Goal: Task Accomplishment & Management: Manage account settings

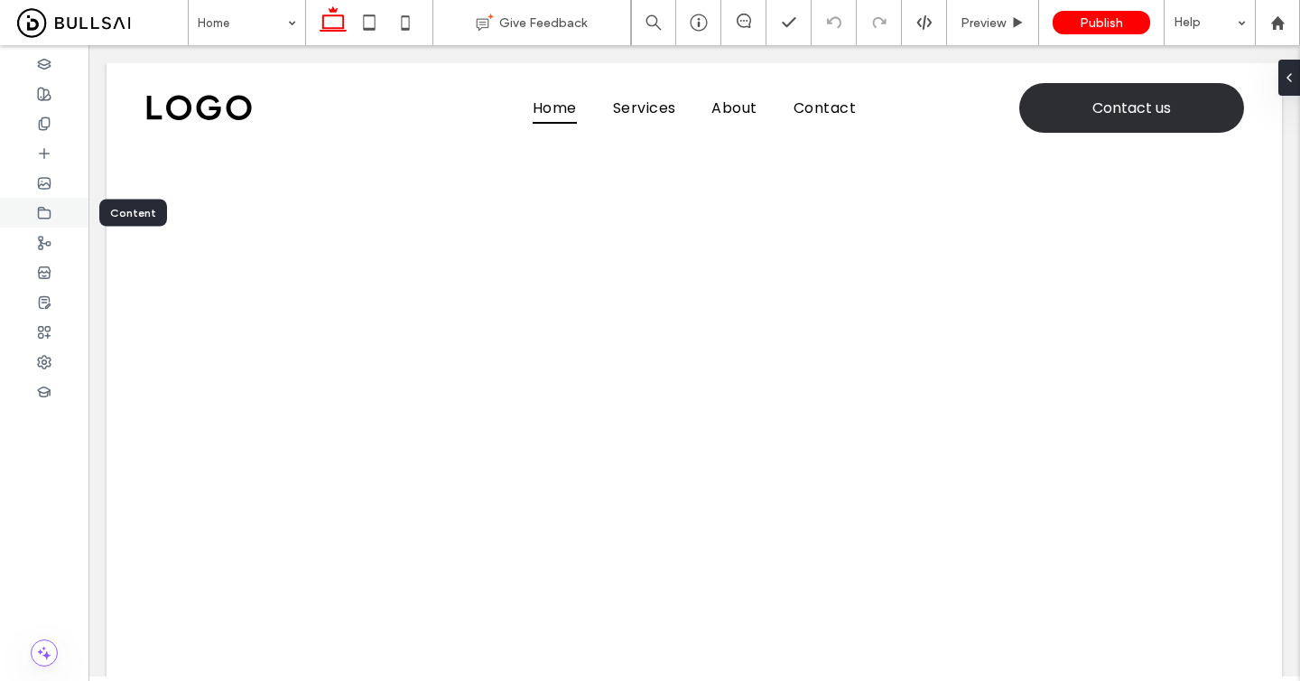
click at [40, 212] on icon at bounding box center [44, 213] width 14 height 14
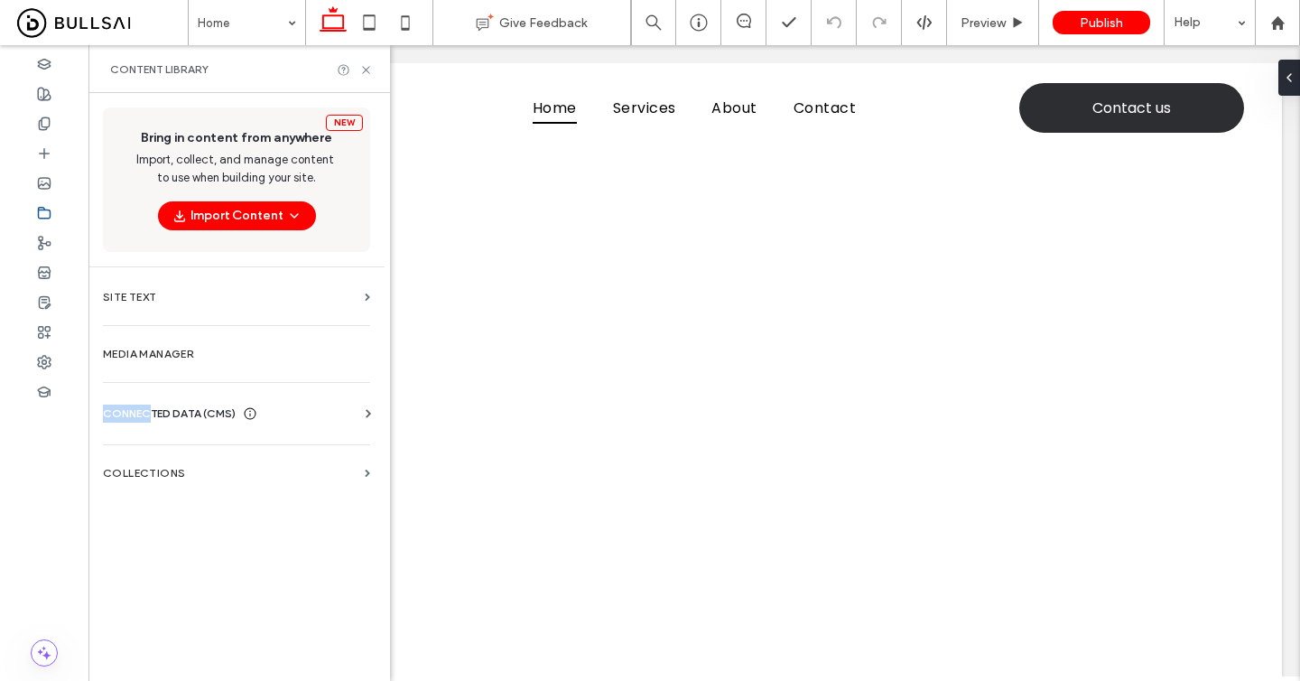
click at [154, 405] on span "CONNECTED DATA (CMS)" at bounding box center [169, 414] width 133 height 18
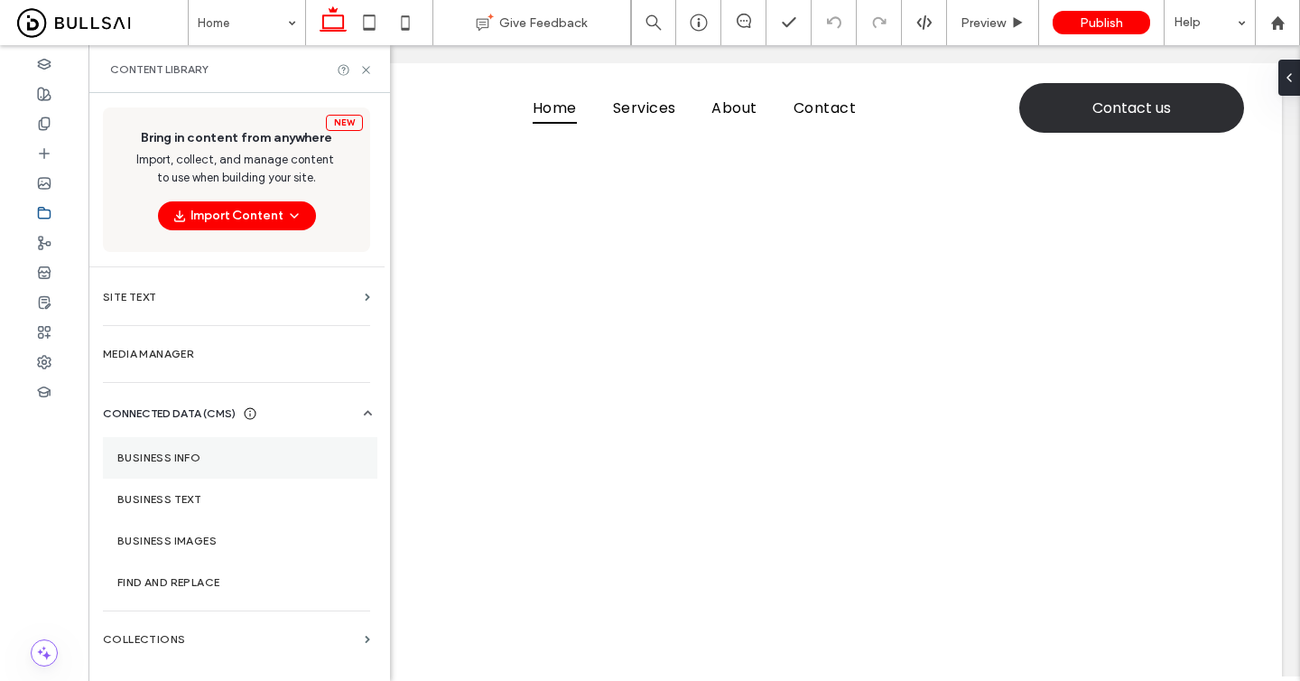
click at [167, 453] on label "Business Info" at bounding box center [240, 458] width 246 height 13
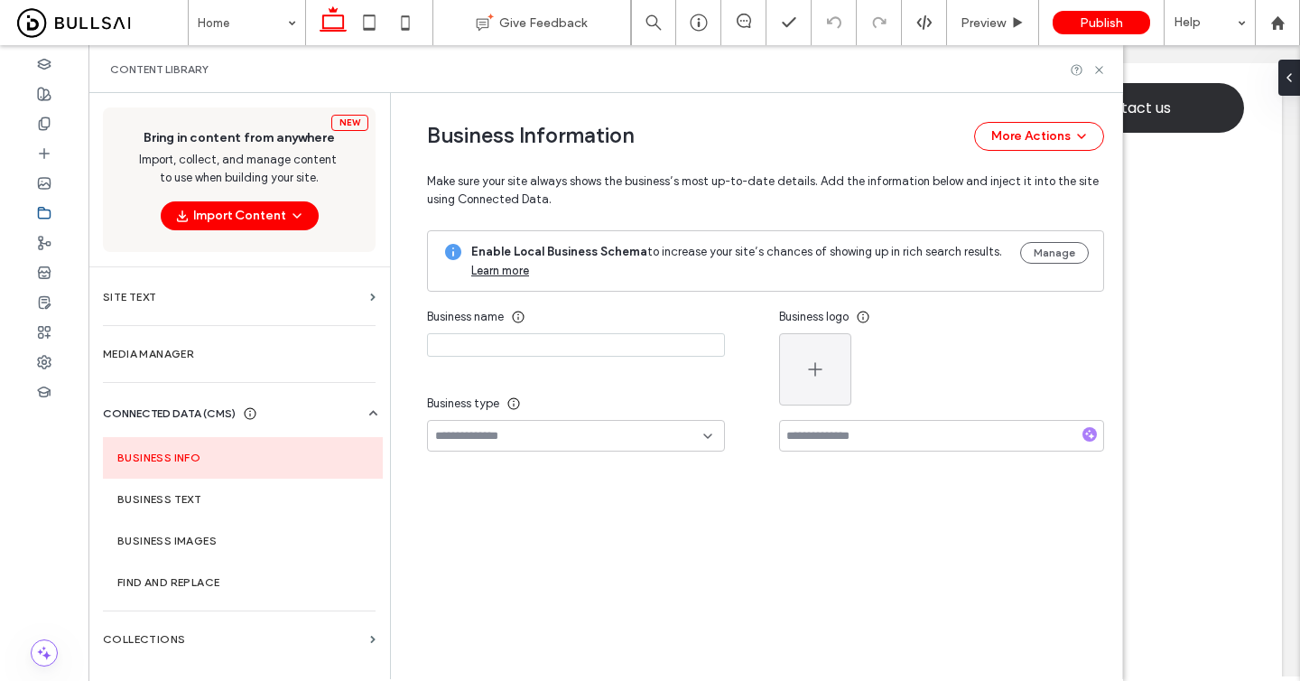
type input "**********"
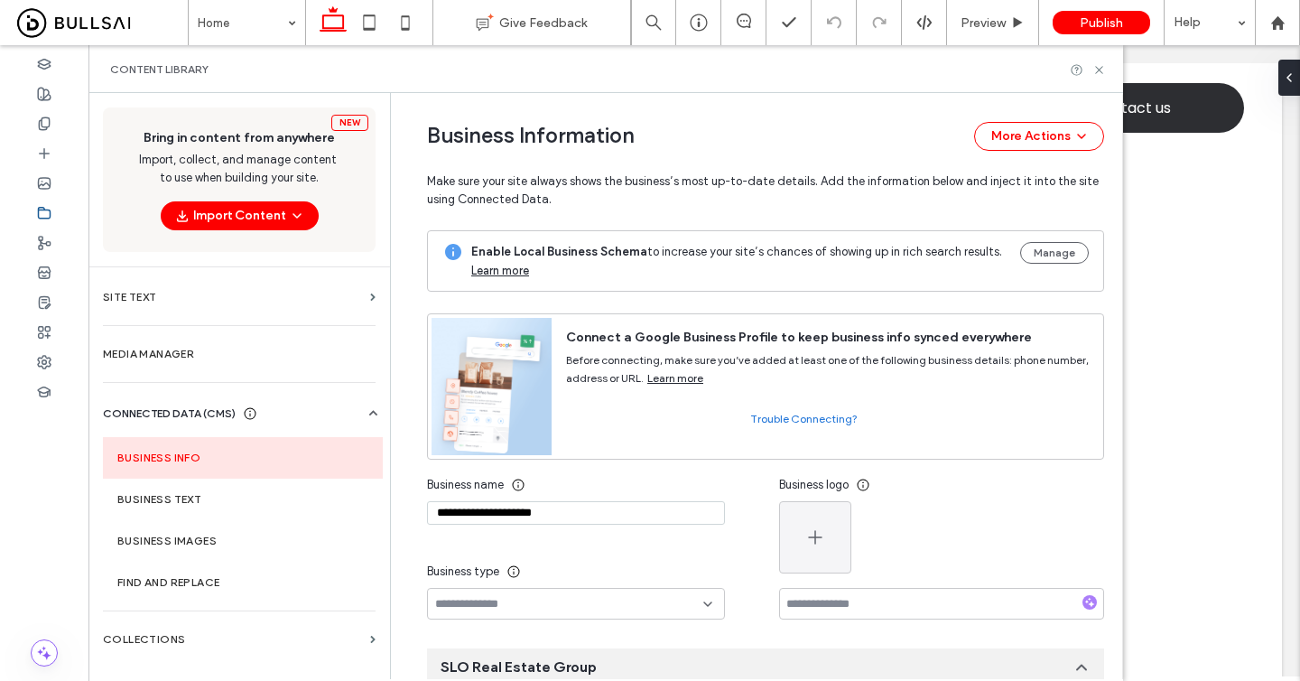
scroll to position [36, 0]
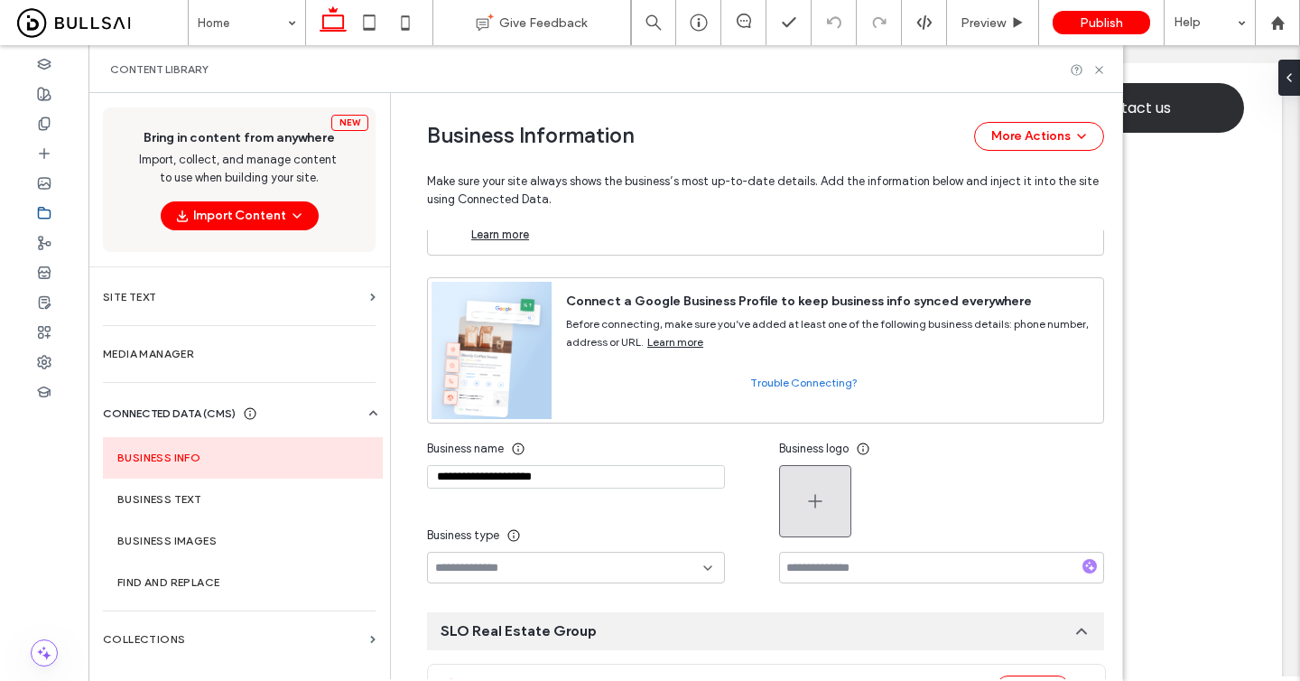
click at [811, 488] on span "button" at bounding box center [816, 501] width 22 height 69
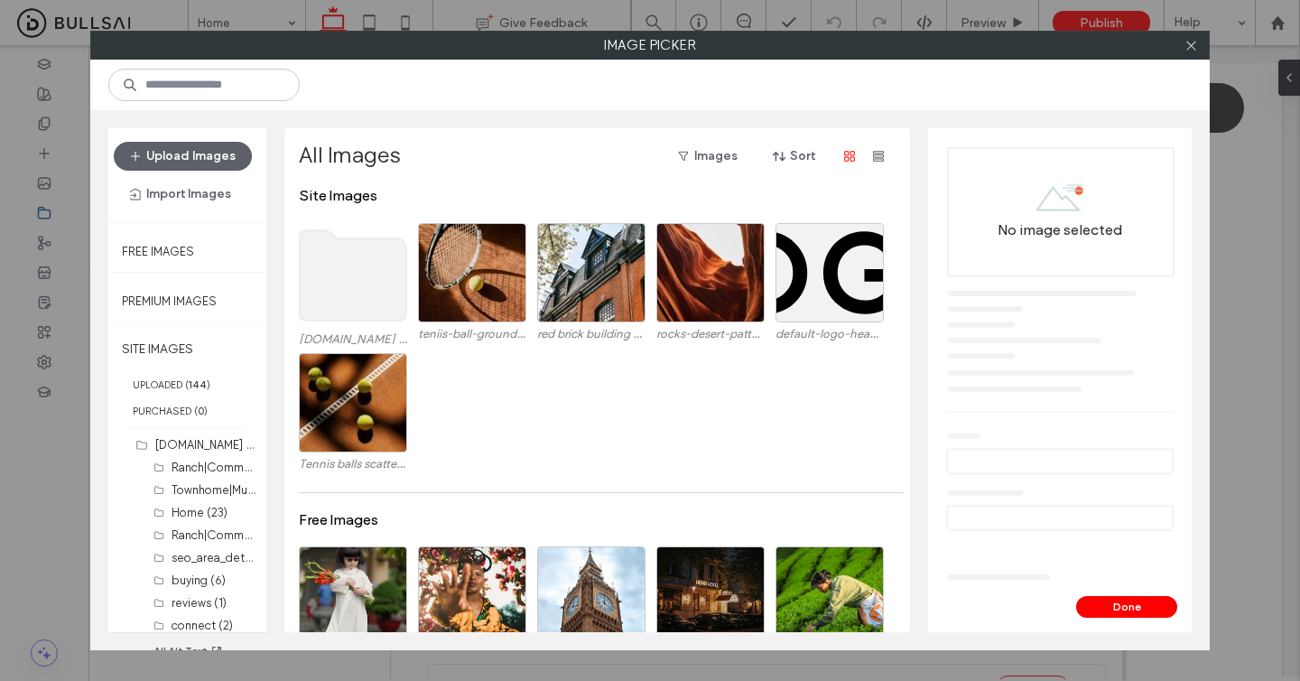
click at [368, 258] on use at bounding box center [353, 275] width 107 height 90
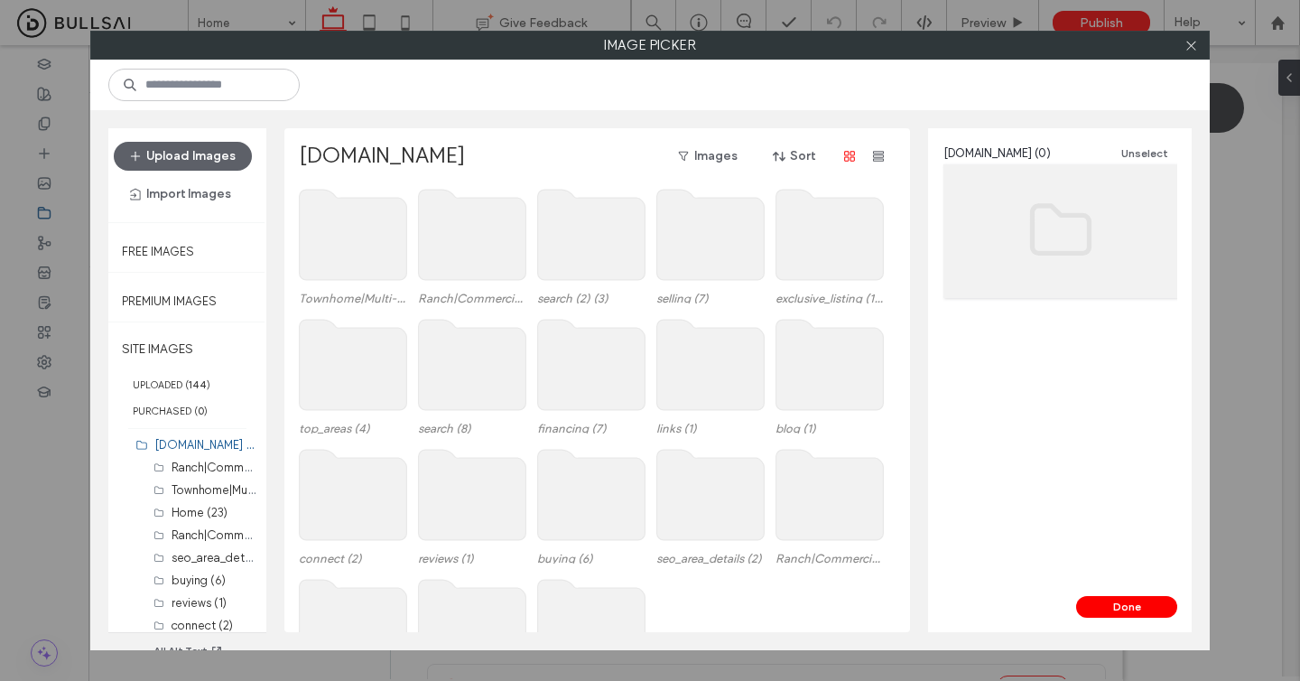
scroll to position [205, 0]
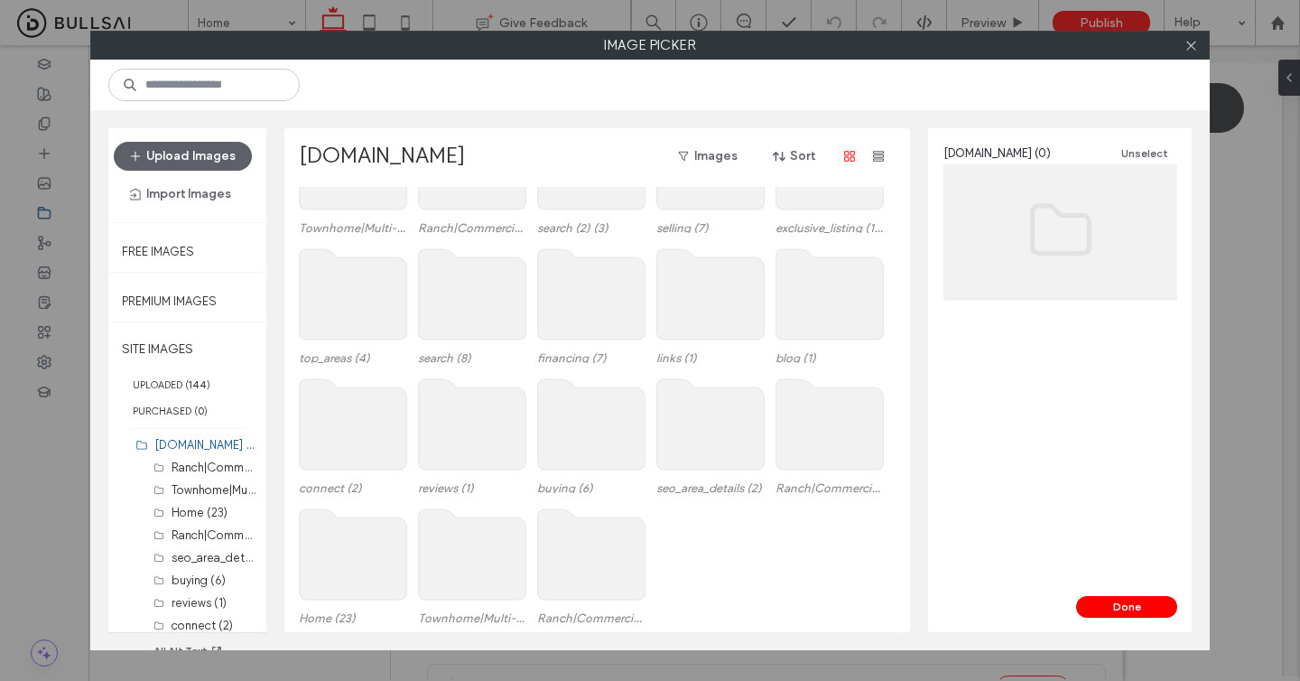
click at [349, 586] on use at bounding box center [353, 554] width 107 height 90
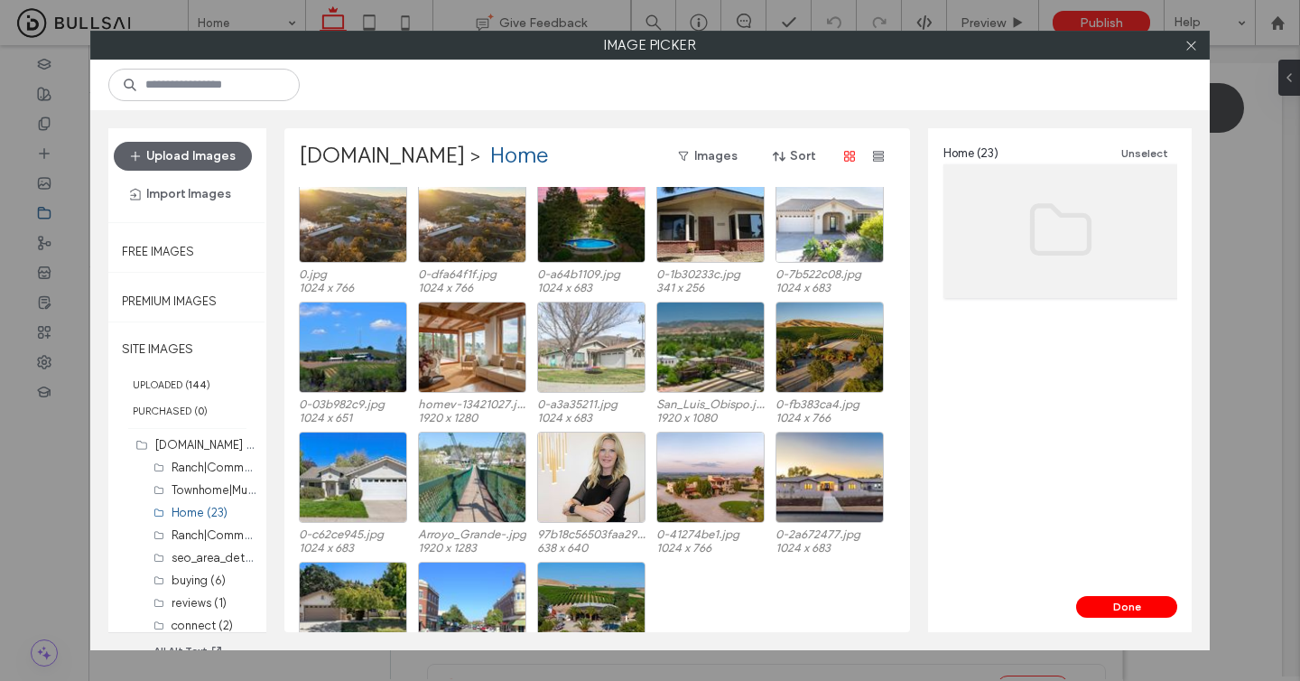
scroll to position [0, 0]
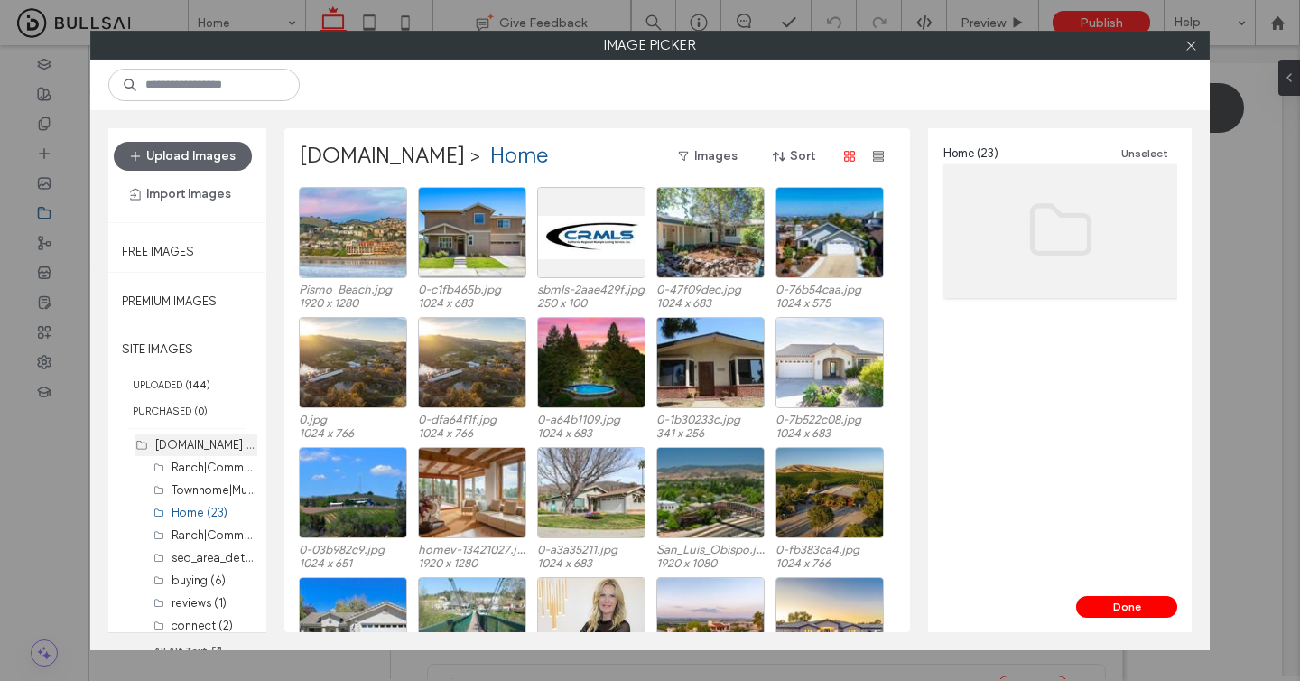
click at [200, 433] on div "[DOMAIN_NAME] (0)" at bounding box center [206, 444] width 102 height 23
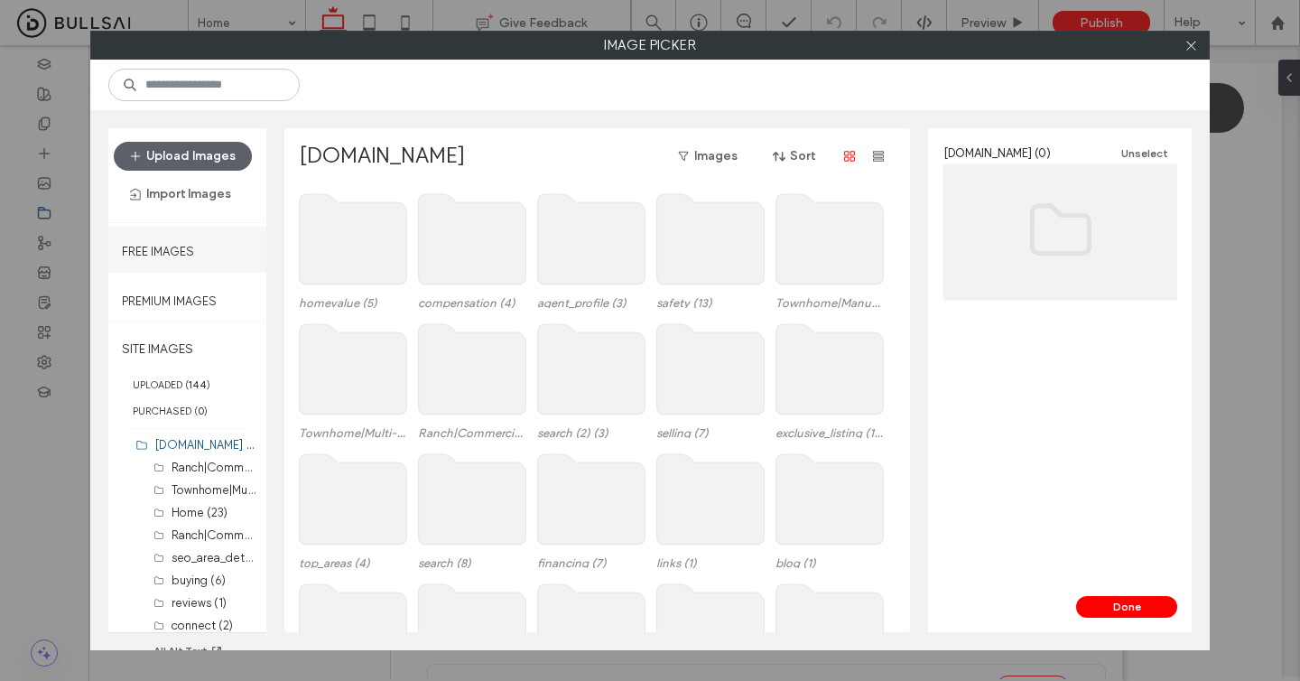
click at [175, 256] on label "Free Images" at bounding box center [158, 247] width 72 height 23
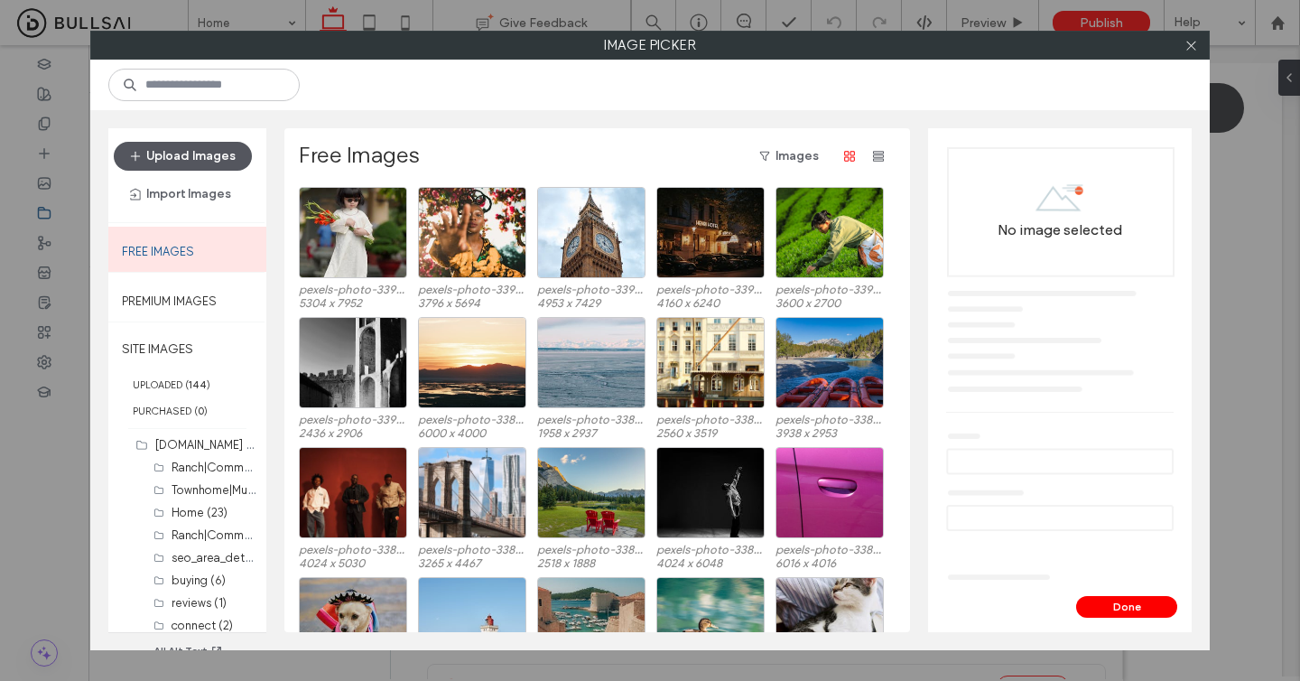
click at [218, 163] on button "Upload Images" at bounding box center [183, 156] width 138 height 29
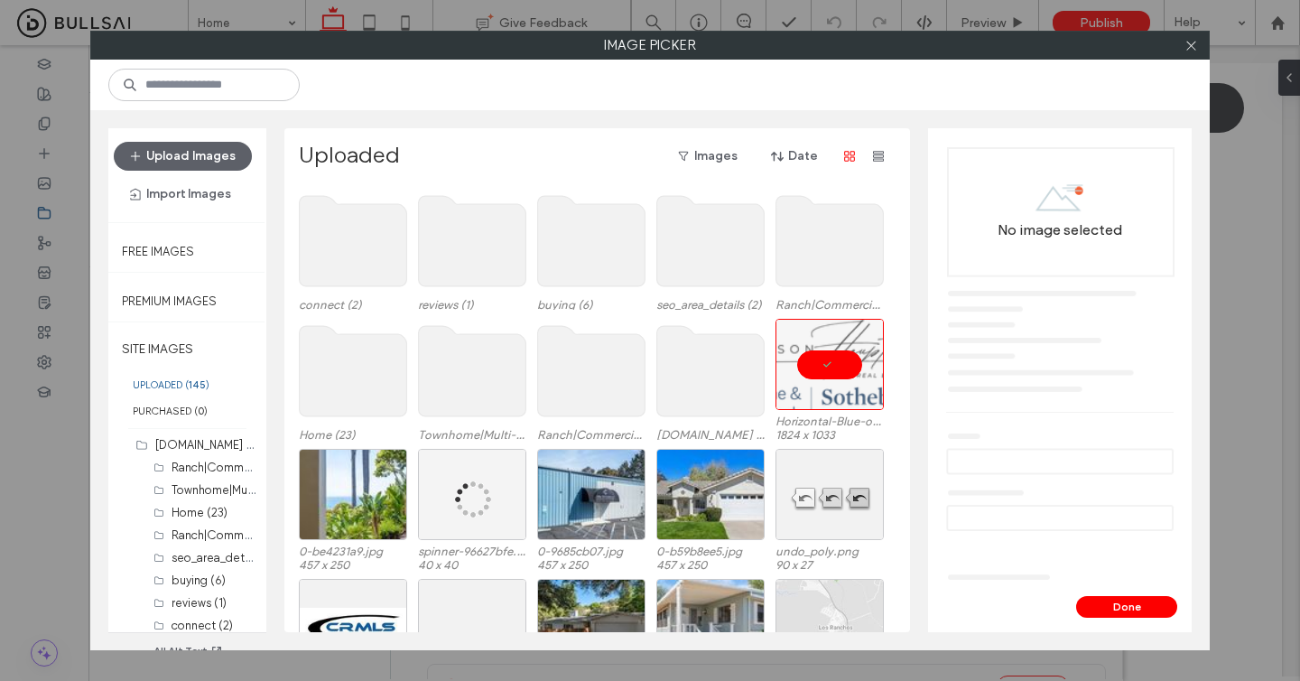
scroll to position [389, 0]
click at [1094, 611] on button "Done" at bounding box center [1126, 607] width 101 height 22
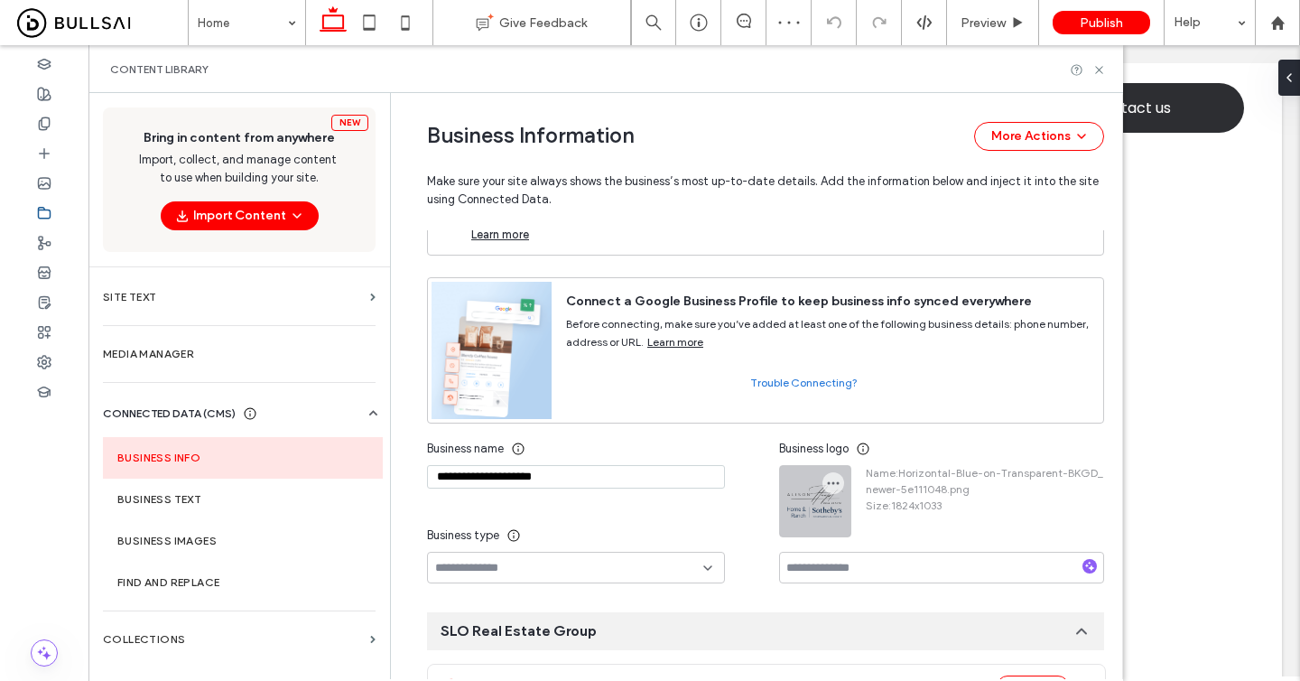
click at [807, 505] on div at bounding box center [815, 501] width 70 height 70
click at [826, 481] on icon "button" at bounding box center [833, 483] width 14 height 14
click at [859, 527] on span "Replace Image" at bounding box center [891, 527] width 80 height 18
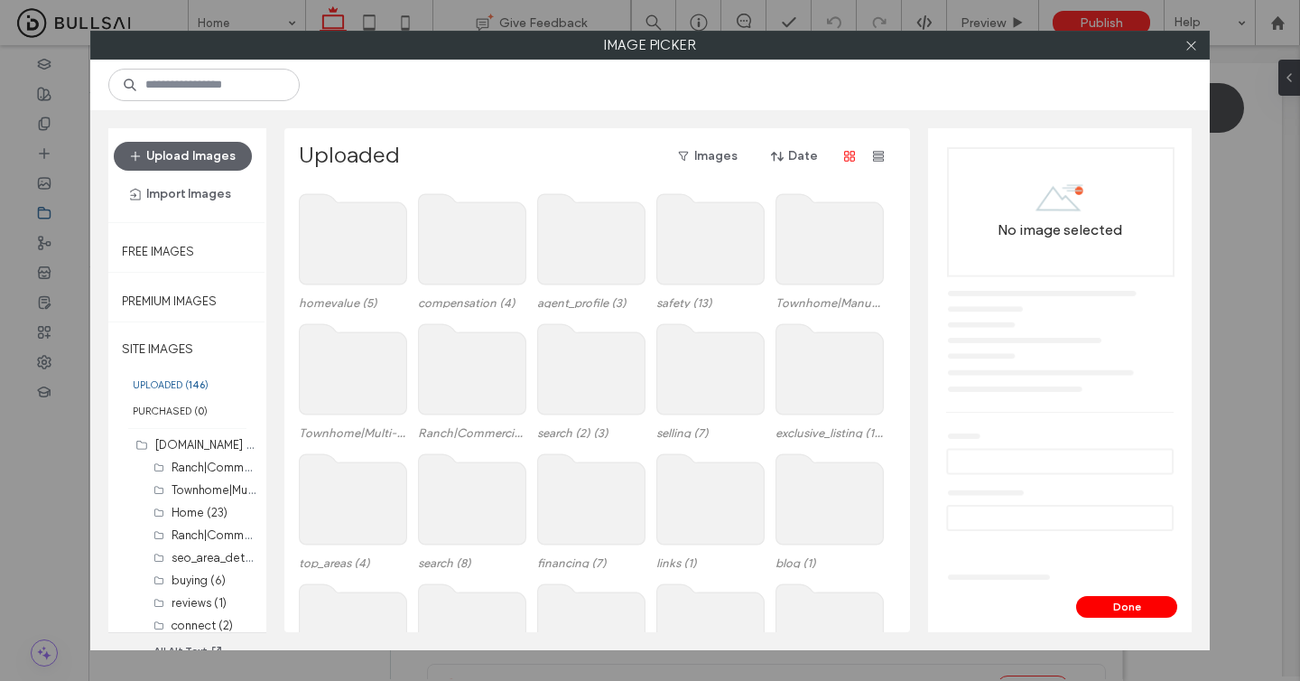
click at [165, 378] on label "UPLOADED ( 146 )" at bounding box center [187, 384] width 158 height 26
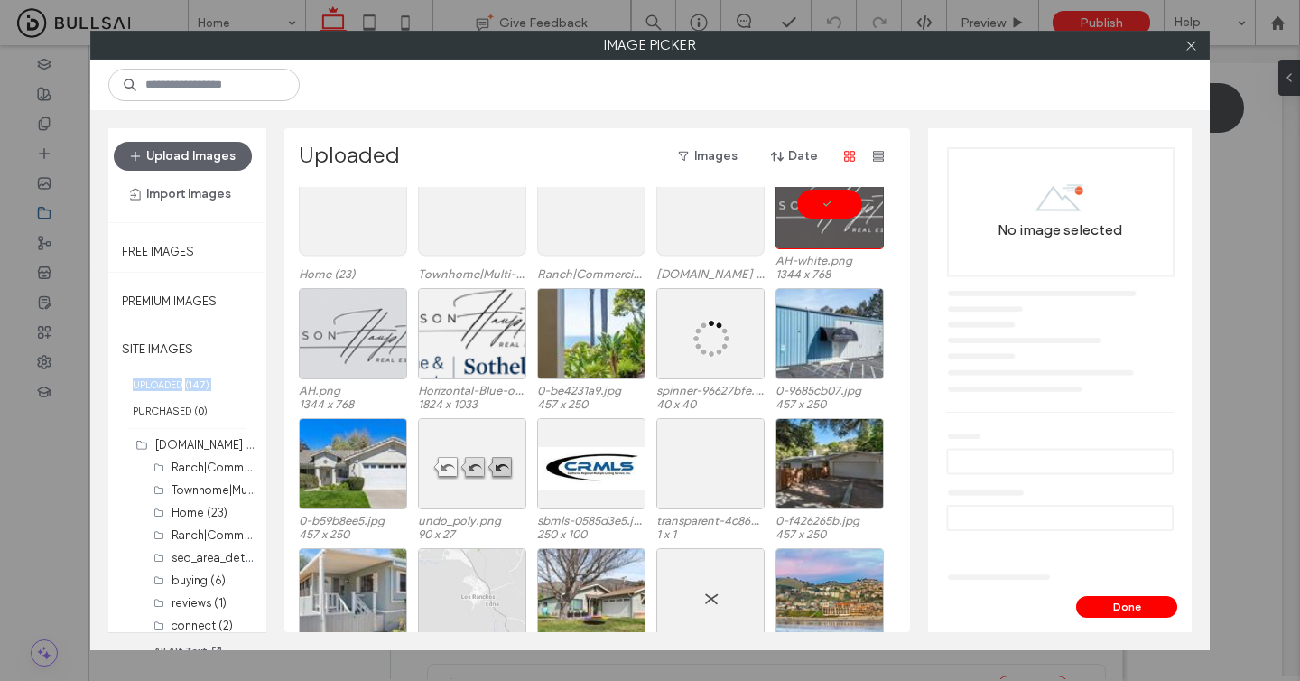
scroll to position [548, 0]
click at [1190, 37] on span at bounding box center [1192, 45] width 14 height 27
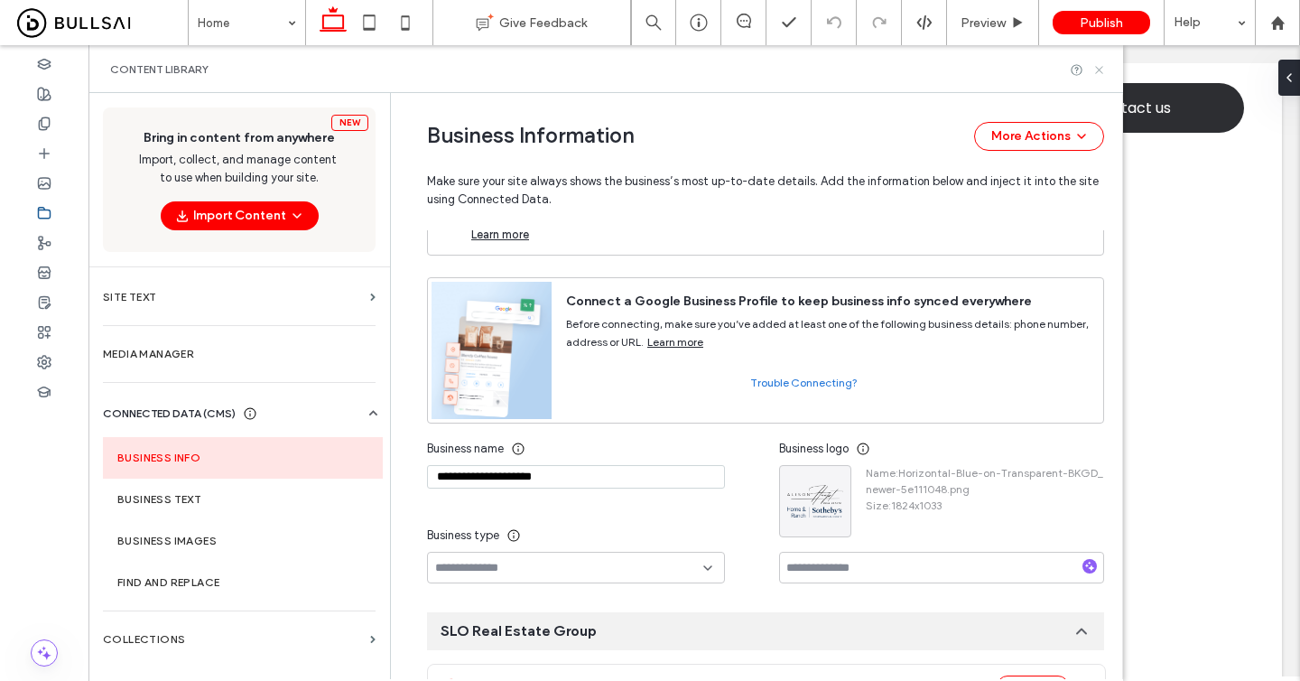
click at [1101, 66] on icon at bounding box center [1100, 70] width 14 height 14
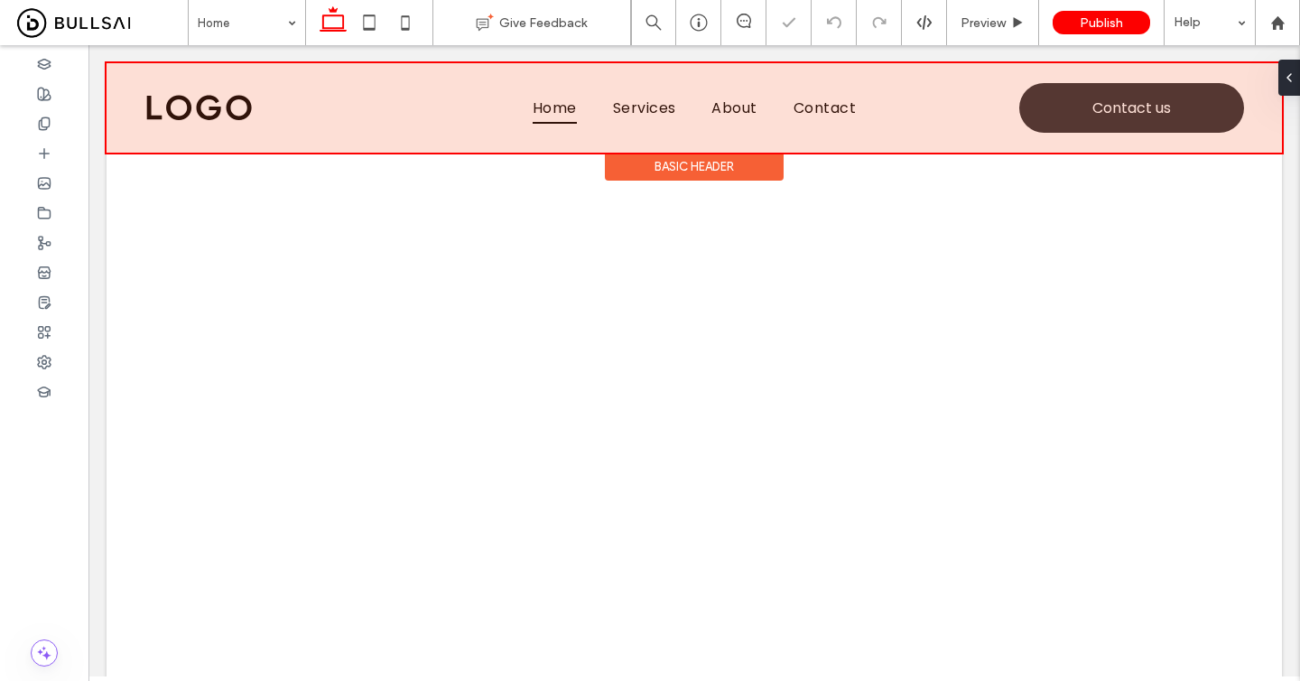
click at [731, 171] on div "Basic Header" at bounding box center [694, 167] width 179 height 28
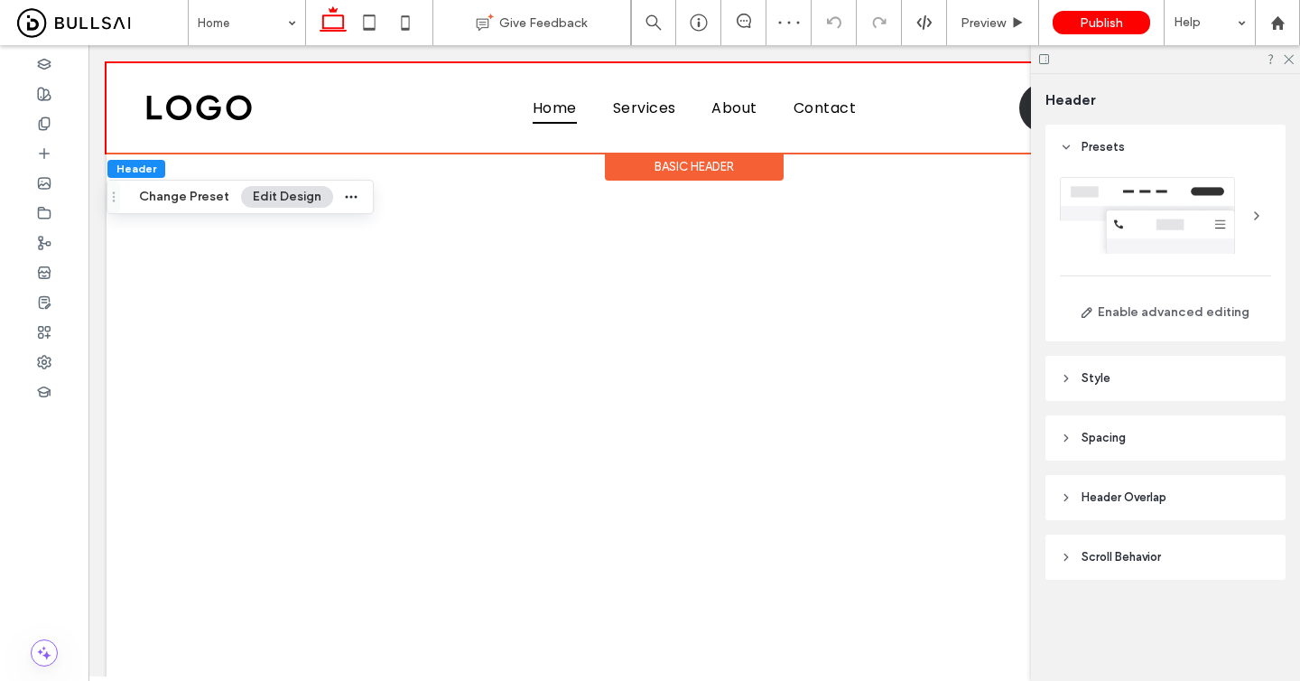
click at [1190, 197] on div at bounding box center [1165, 215] width 211 height 77
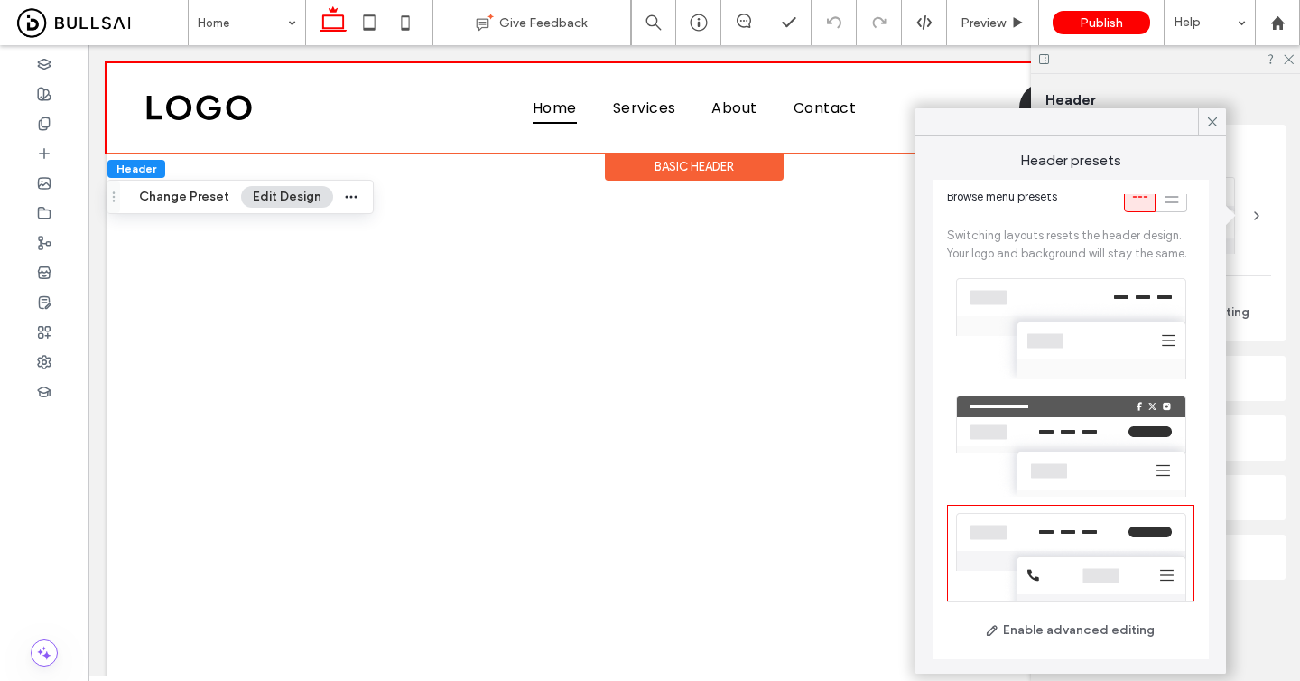
scroll to position [0, 0]
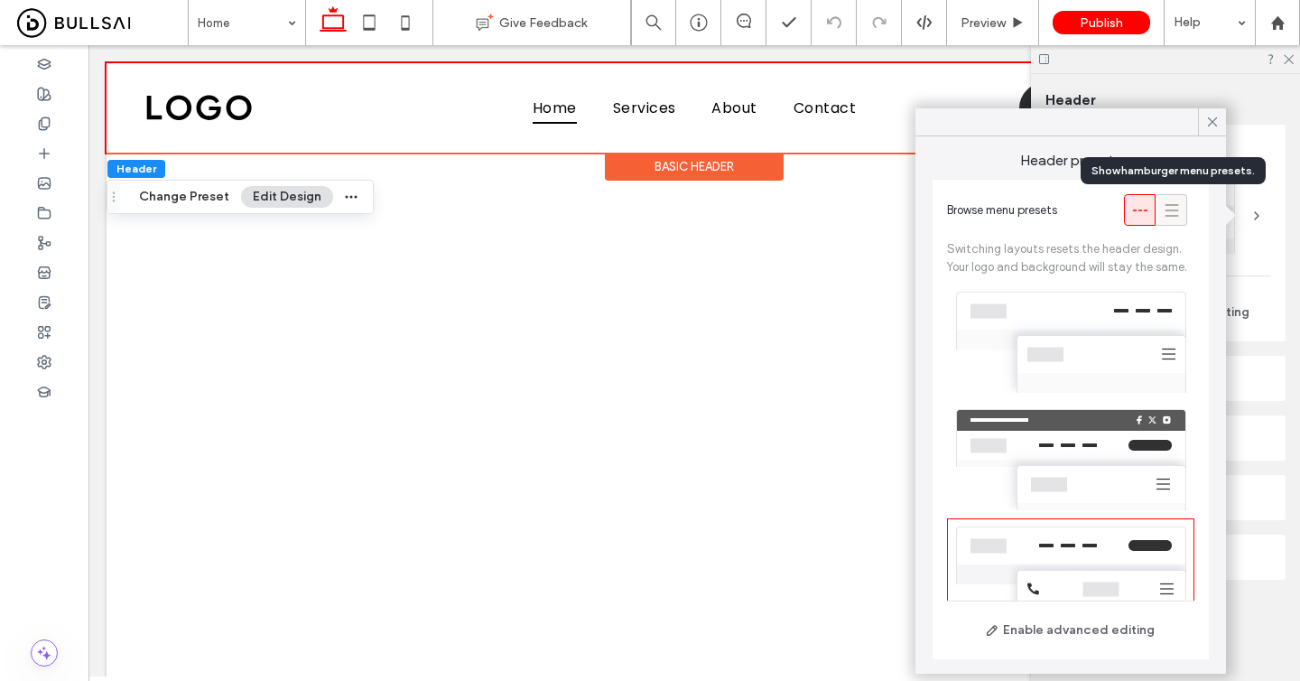
click at [1171, 214] on icon at bounding box center [1172, 210] width 18 height 18
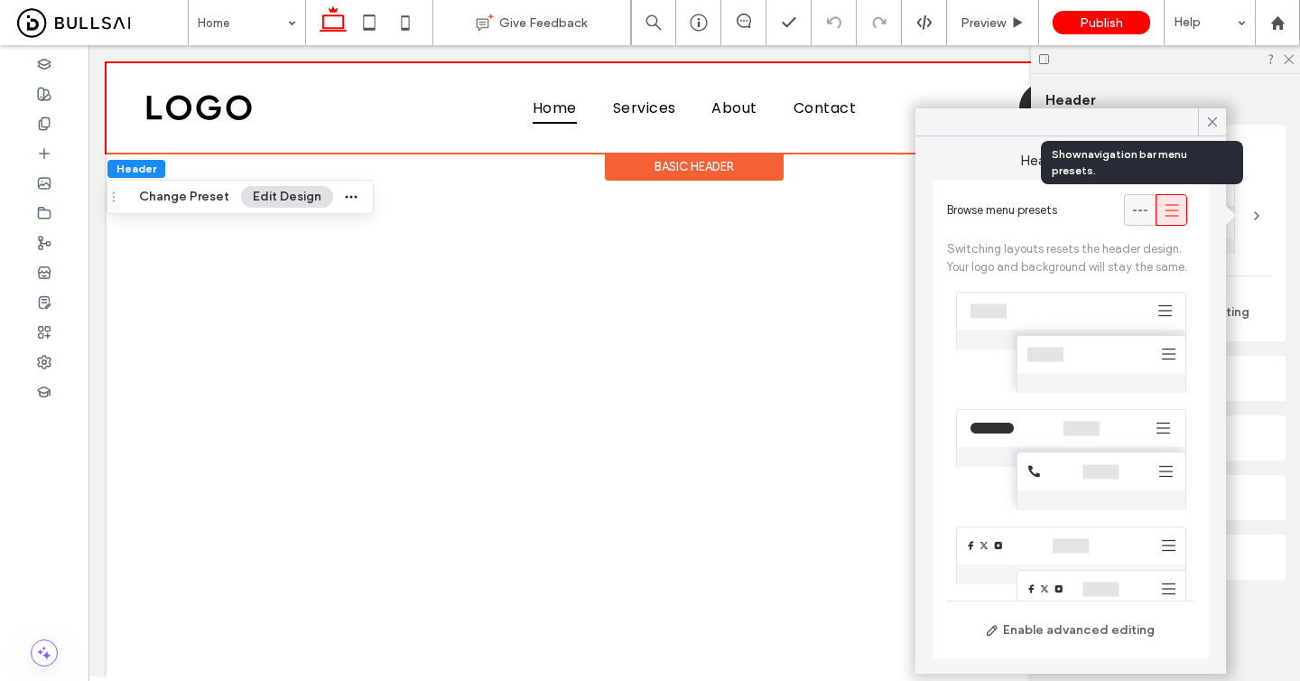
click at [1142, 219] on span at bounding box center [1140, 210] width 18 height 30
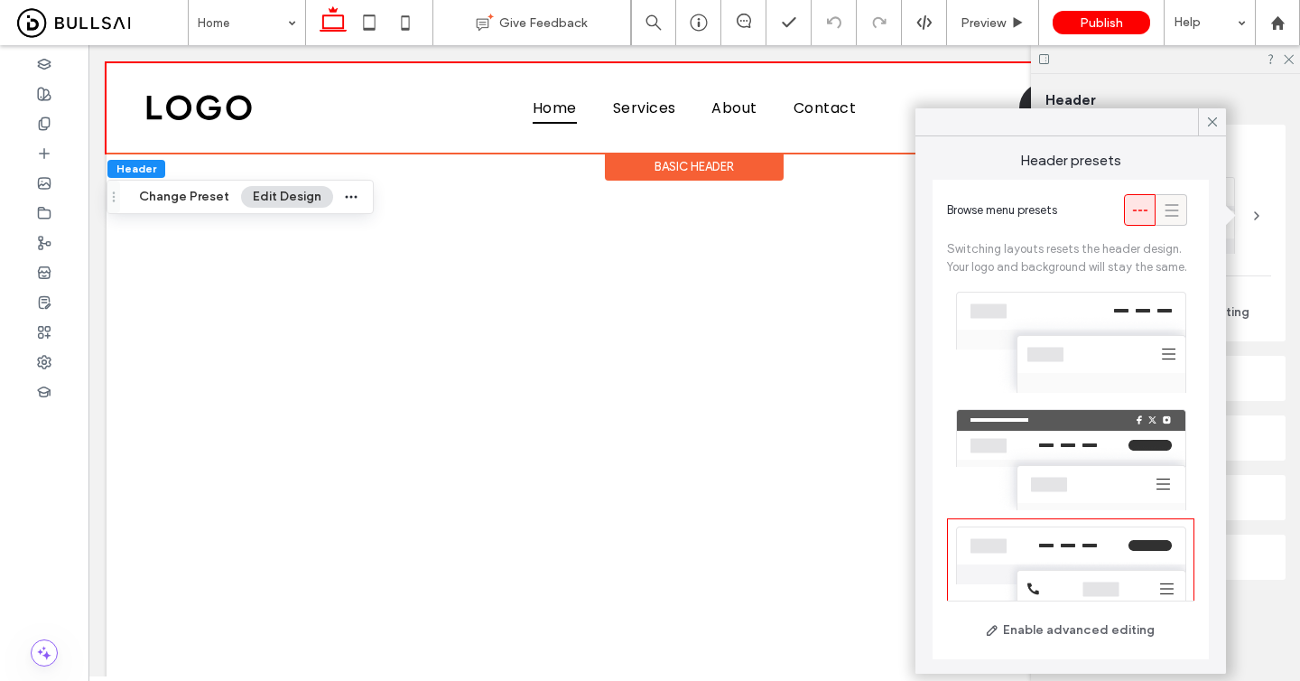
click at [1169, 215] on use at bounding box center [1172, 210] width 14 height 12
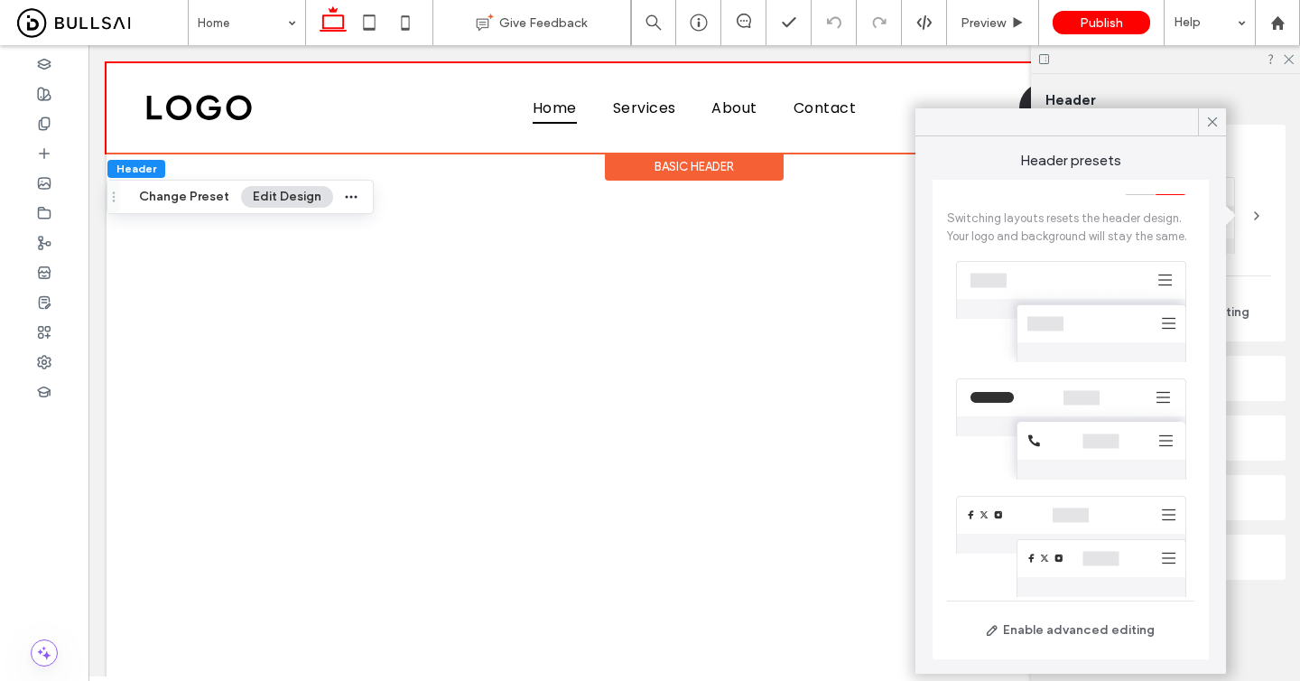
scroll to position [35, 0]
click at [1087, 413] on div at bounding box center [1070, 424] width 247 height 117
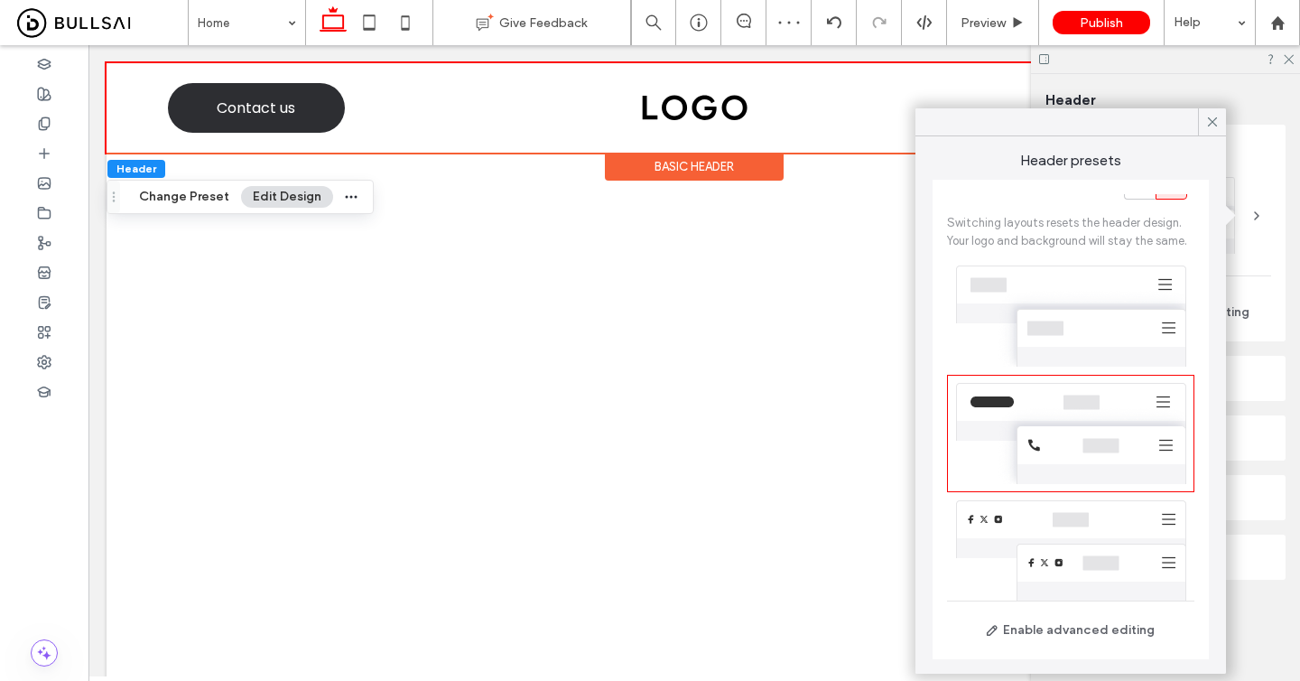
scroll to position [0, 0]
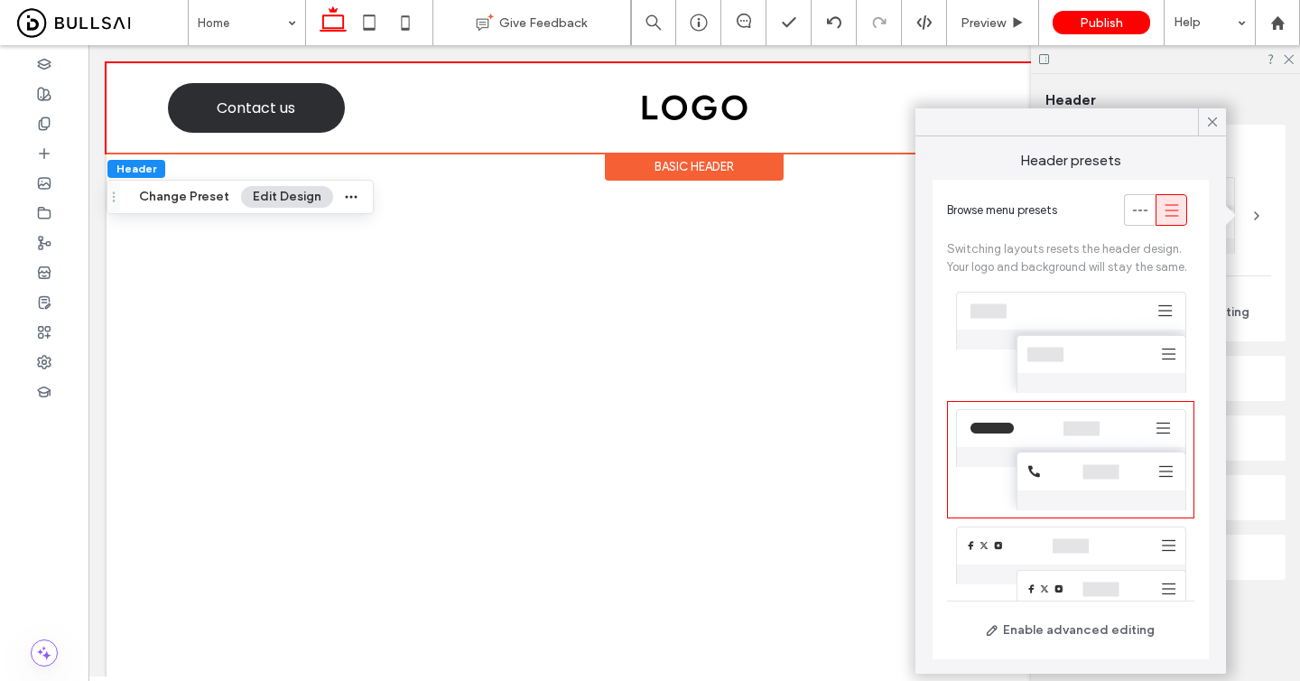
click at [1051, 557] on div at bounding box center [1070, 576] width 247 height 117
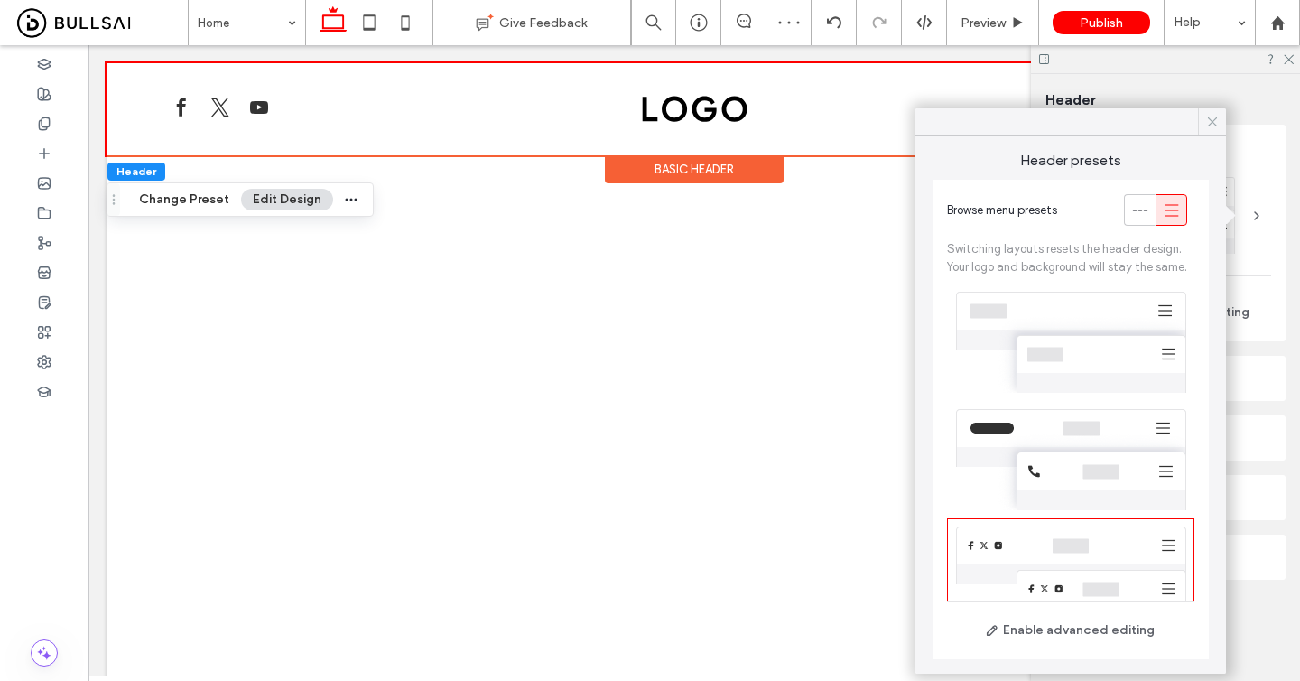
click at [1212, 120] on icon at bounding box center [1213, 122] width 16 height 16
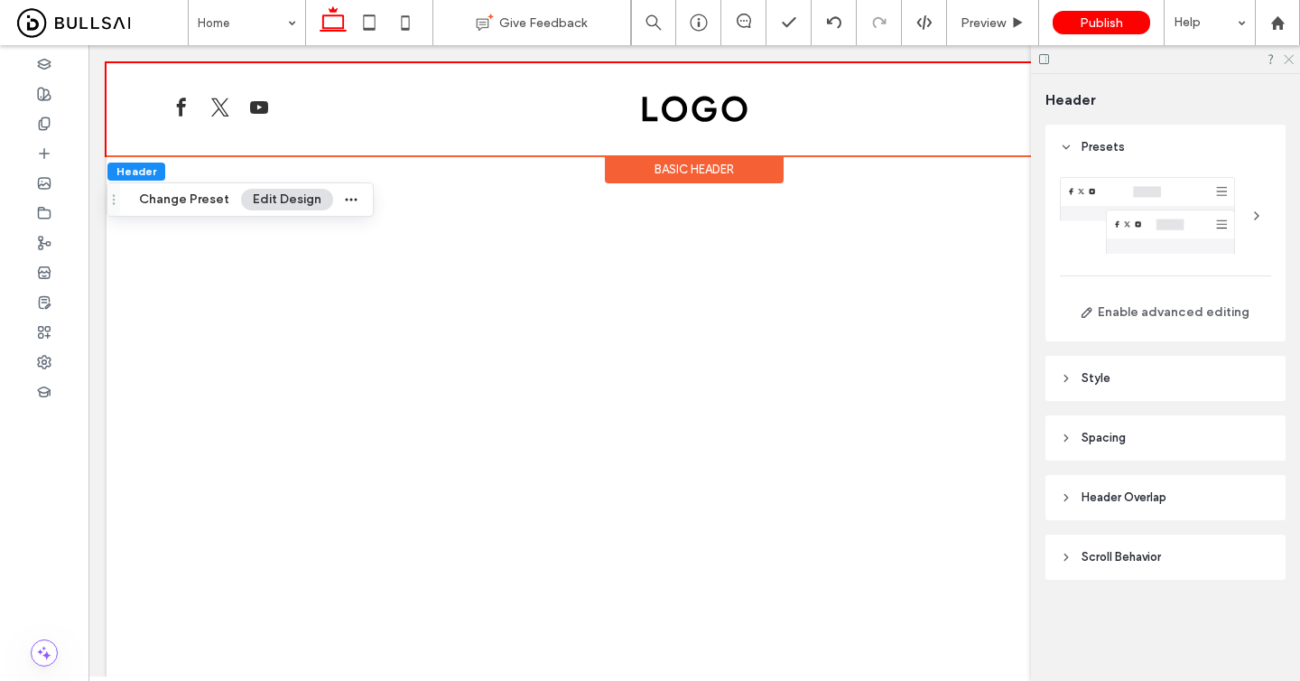
click at [1290, 63] on icon at bounding box center [1288, 58] width 12 height 12
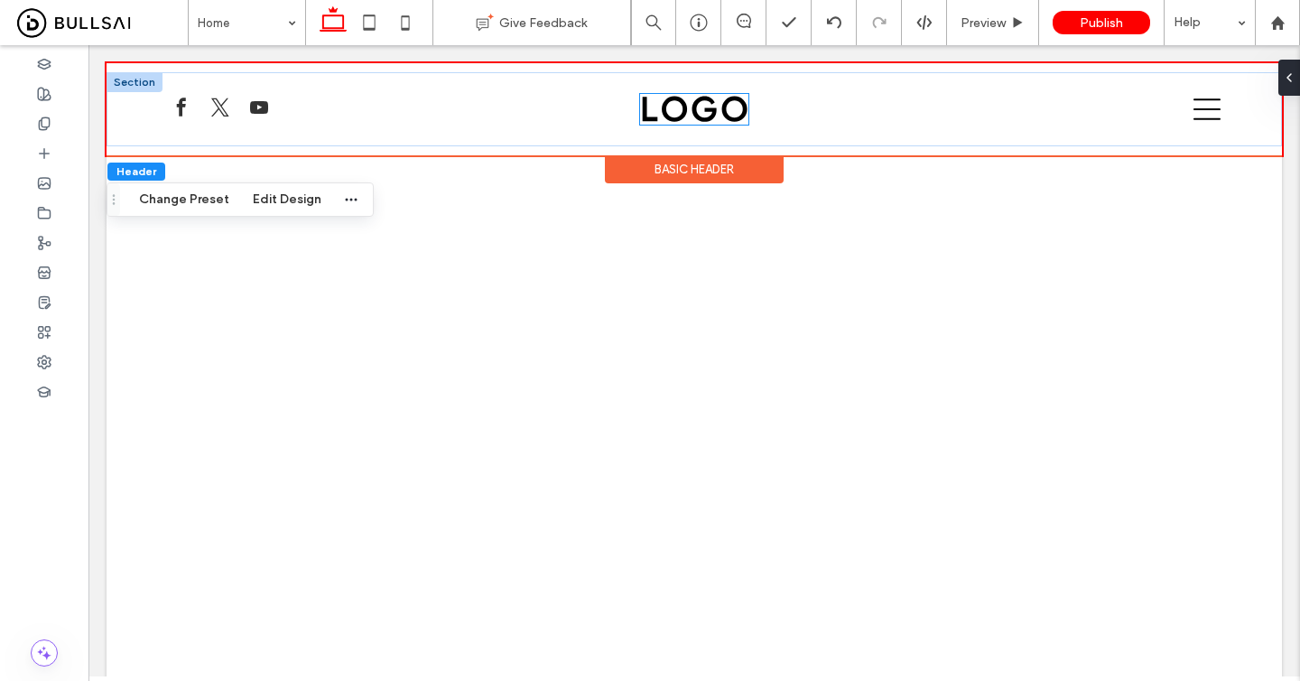
click at [697, 108] on img at bounding box center [694, 109] width 108 height 31
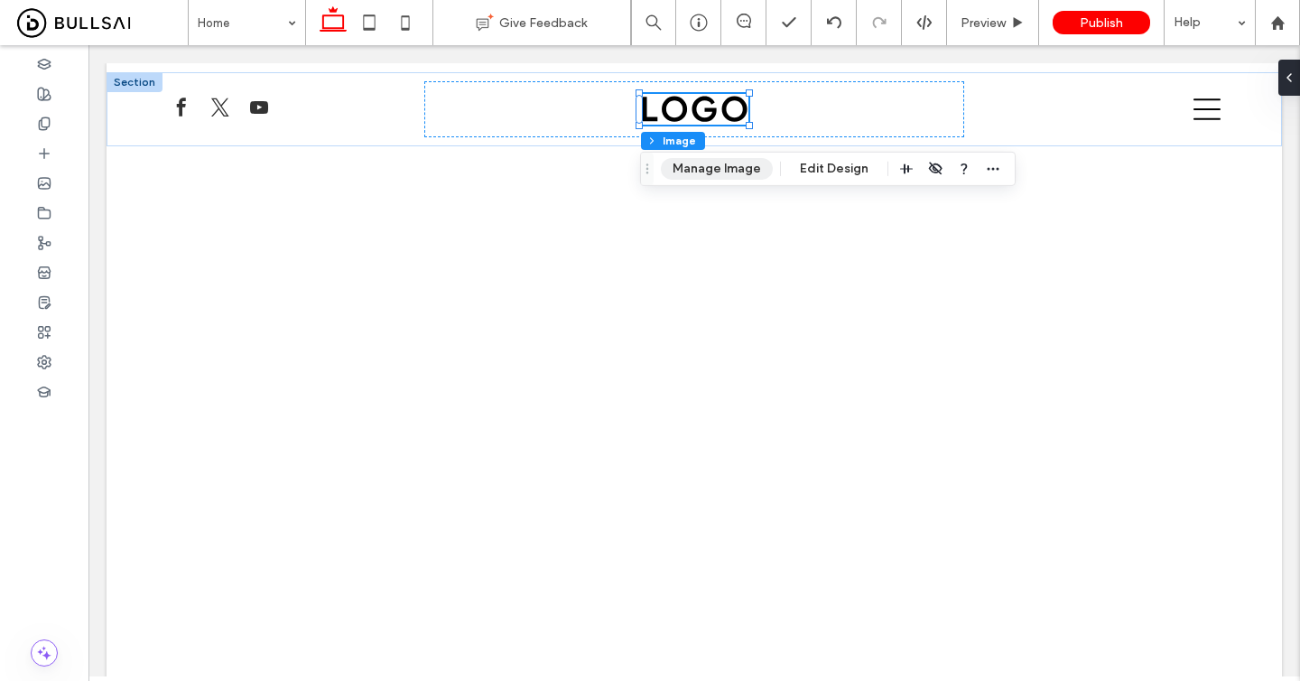
click at [698, 169] on button "Manage Image" at bounding box center [717, 169] width 112 height 22
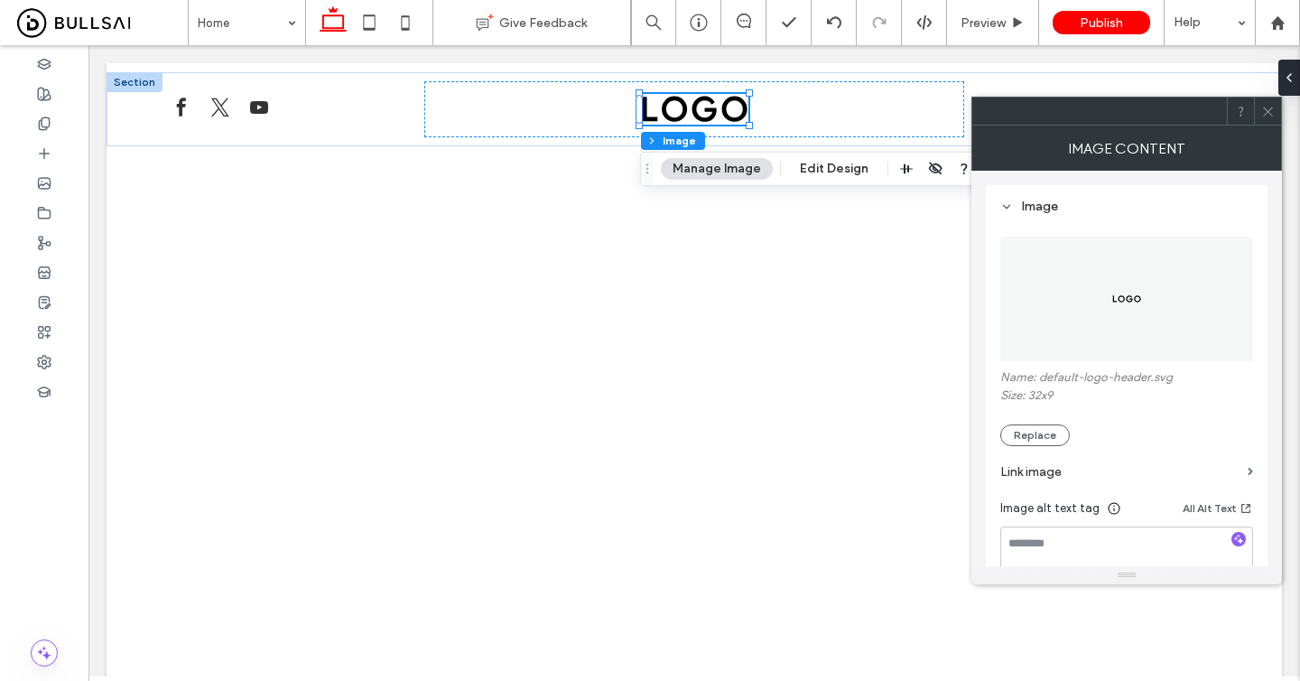
click at [1063, 256] on figure at bounding box center [1127, 299] width 253 height 125
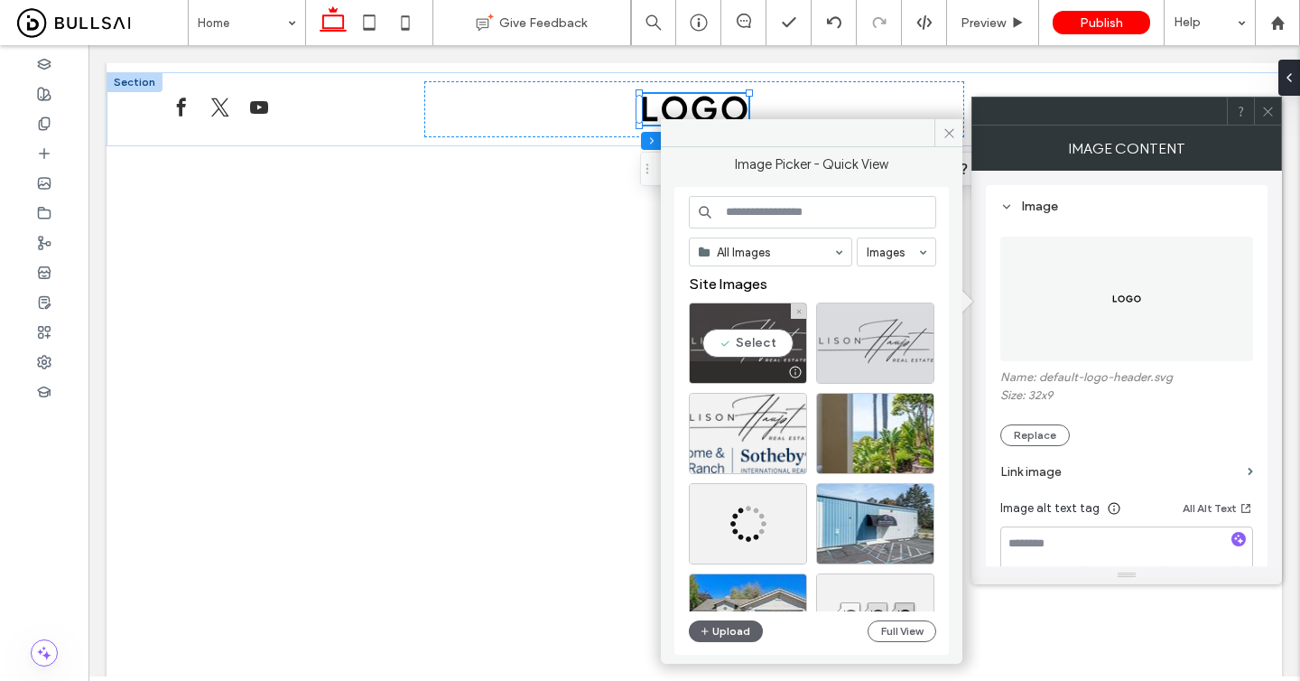
click at [764, 340] on div "Select" at bounding box center [748, 343] width 118 height 81
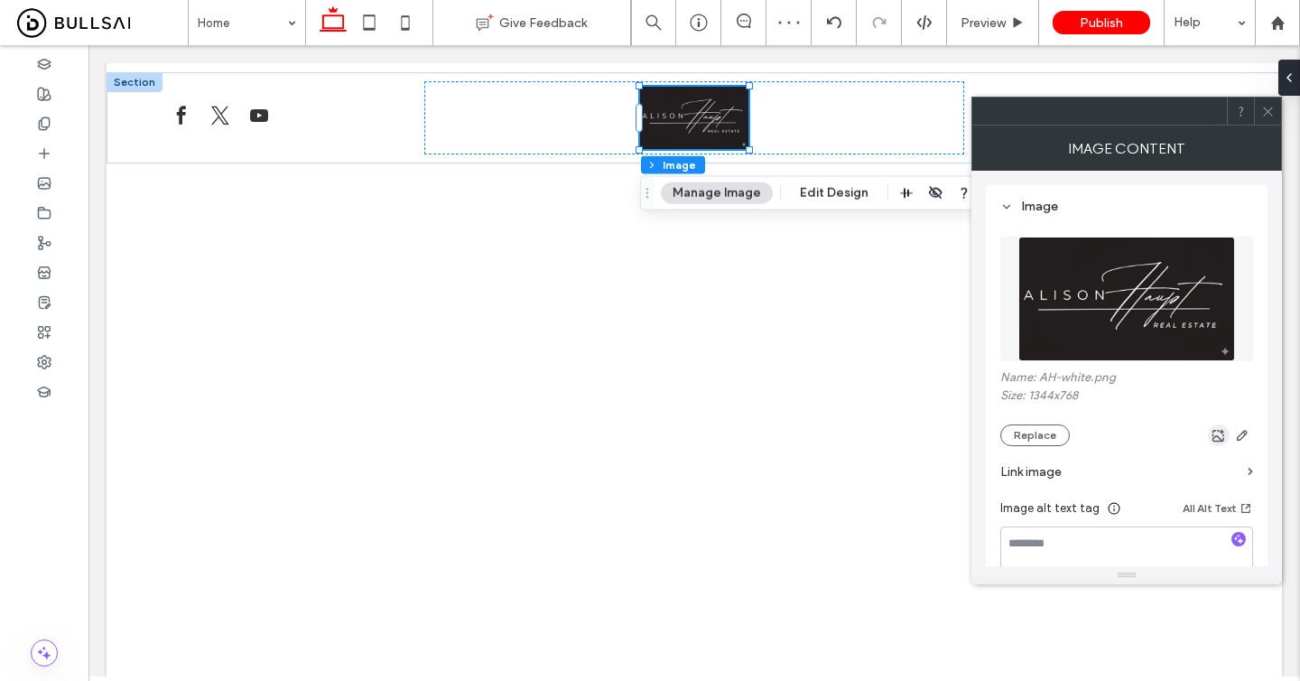
click at [1216, 440] on icon "button" at bounding box center [1219, 435] width 14 height 14
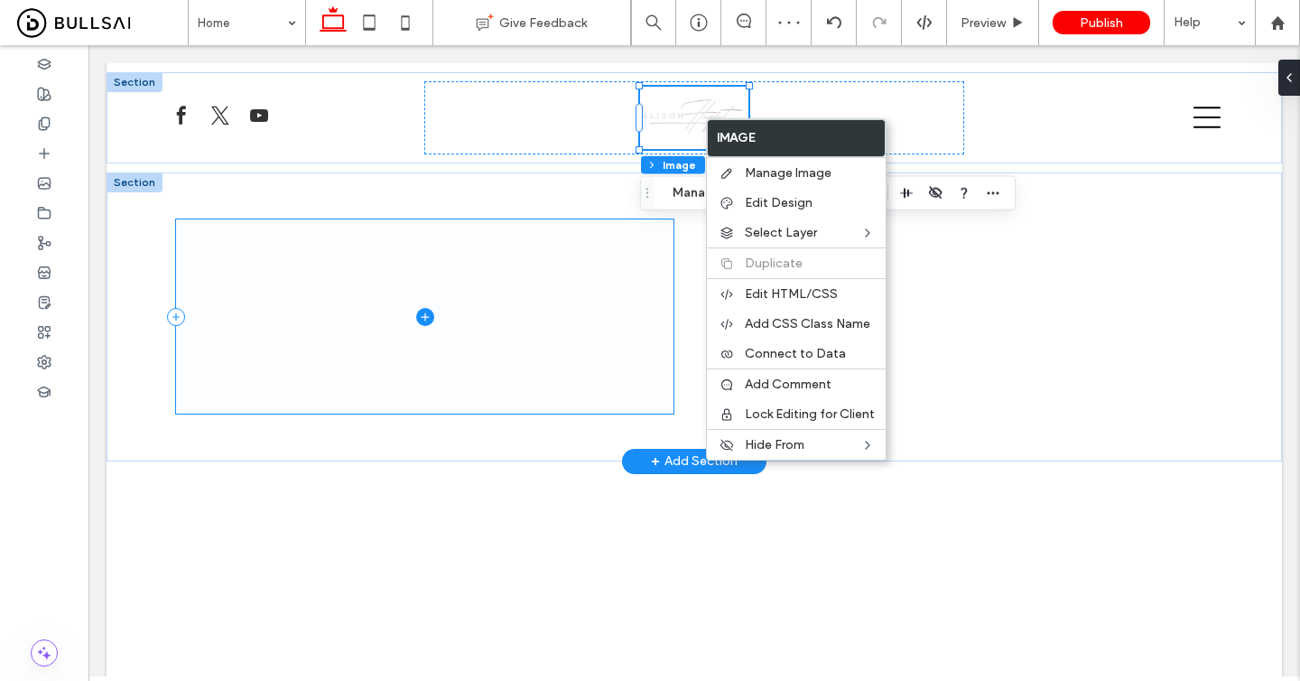
click at [651, 254] on span at bounding box center [425, 316] width 498 height 195
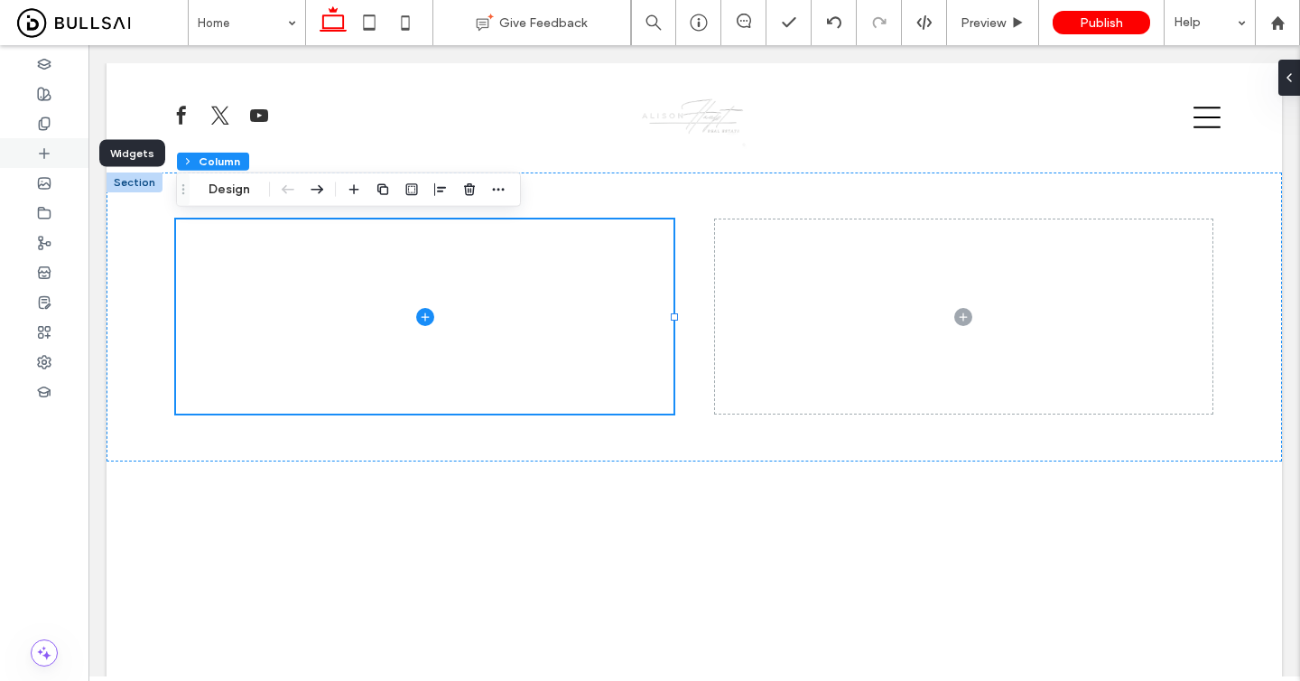
click at [42, 162] on div at bounding box center [44, 153] width 88 height 30
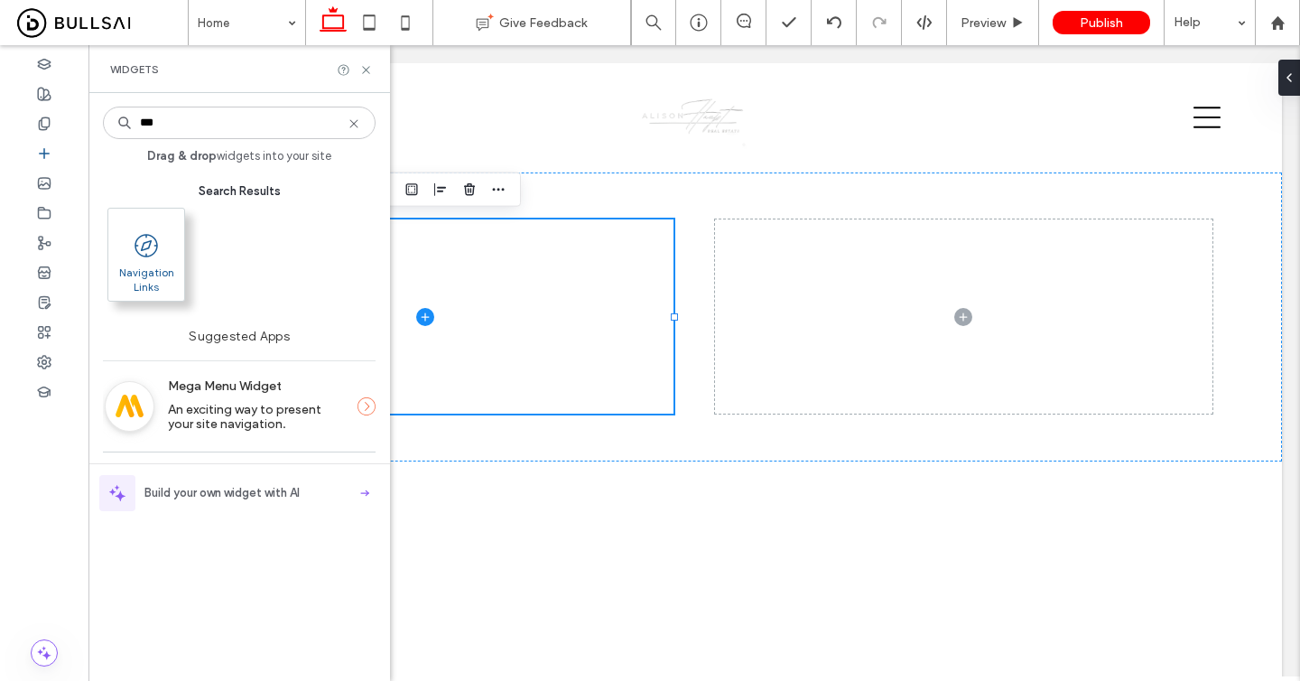
type input "***"
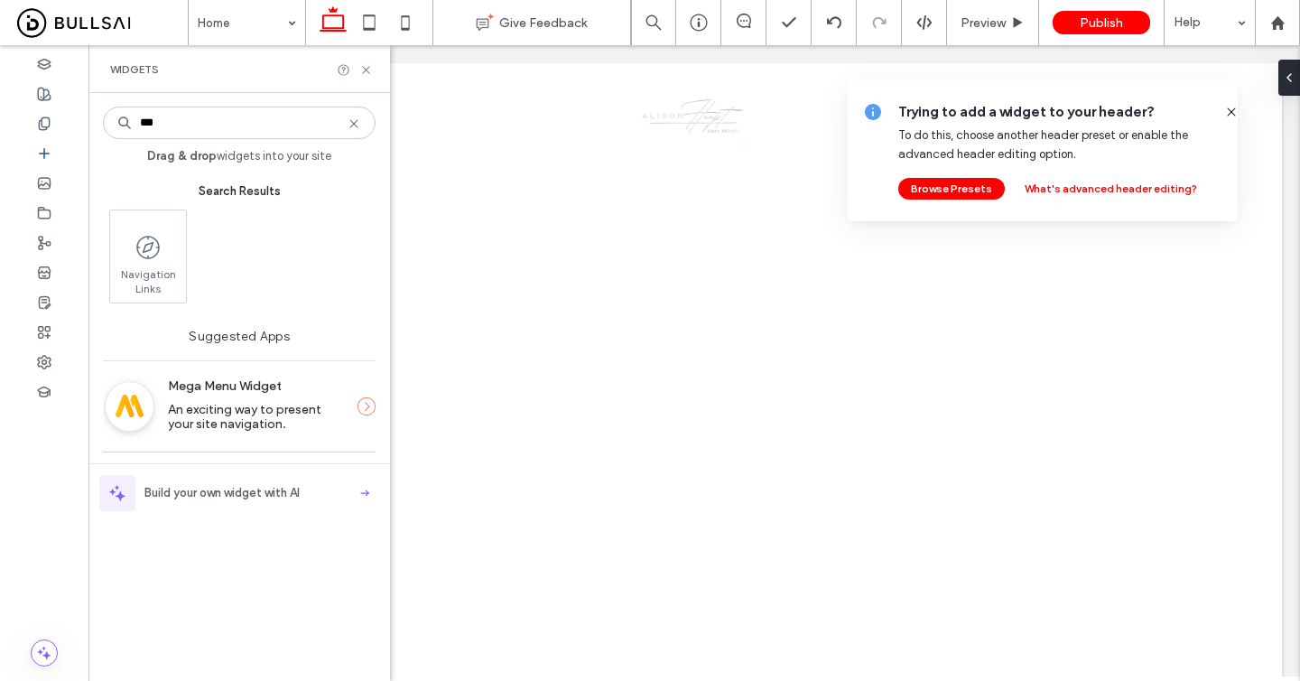
click at [1225, 109] on icon at bounding box center [1232, 112] width 14 height 14
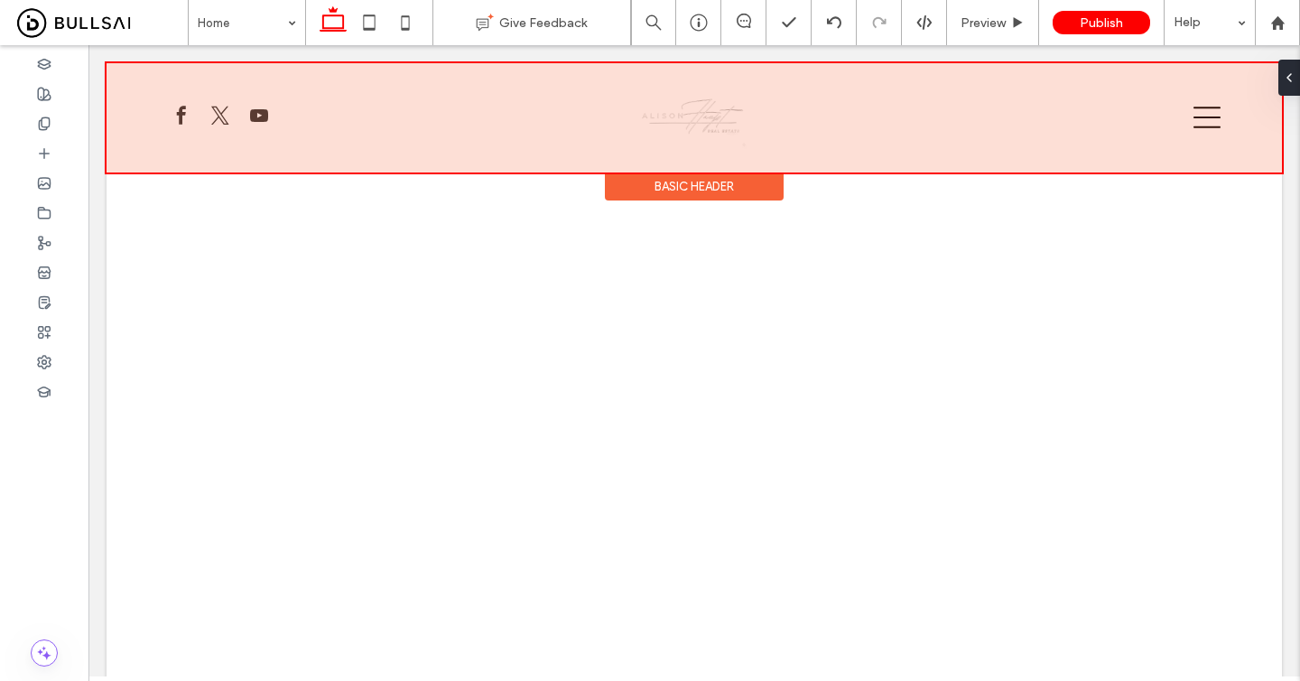
click at [682, 121] on div at bounding box center [695, 117] width 1176 height 109
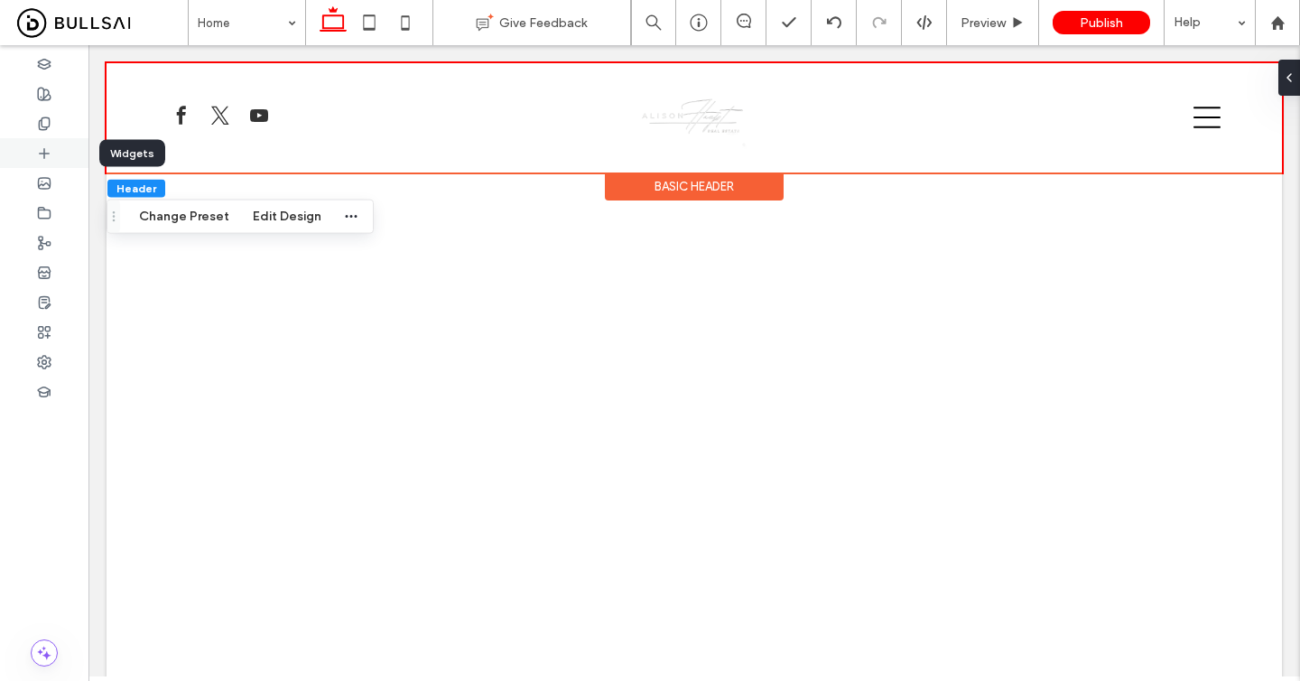
click at [56, 154] on div at bounding box center [44, 153] width 88 height 30
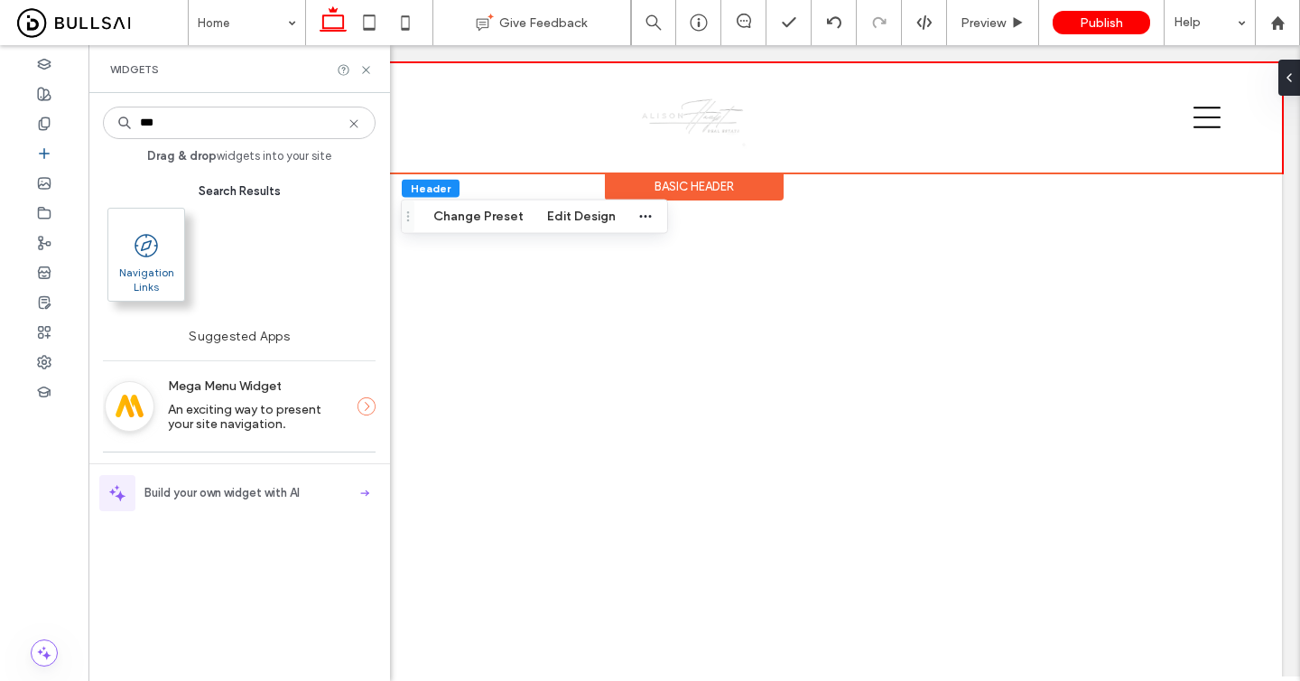
type input "***"
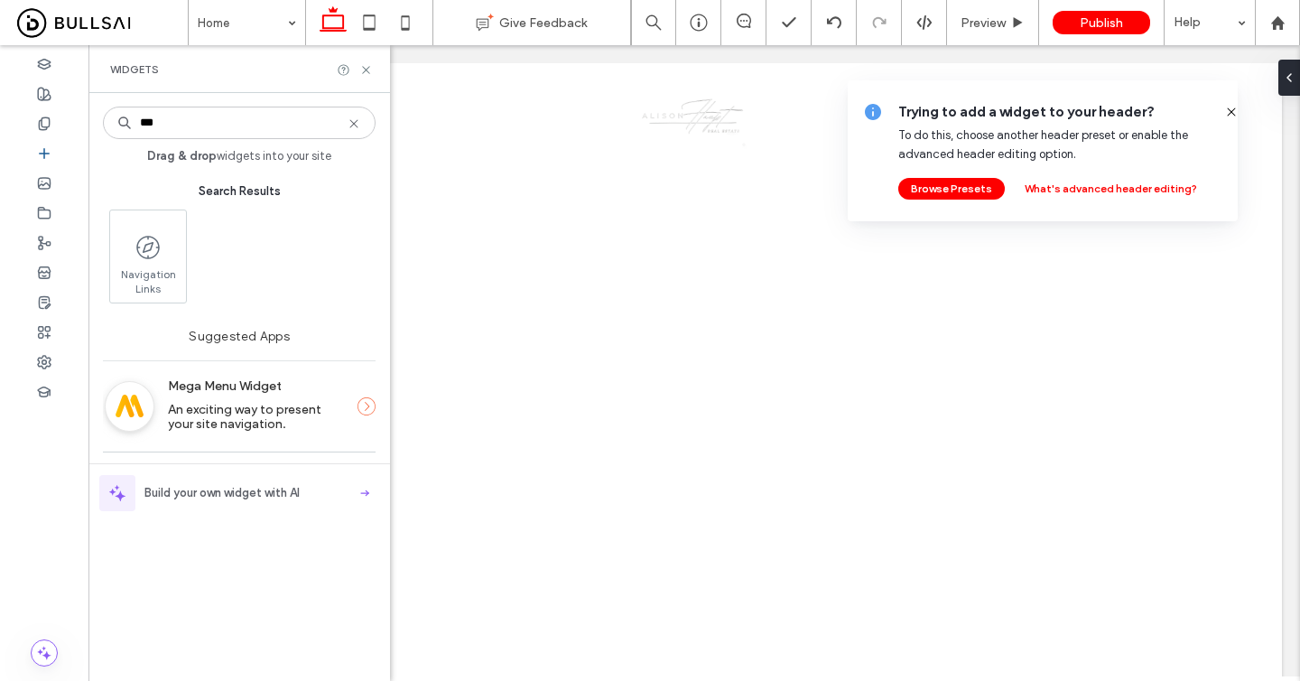
click at [1225, 113] on icon at bounding box center [1232, 112] width 14 height 14
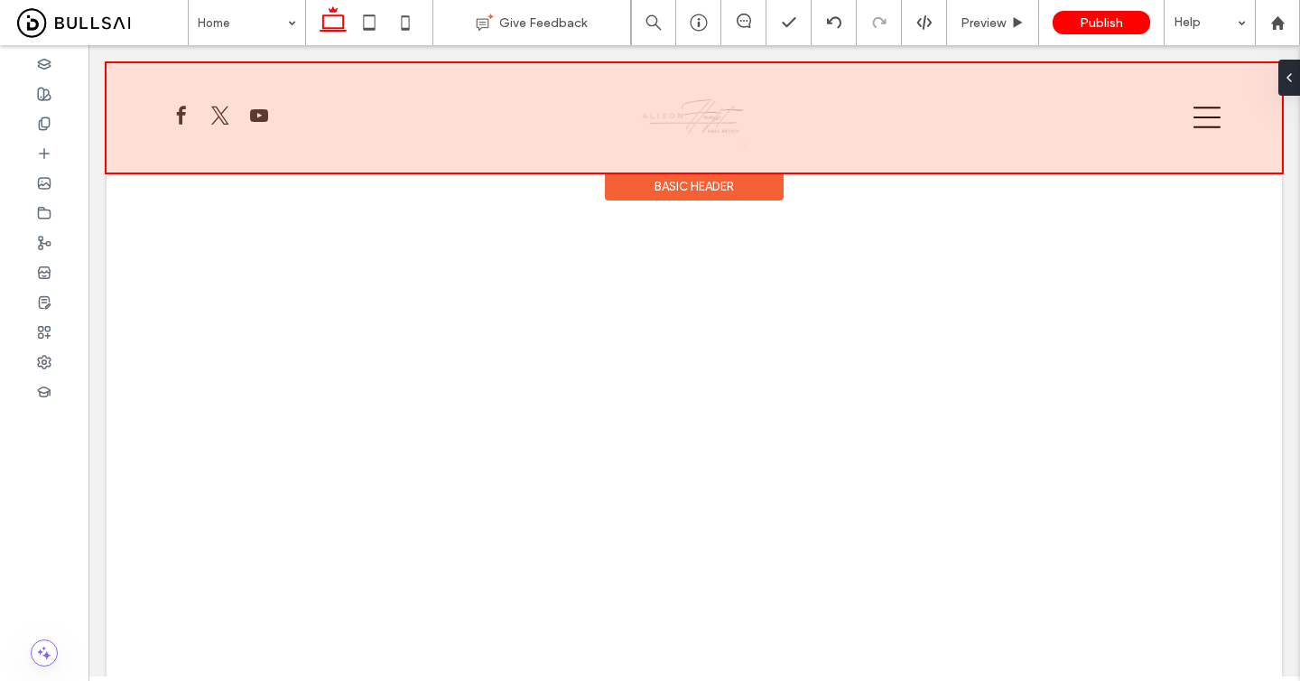
click at [1219, 114] on div at bounding box center [695, 117] width 1176 height 109
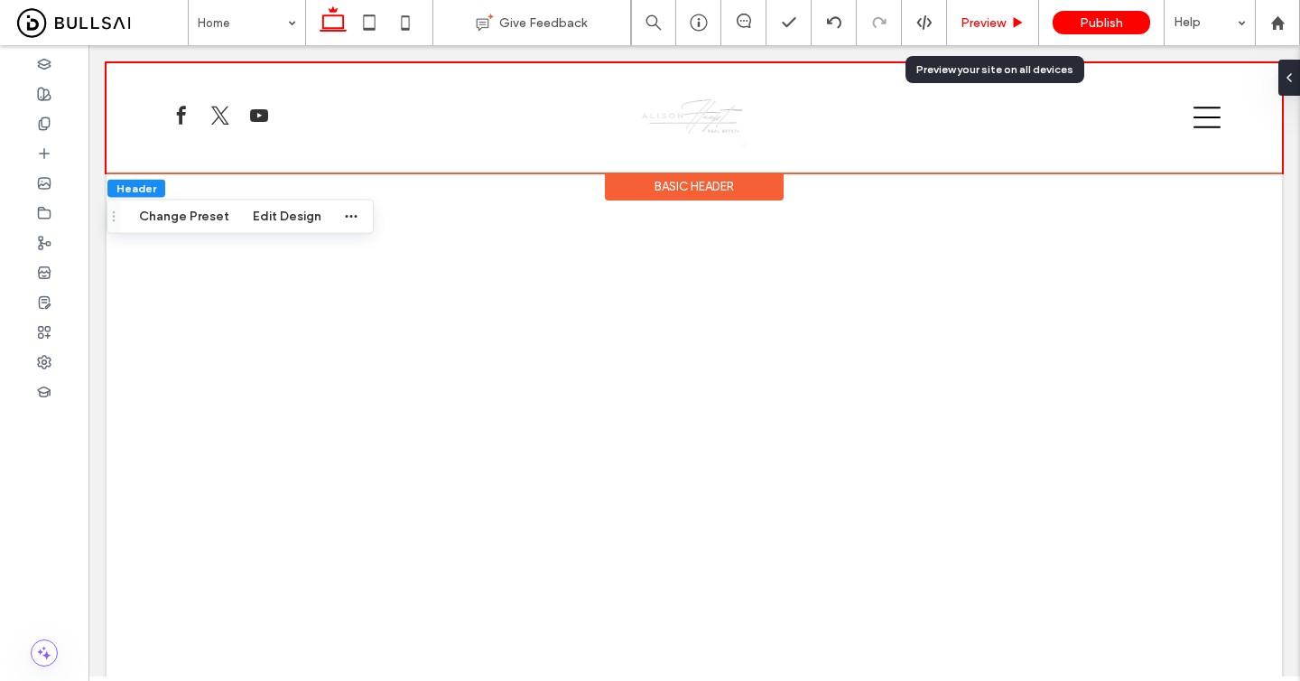
click at [998, 33] on div "Preview" at bounding box center [993, 22] width 92 height 45
click at [978, 8] on div "Preview" at bounding box center [993, 22] width 92 height 45
click at [980, 33] on div "Preview" at bounding box center [993, 22] width 92 height 45
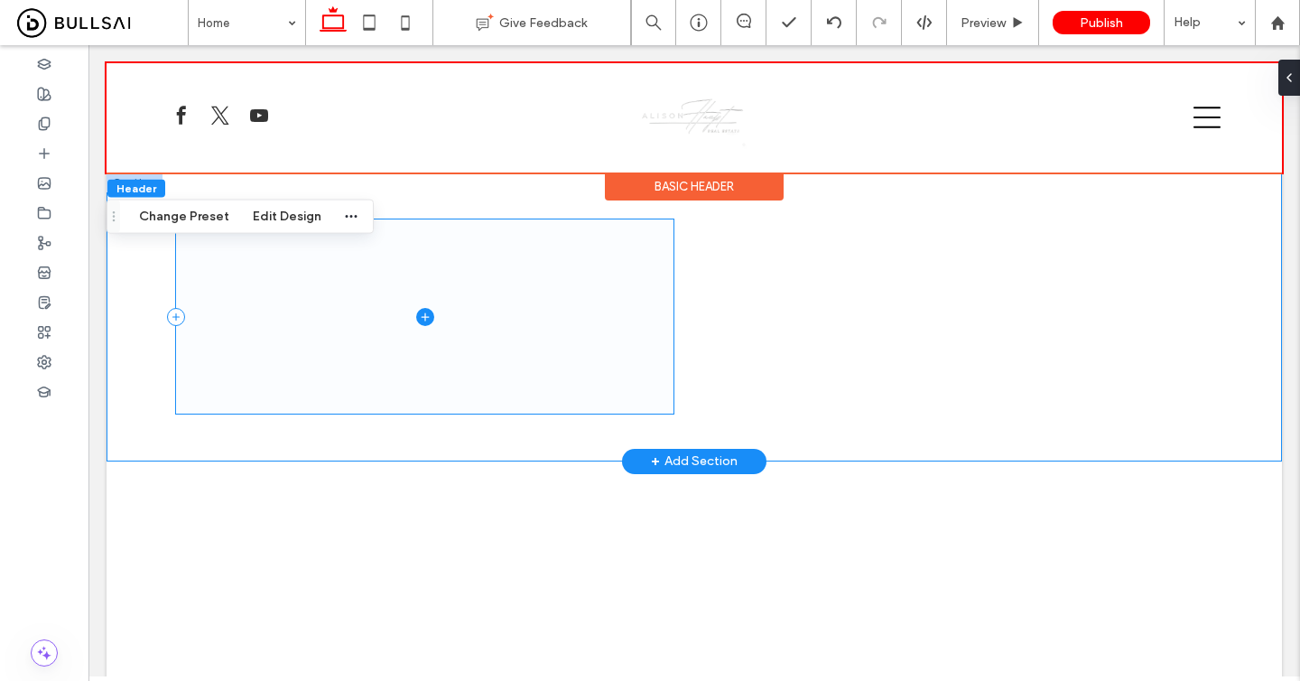
click at [426, 303] on span at bounding box center [425, 316] width 498 height 195
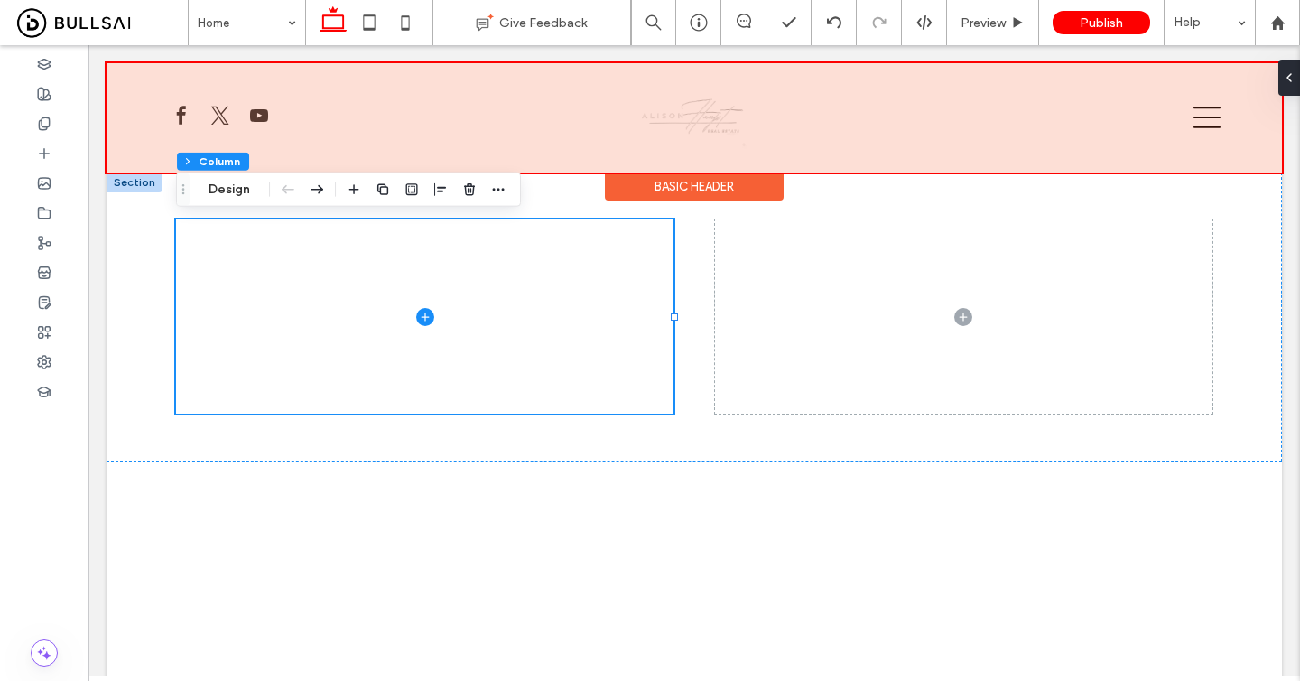
click at [705, 182] on div "Basic Header" at bounding box center [694, 186] width 179 height 28
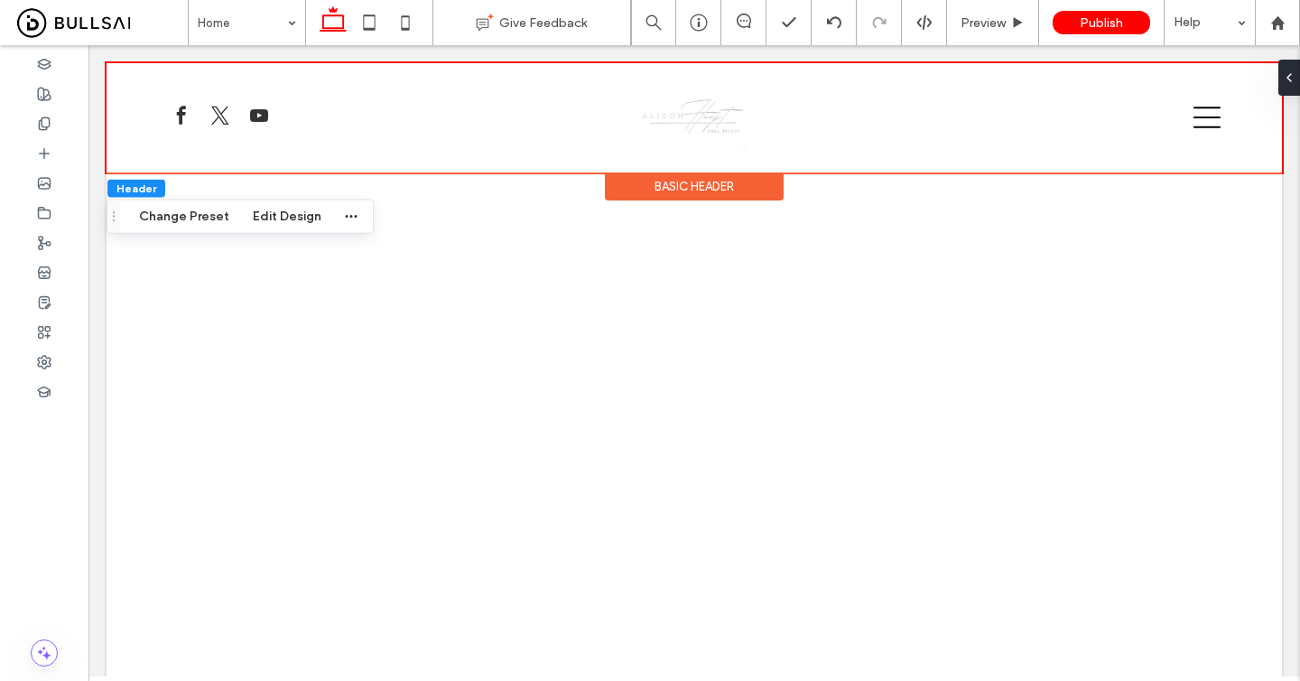
click at [679, 186] on div "Basic Header" at bounding box center [694, 186] width 179 height 28
click at [689, 194] on div "Basic Header" at bounding box center [694, 186] width 179 height 28
click at [270, 216] on button "Edit Design" at bounding box center [287, 217] width 92 height 22
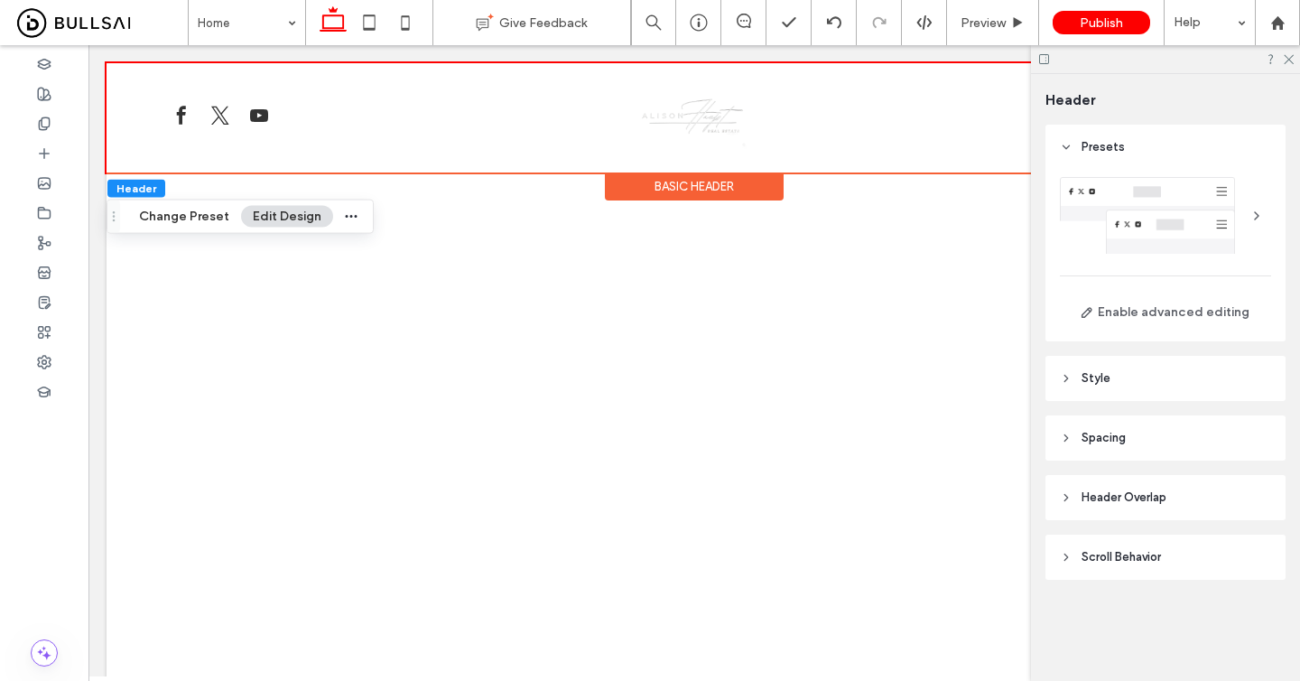
click at [1131, 377] on header "Style" at bounding box center [1166, 378] width 240 height 45
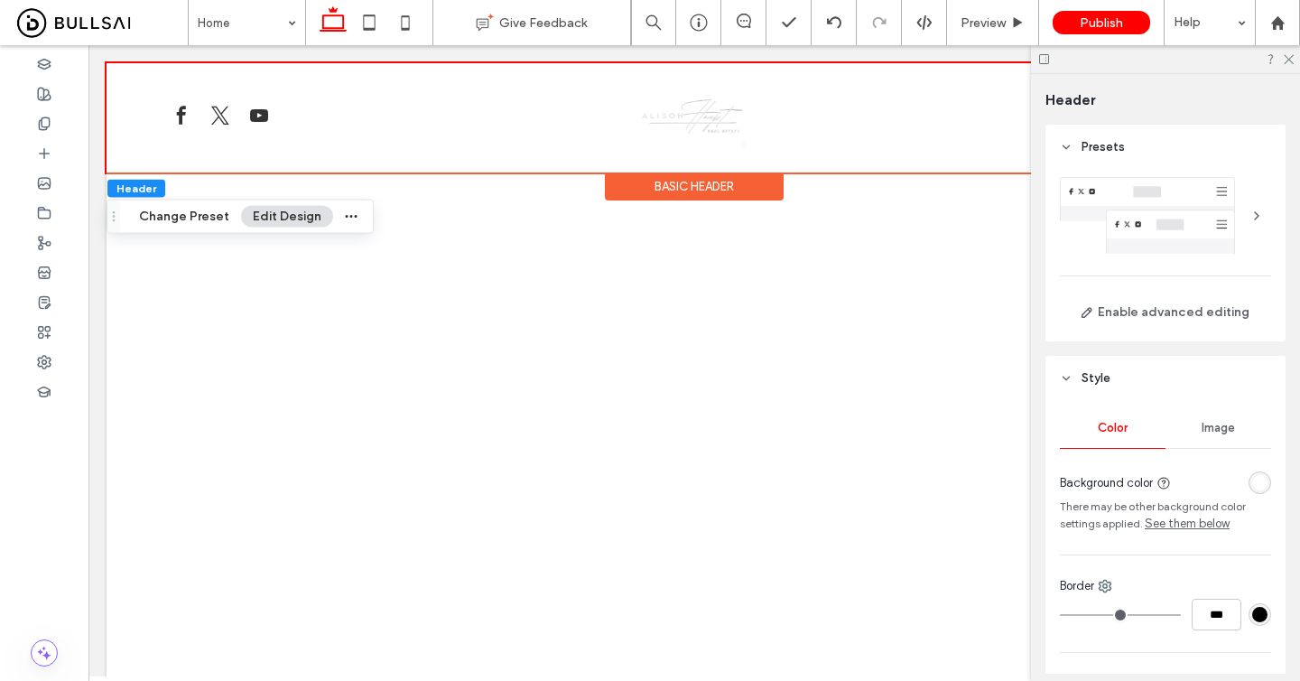
scroll to position [18, 0]
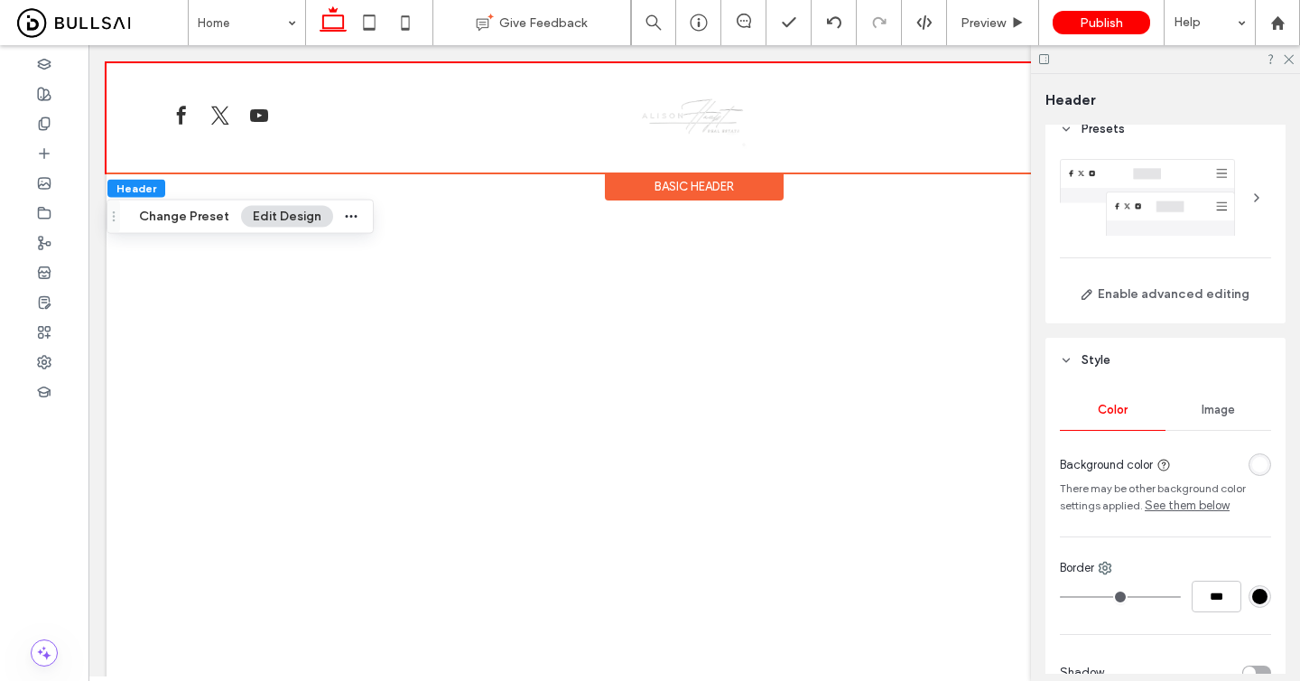
click at [1256, 466] on div "rgba(255, 255, 255, 1)" at bounding box center [1260, 464] width 15 height 15
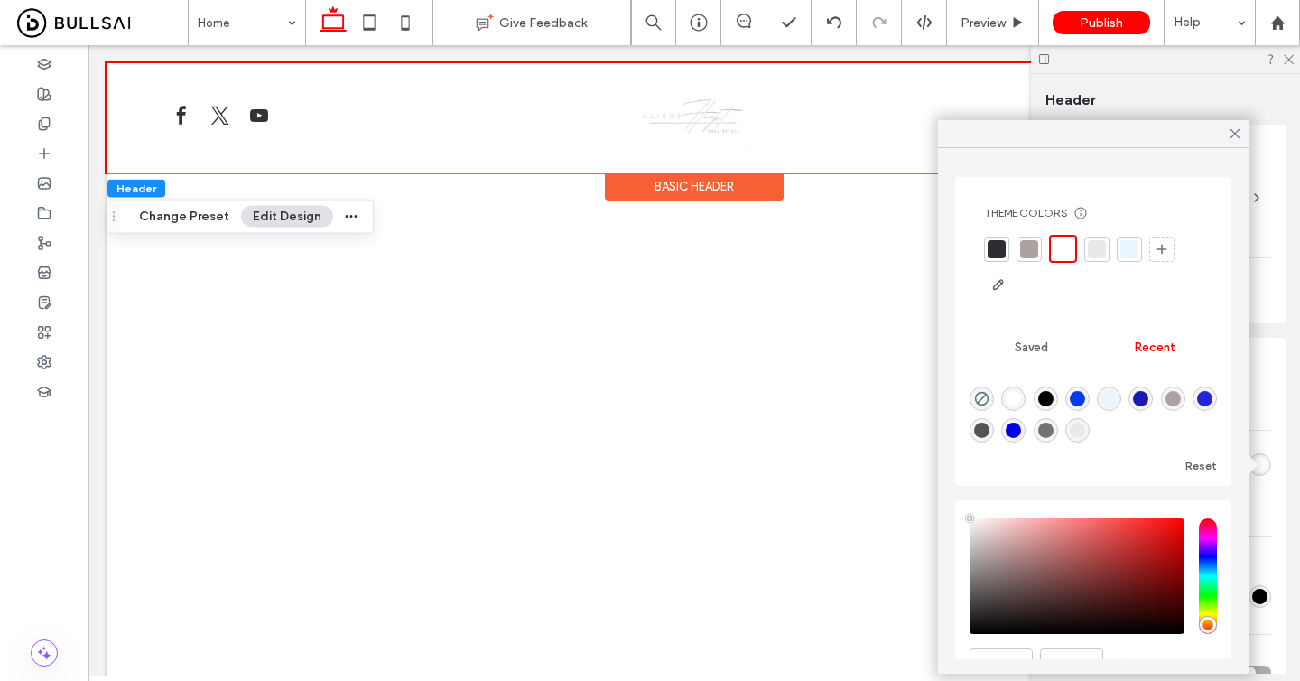
click at [1000, 240] on div at bounding box center [997, 249] width 18 height 18
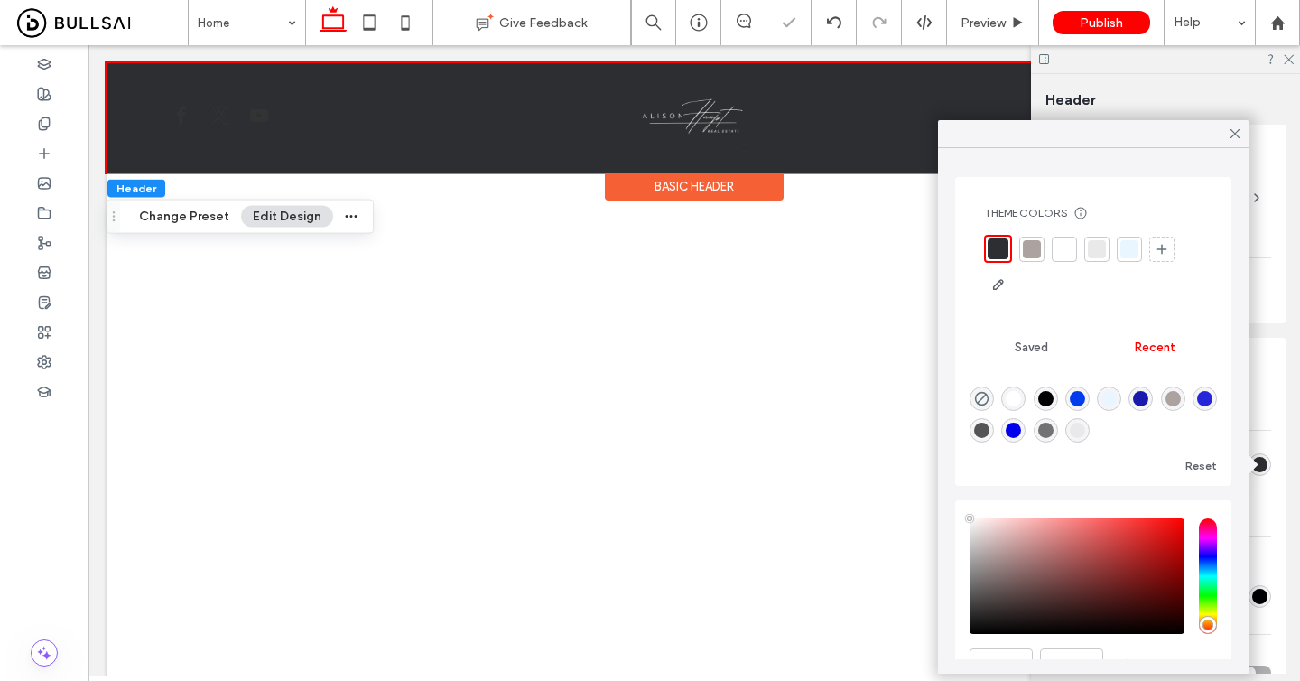
click at [1049, 396] on div "rgba(0, 0, 0, 1)" at bounding box center [1045, 398] width 15 height 15
type input "*******"
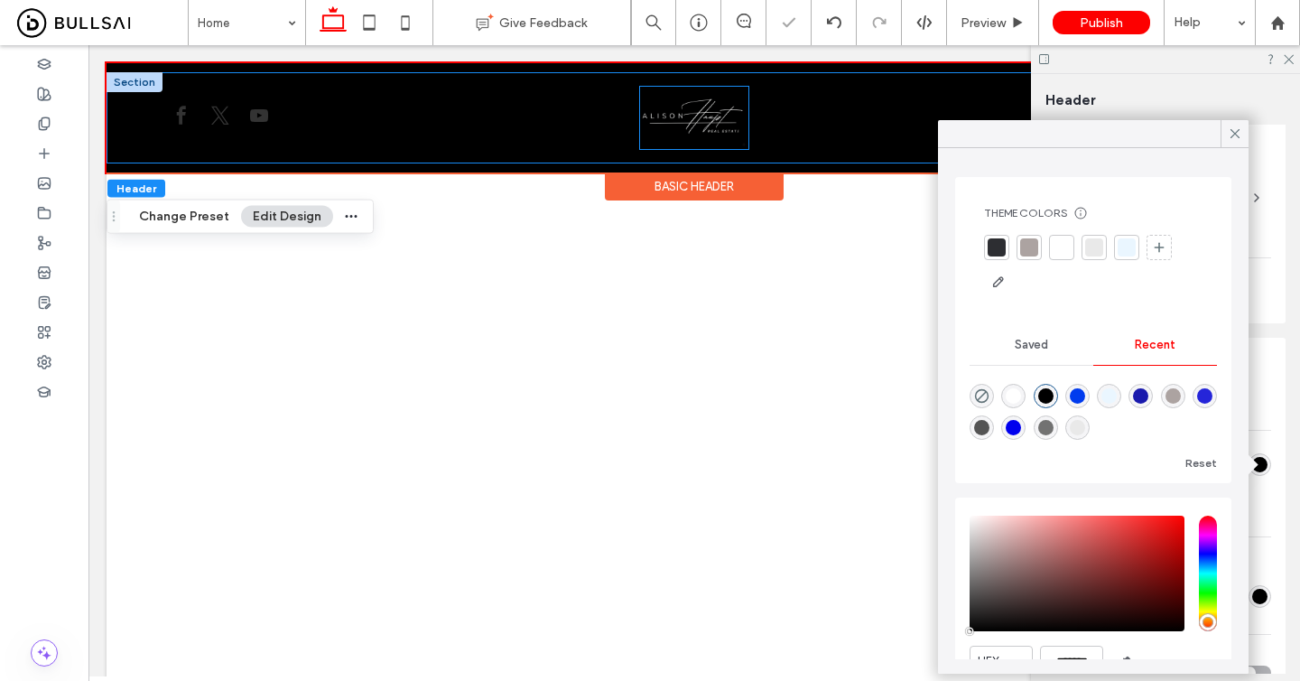
click at [727, 131] on img at bounding box center [694, 118] width 108 height 62
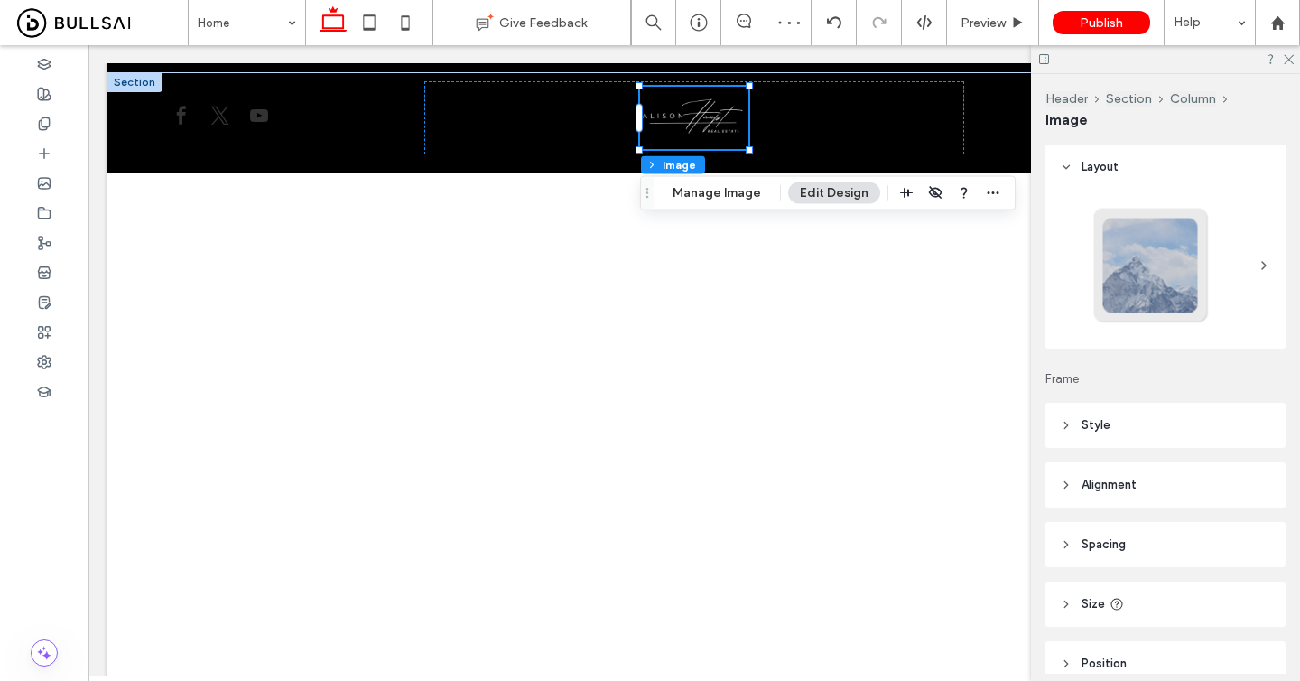
click at [1131, 433] on header "Style" at bounding box center [1166, 425] width 240 height 45
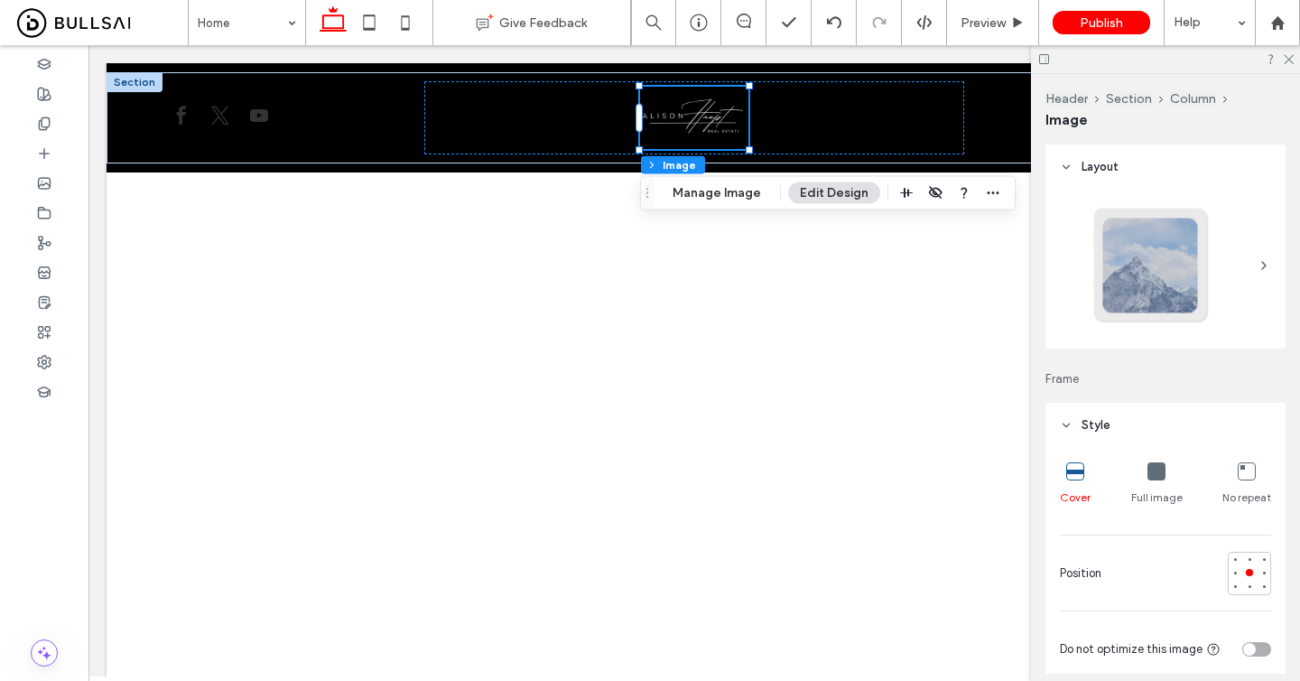
scroll to position [87, 0]
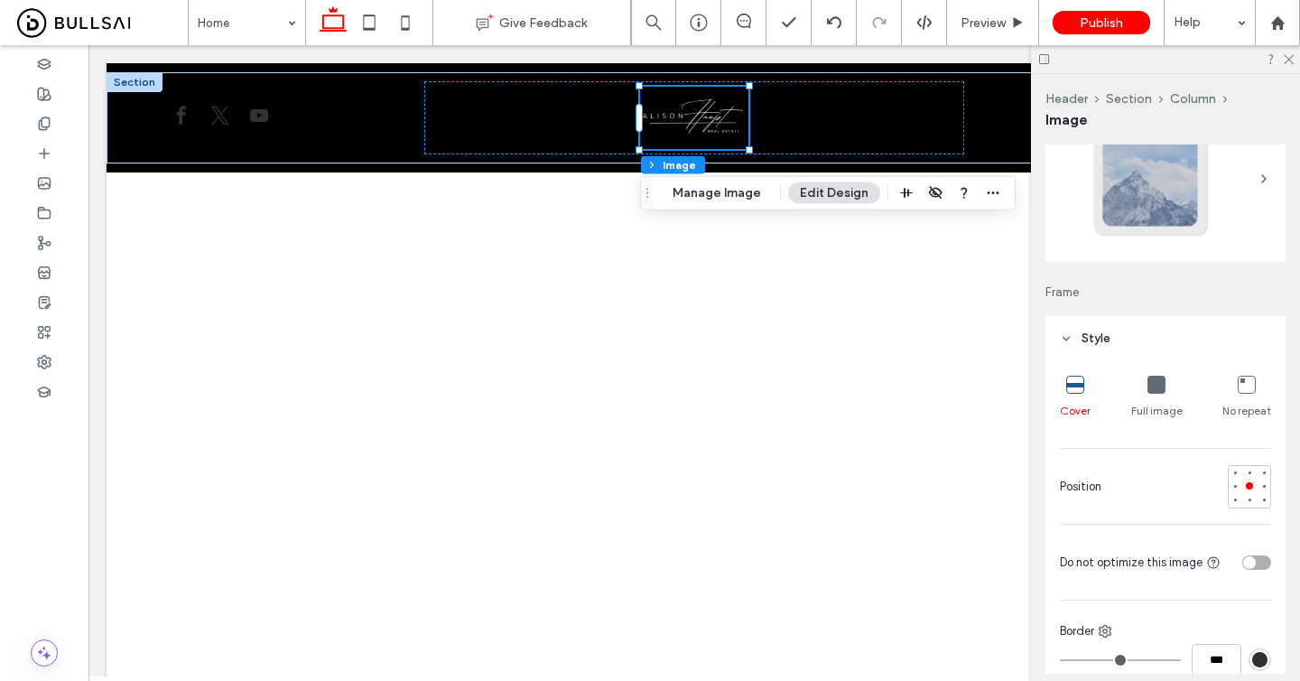
click at [1160, 391] on icon at bounding box center [1157, 385] width 18 height 18
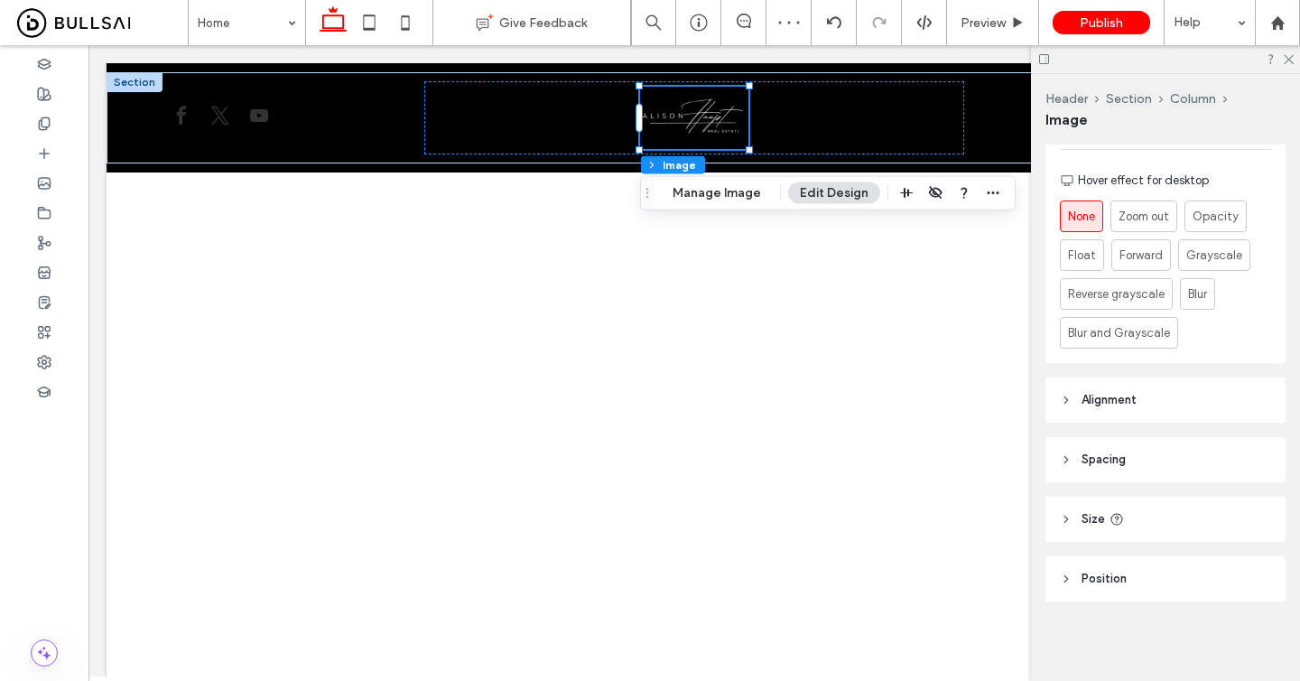
scroll to position [0, 0]
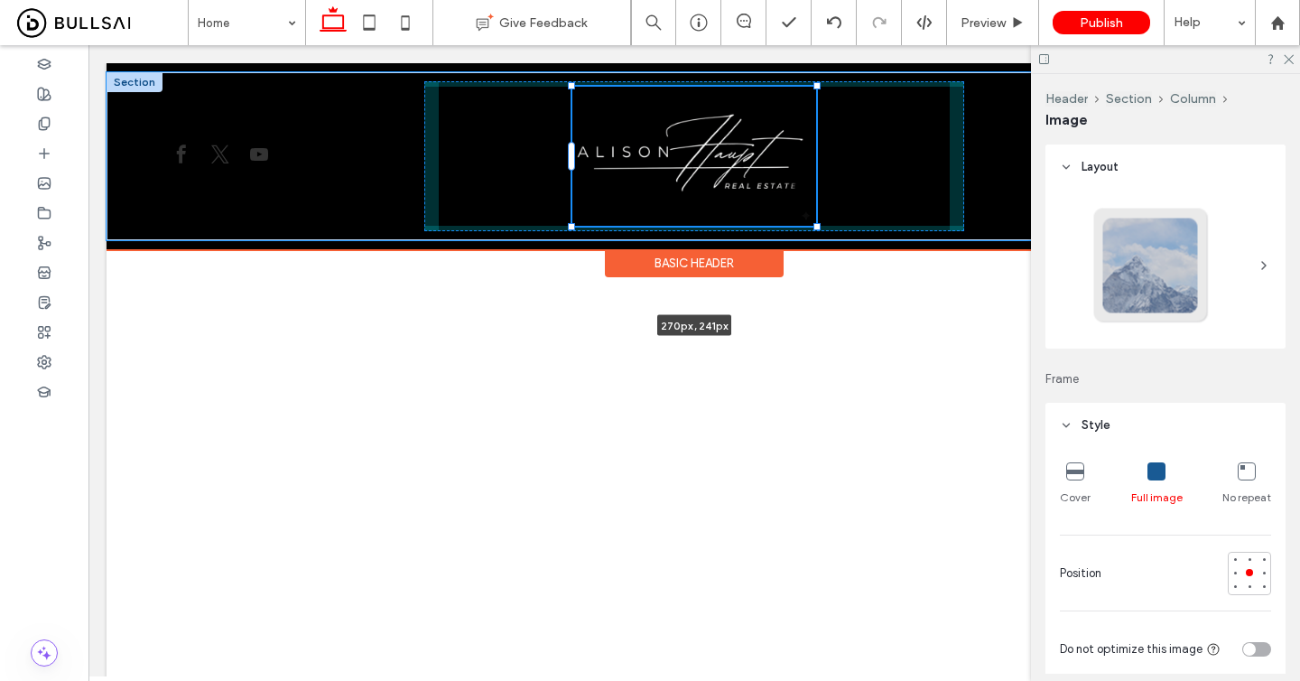
drag, startPoint x: 747, startPoint y: 151, endPoint x: 812, endPoint y: 184, distance: 73.1
click at [813, 184] on div "270px , 241px" at bounding box center [695, 156] width 1176 height 168
type input "***"
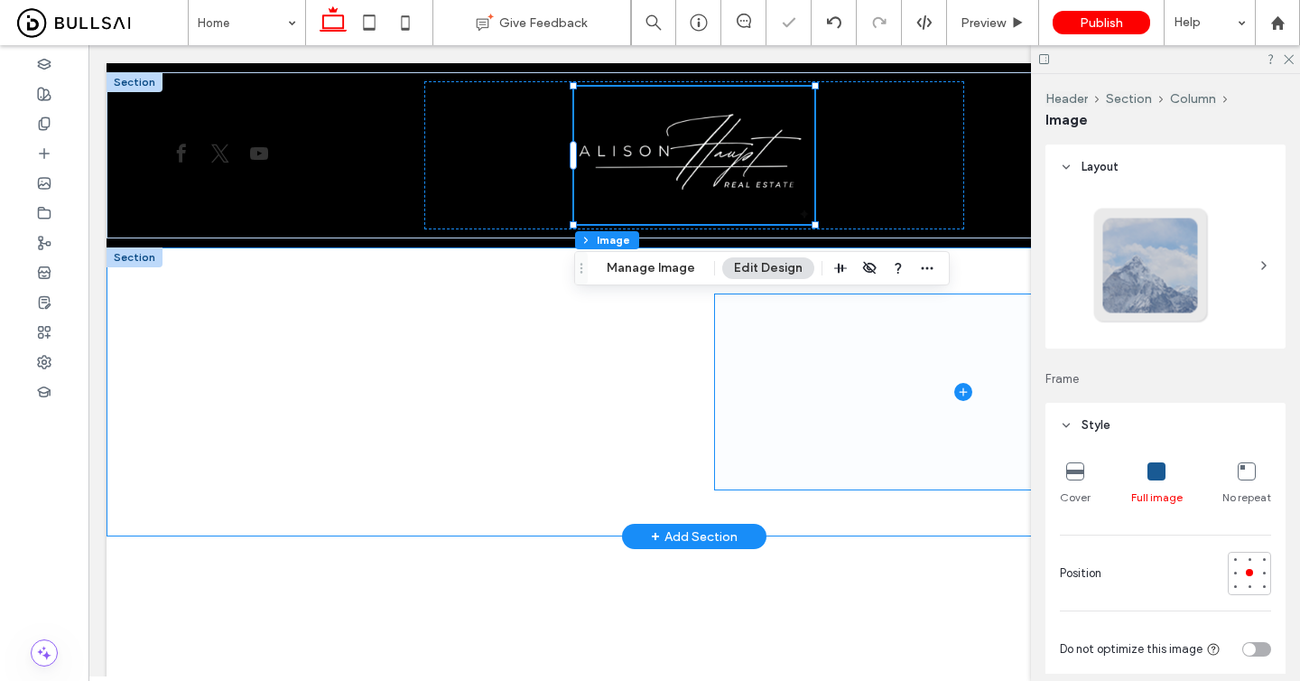
click at [794, 382] on span at bounding box center [964, 391] width 498 height 195
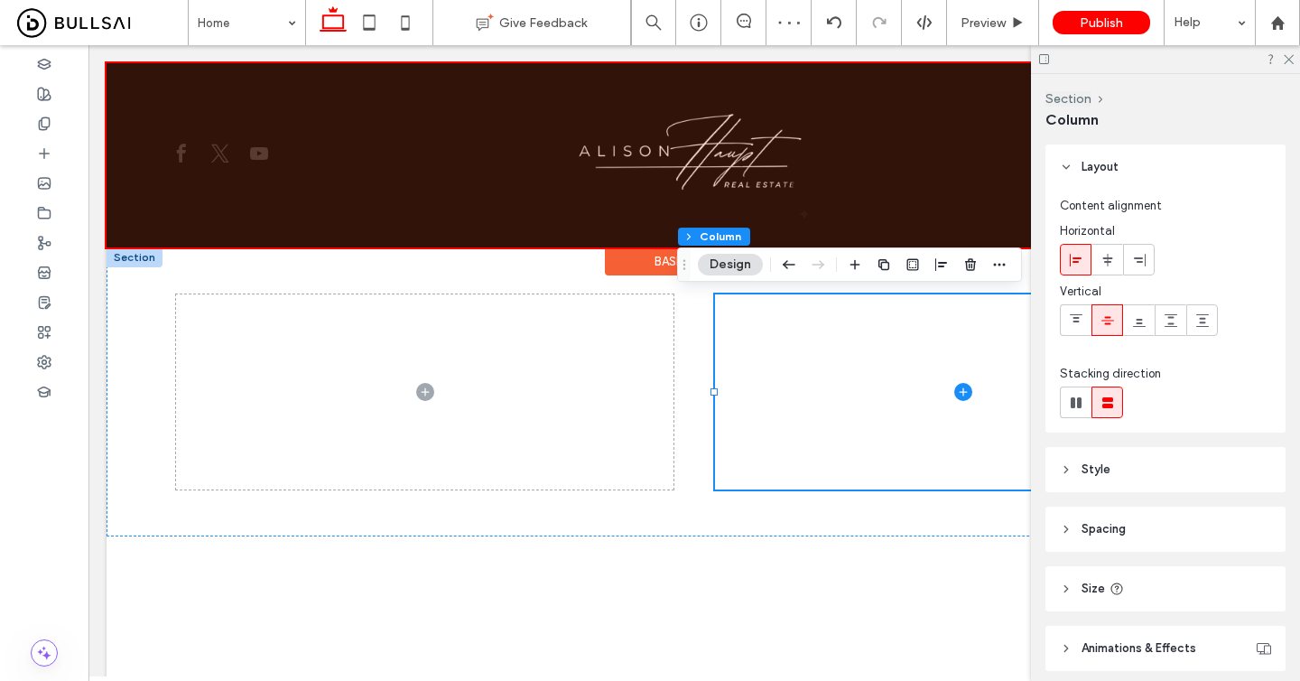
click at [850, 240] on div at bounding box center [695, 155] width 1176 height 184
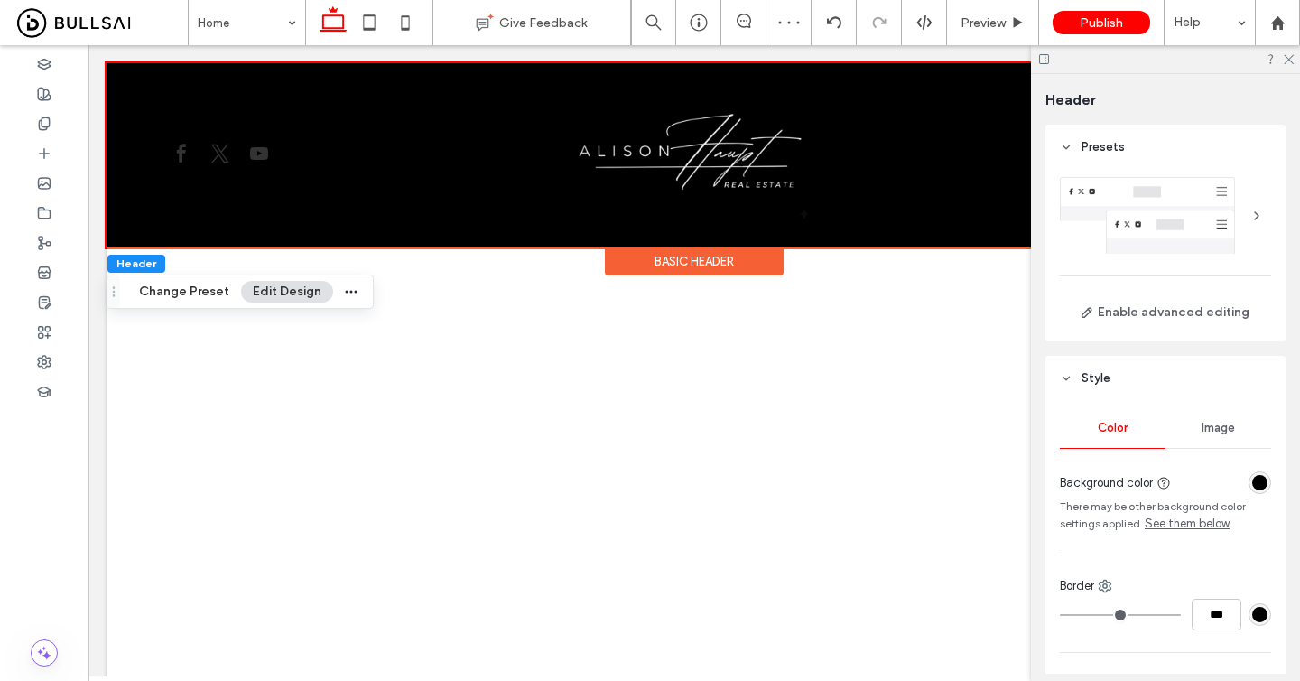
click at [854, 240] on div "Section Basic Header" at bounding box center [695, 155] width 1176 height 184
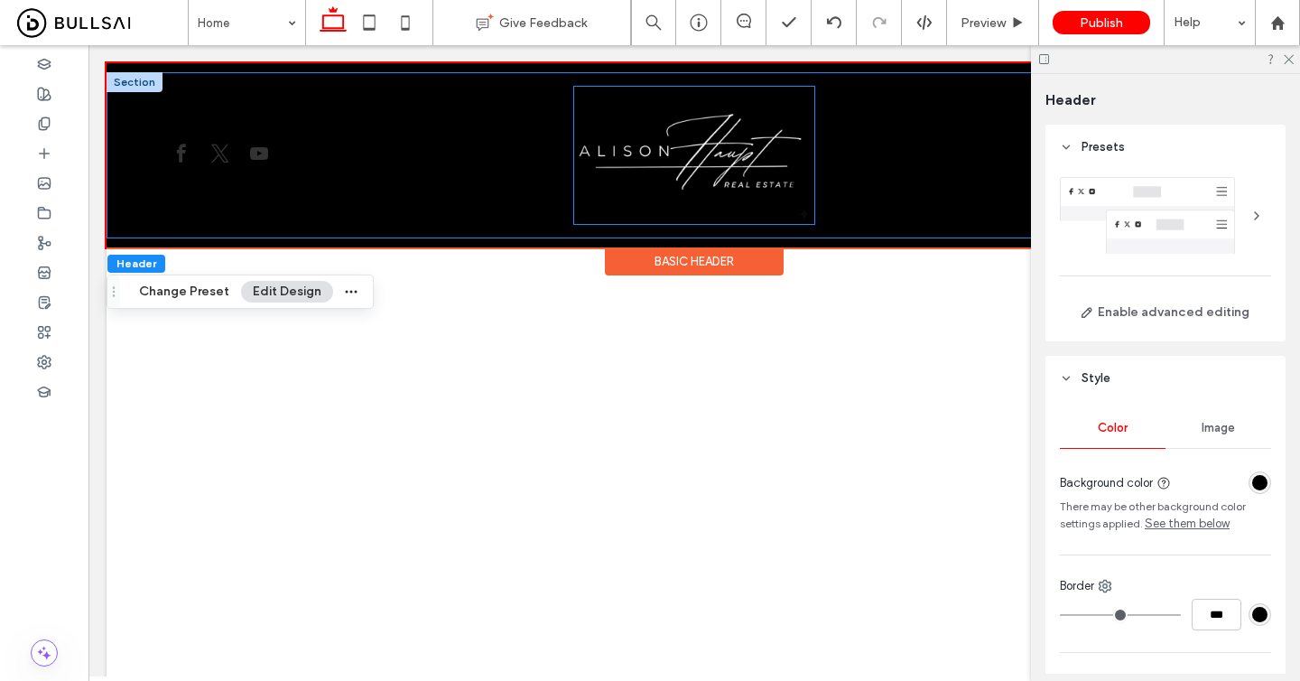
click at [774, 166] on img at bounding box center [694, 155] width 240 height 137
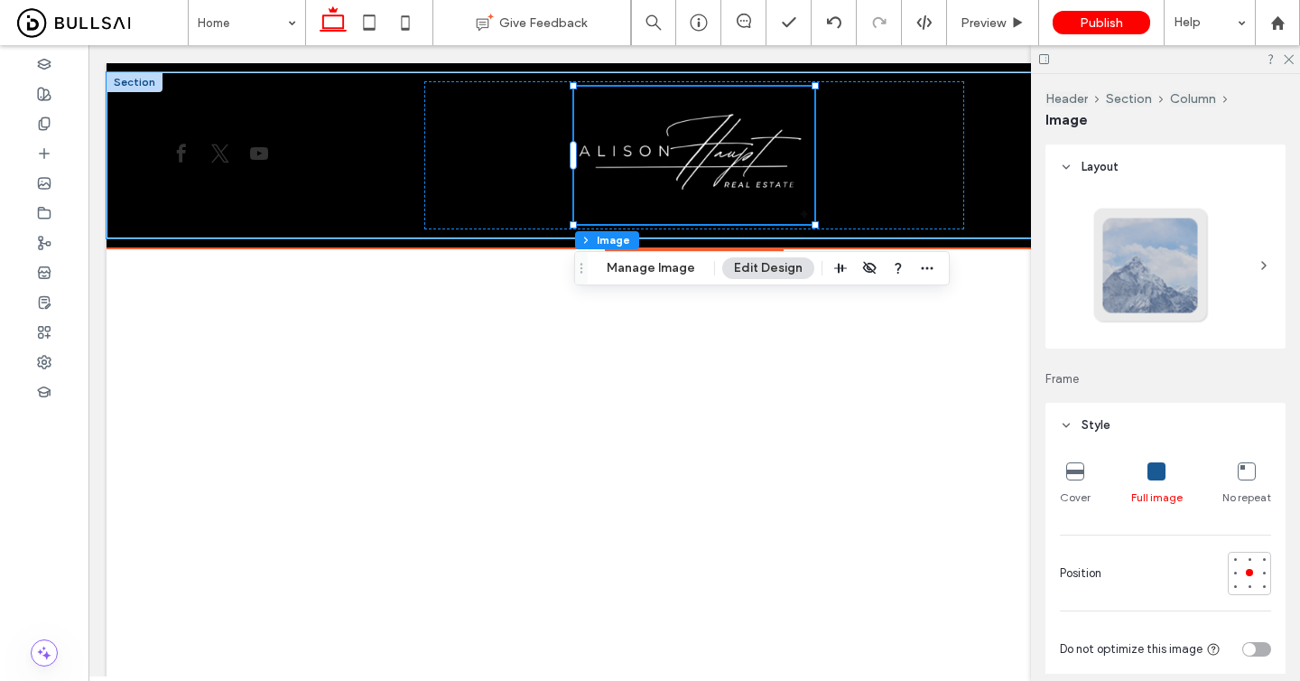
click at [675, 134] on img at bounding box center [694, 155] width 240 height 137
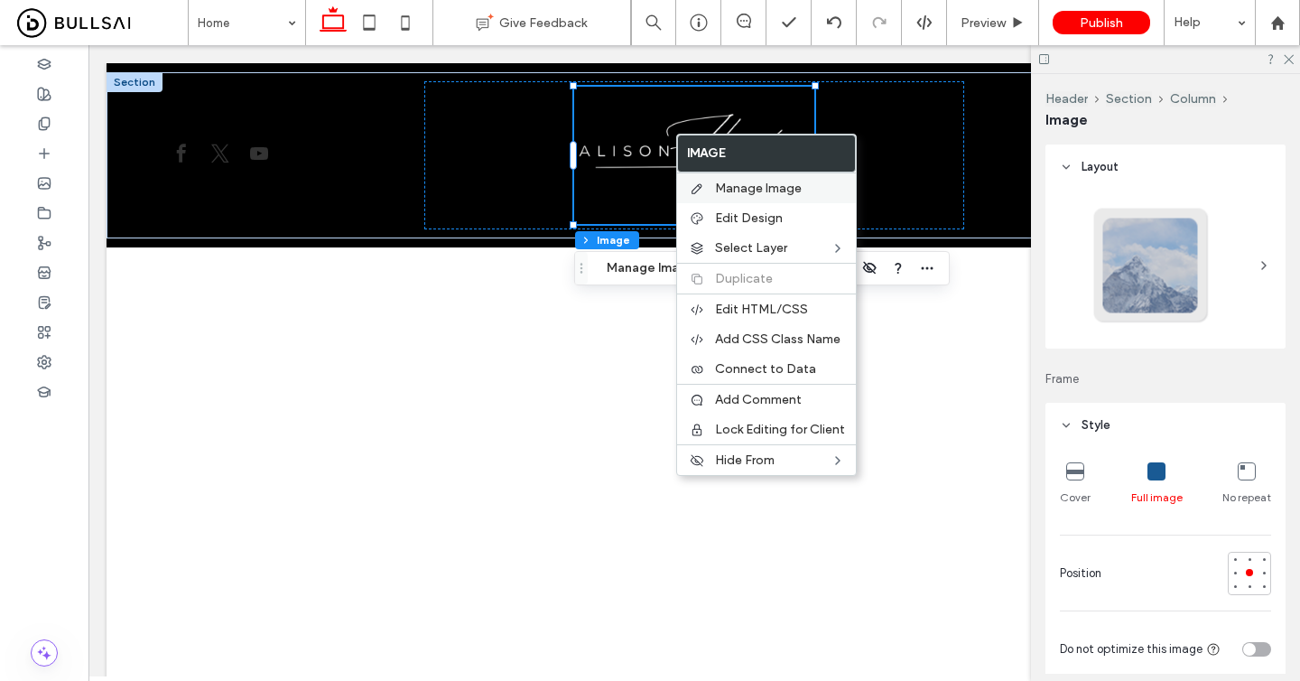
click at [731, 181] on span "Manage Image" at bounding box center [758, 188] width 87 height 15
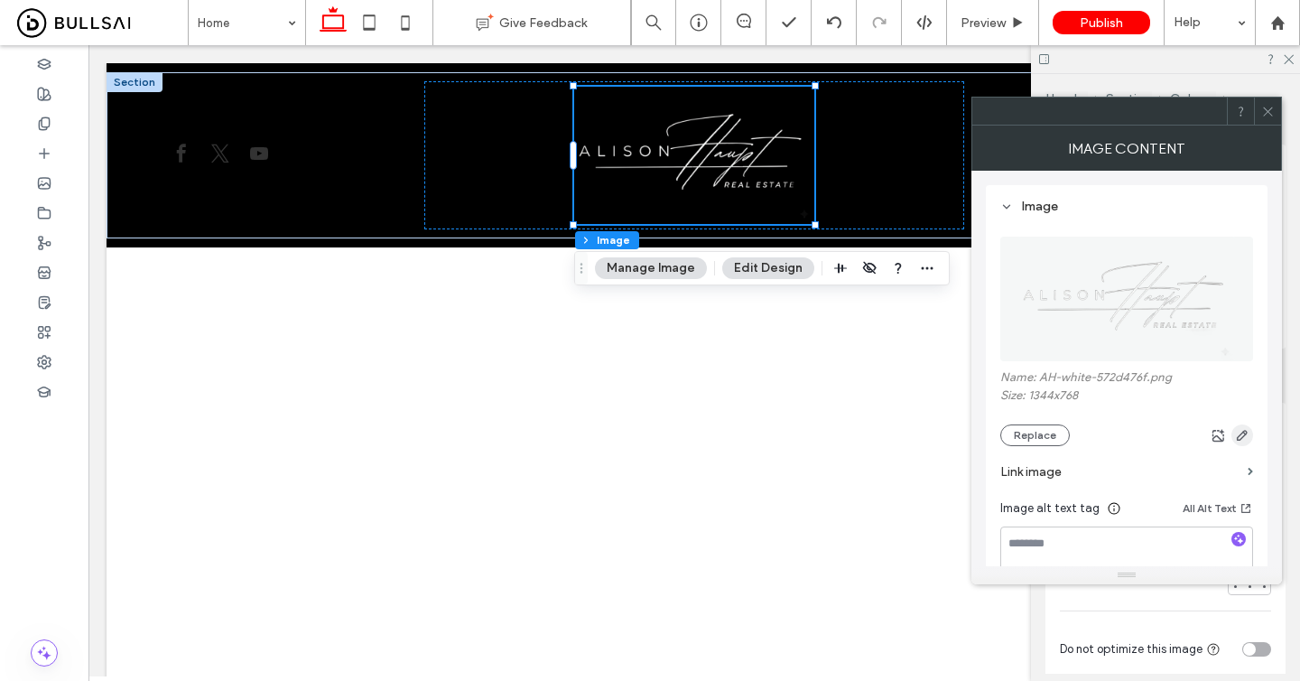
click at [1248, 442] on icon "button" at bounding box center [1242, 435] width 14 height 14
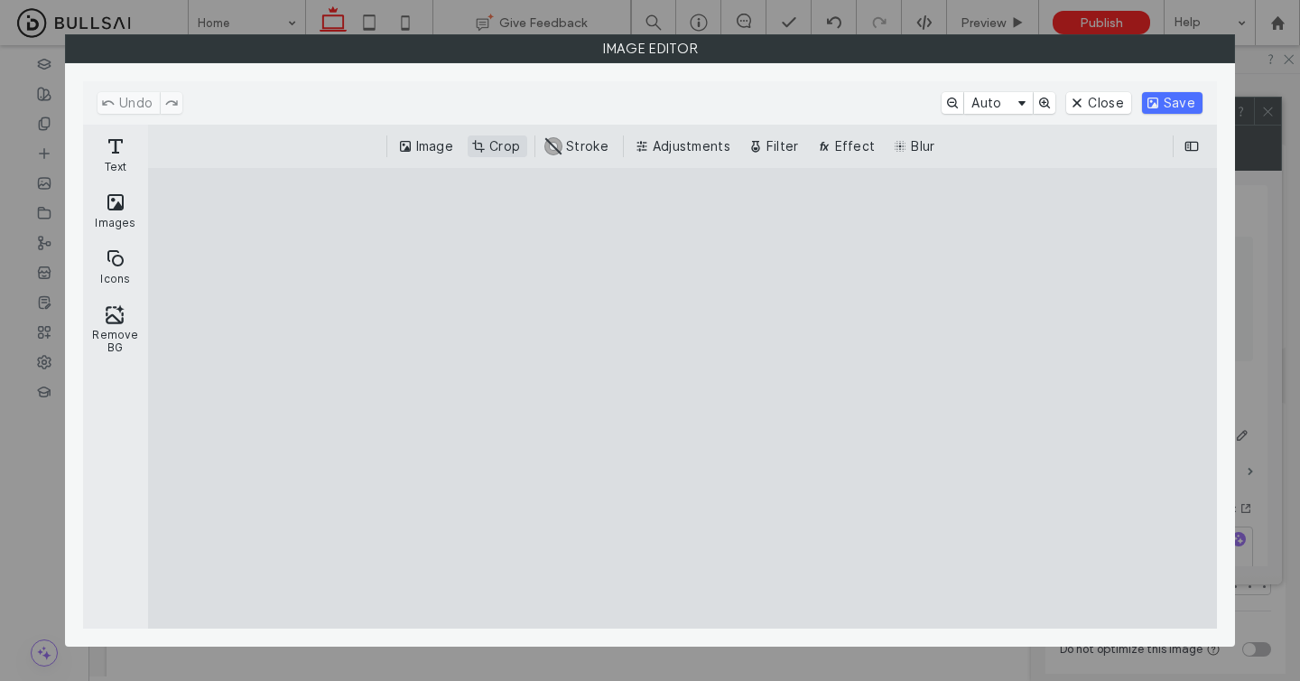
click at [499, 148] on button "Crop" at bounding box center [498, 146] width 60 height 22
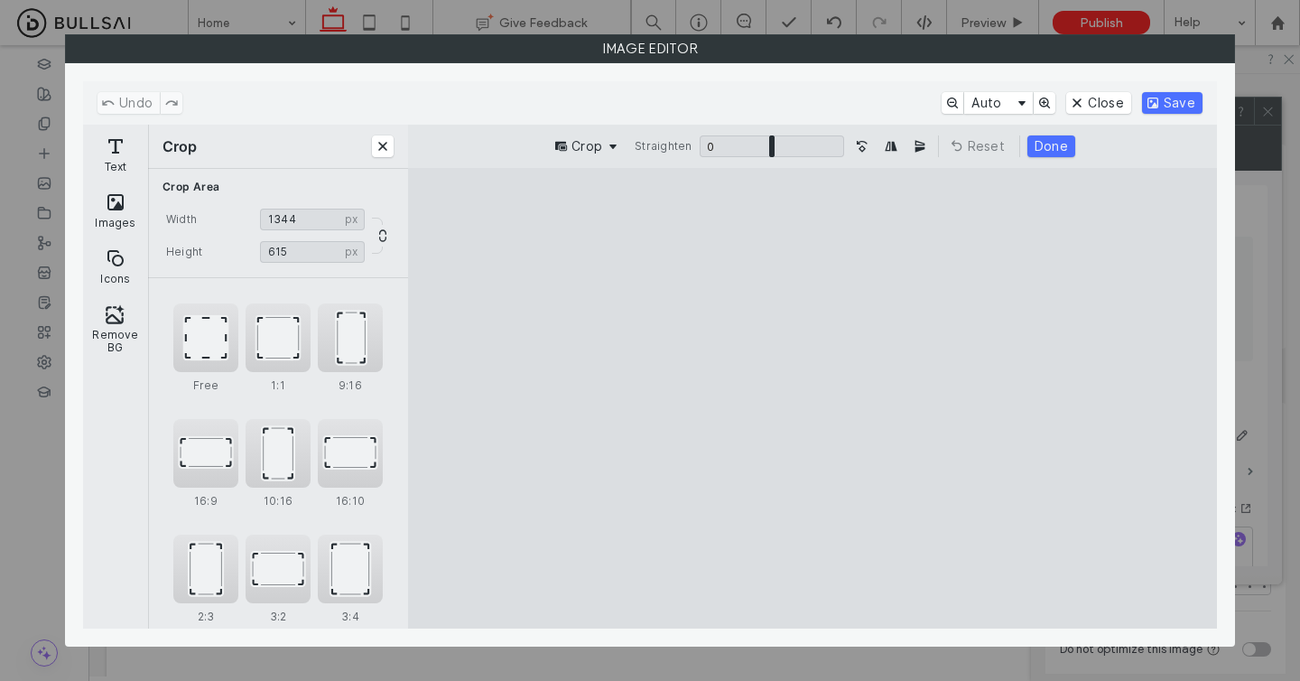
type input "***"
type input "****"
drag, startPoint x: 1131, startPoint y: 577, endPoint x: 1128, endPoint y: 504, distance: 73.2
click at [813, 398] on cesdk-canvas "Editor canvas" at bounding box center [813, 398] width 0 height 0
type input "***"
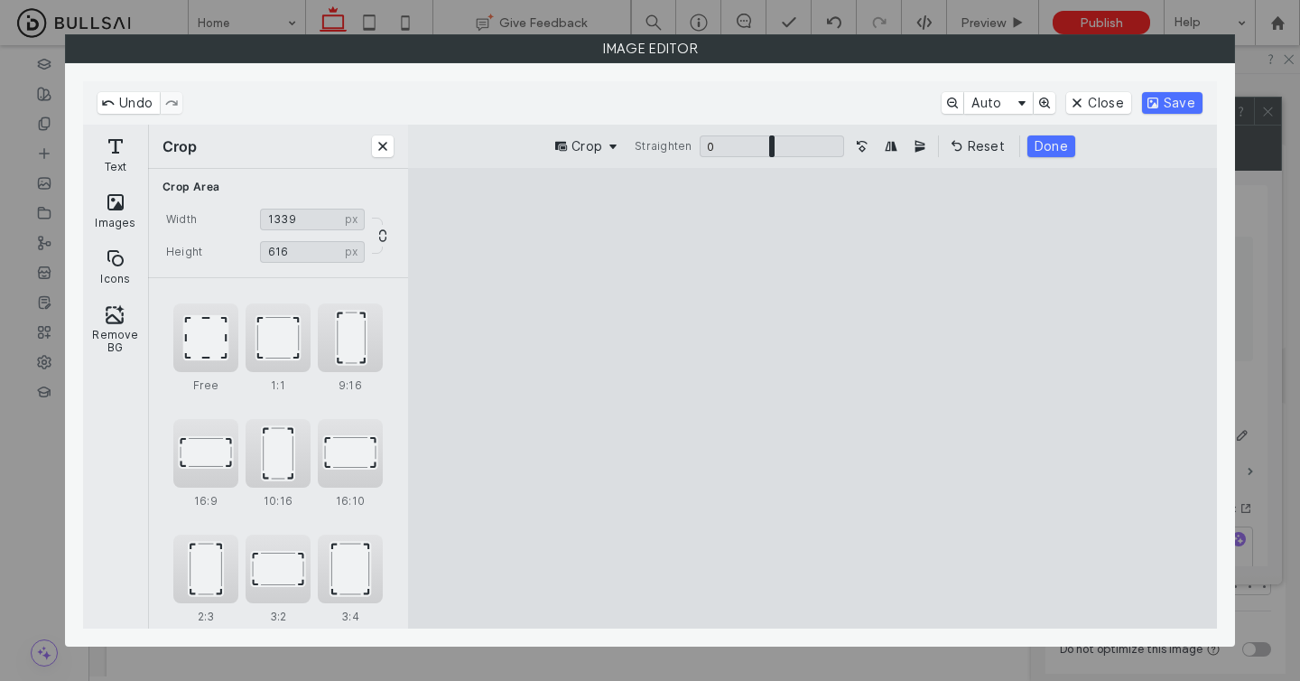
type input "****"
type input "***"
type input "****"
type input "***"
type input "****"
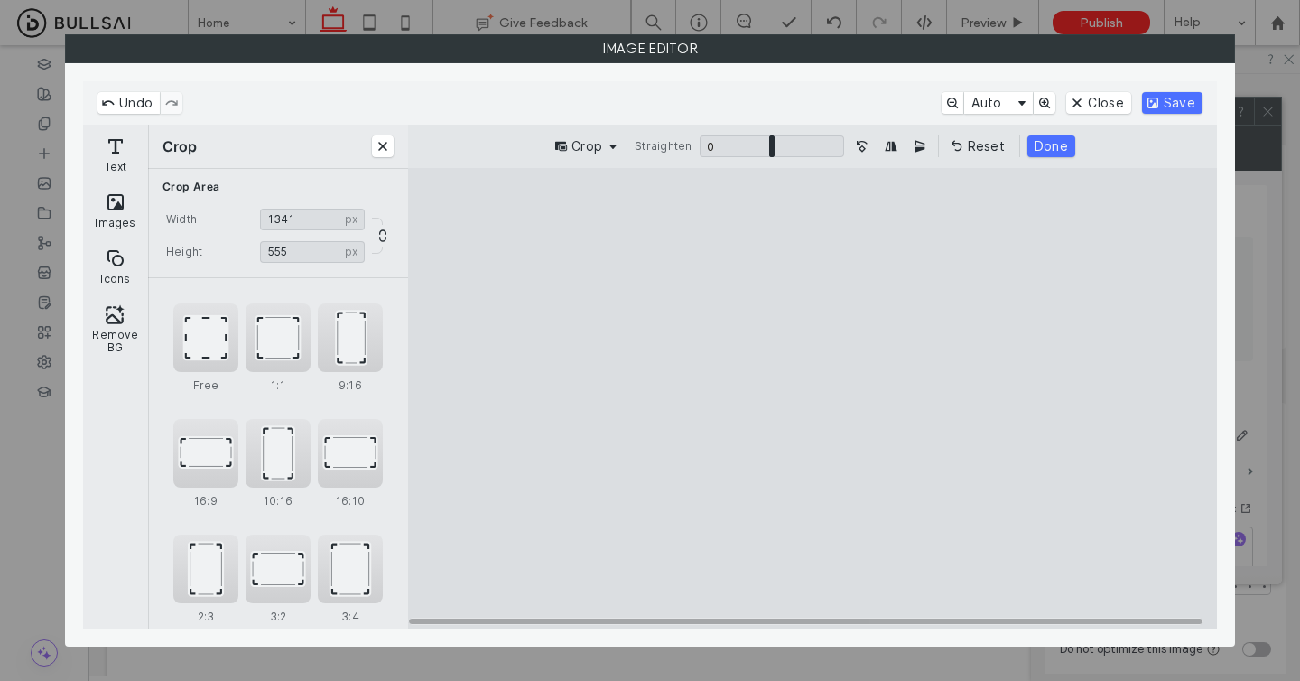
type input "***"
type input "****"
type input "***"
type input "****"
drag, startPoint x: 1176, startPoint y: 243, endPoint x: 1180, endPoint y: 294, distance: 51.7
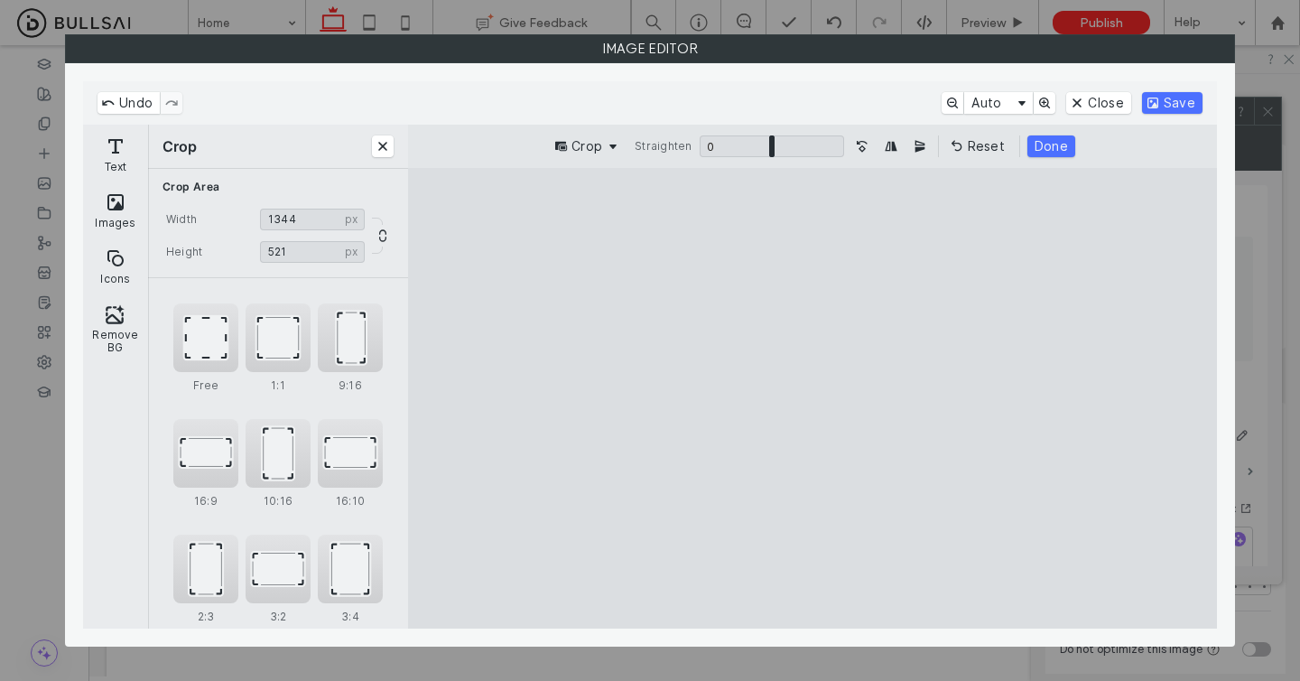
click at [813, 398] on cesdk-canvas "Editor canvas" at bounding box center [813, 398] width 0 height 0
type input "***"
click at [813, 398] on cesdk-canvas "Editor canvas" at bounding box center [813, 398] width 0 height 0
click at [1189, 106] on button "Save" at bounding box center [1172, 103] width 61 height 22
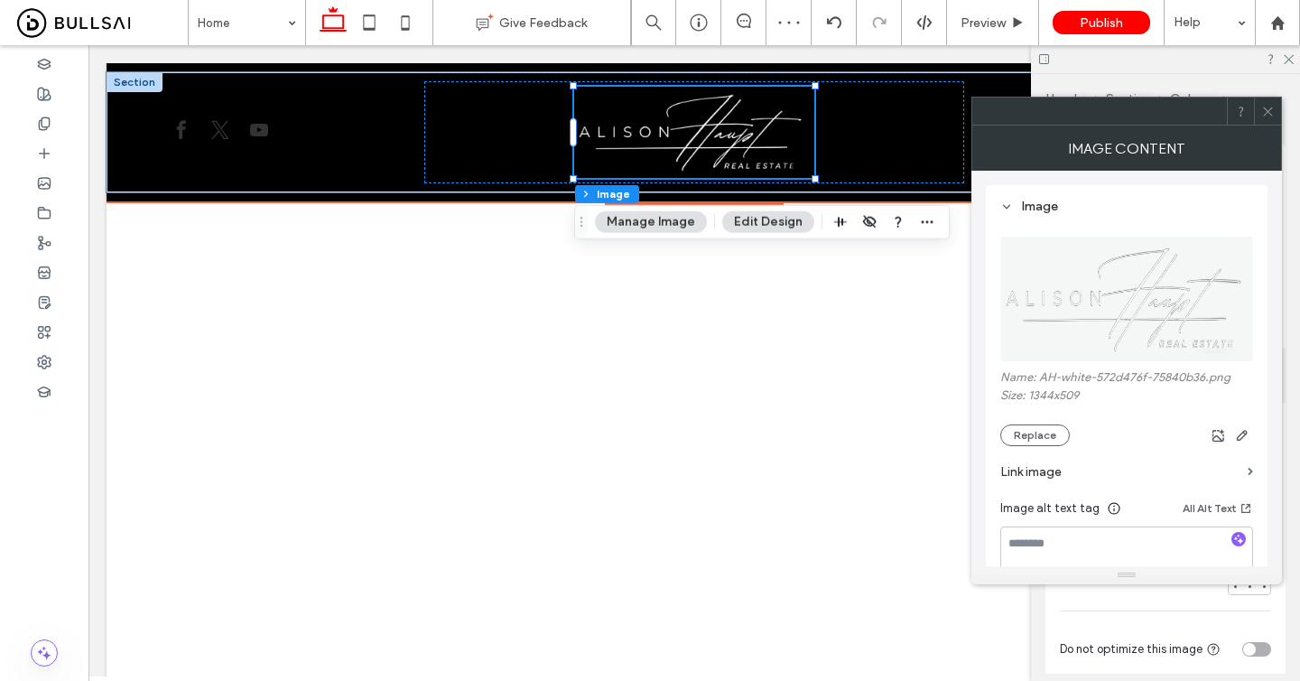
click at [811, 173] on img at bounding box center [694, 132] width 240 height 91
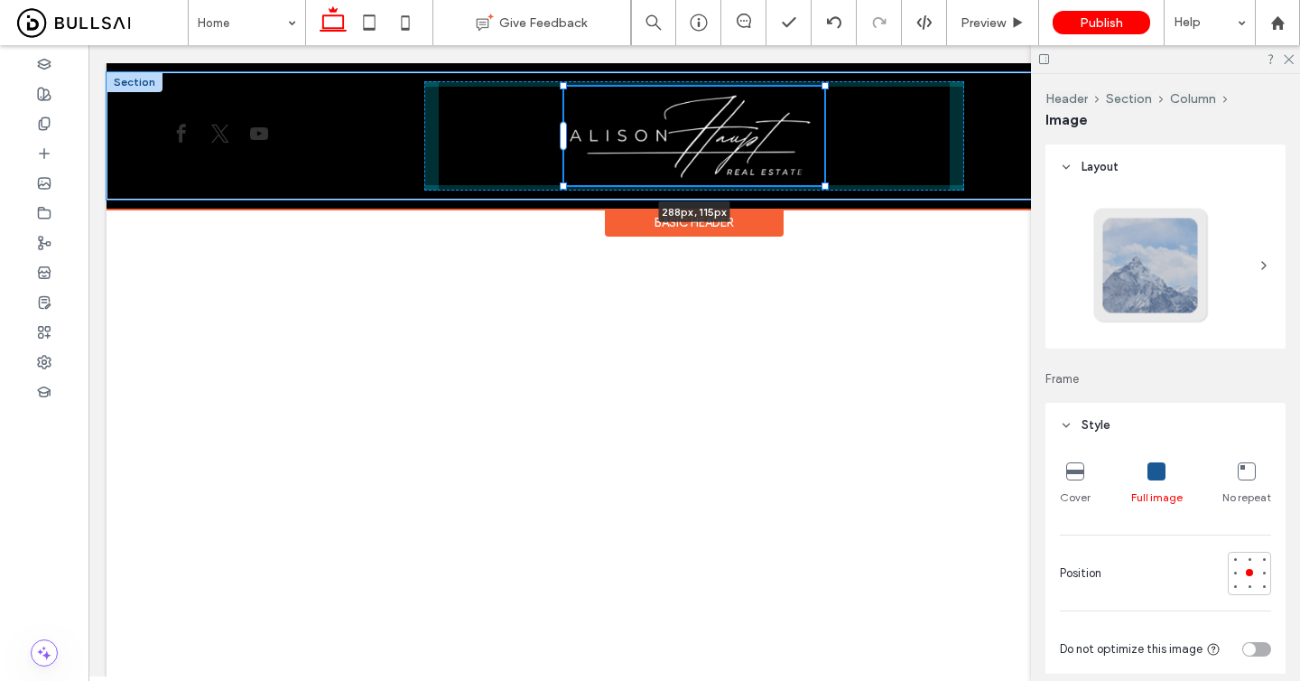
drag, startPoint x: 813, startPoint y: 178, endPoint x: 824, endPoint y: 182, distance: 12.3
click at [824, 182] on div at bounding box center [825, 185] width 7 height 7
type input "***"
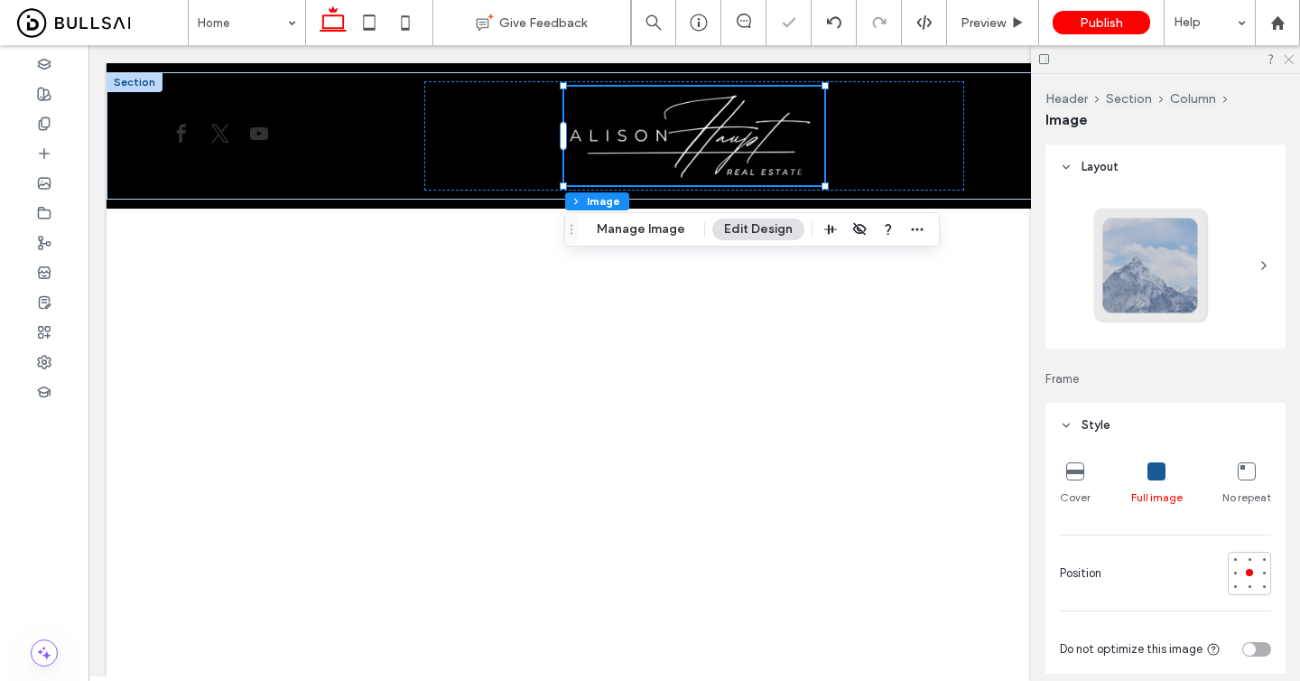
click at [1288, 61] on use at bounding box center [1289, 60] width 10 height 10
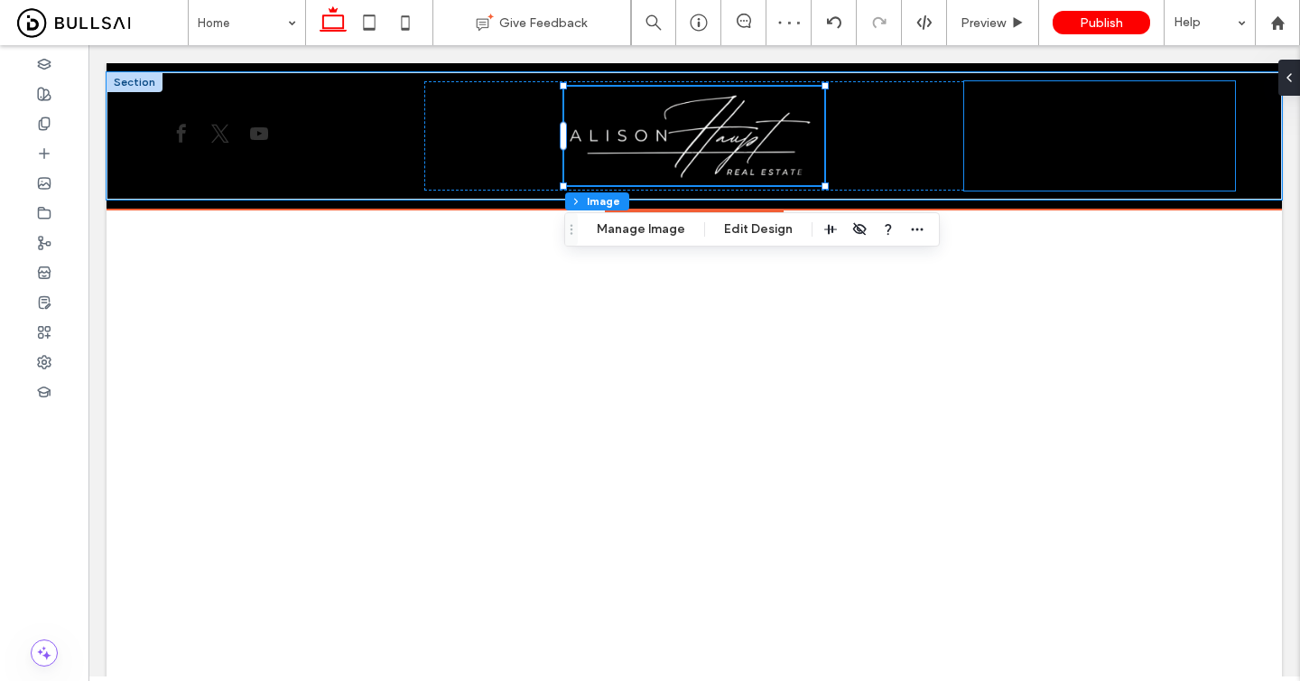
click at [1010, 130] on div at bounding box center [1099, 135] width 270 height 109
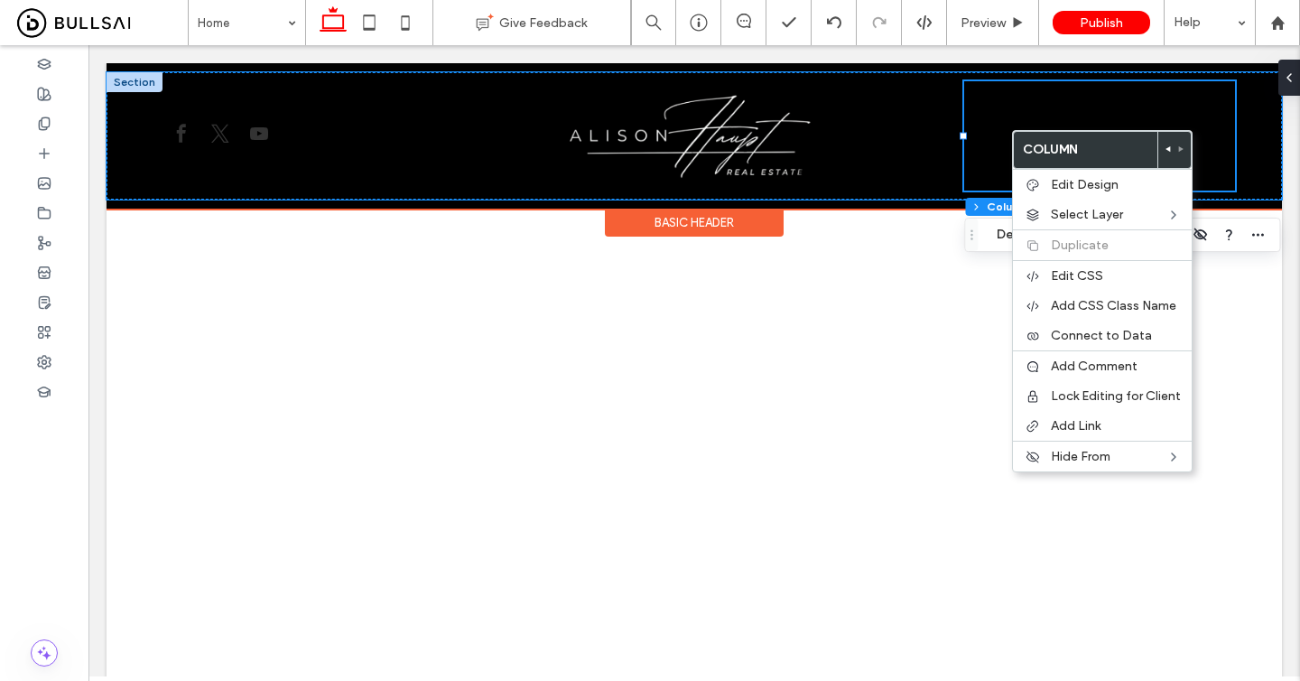
click at [996, 106] on div at bounding box center [1099, 135] width 270 height 109
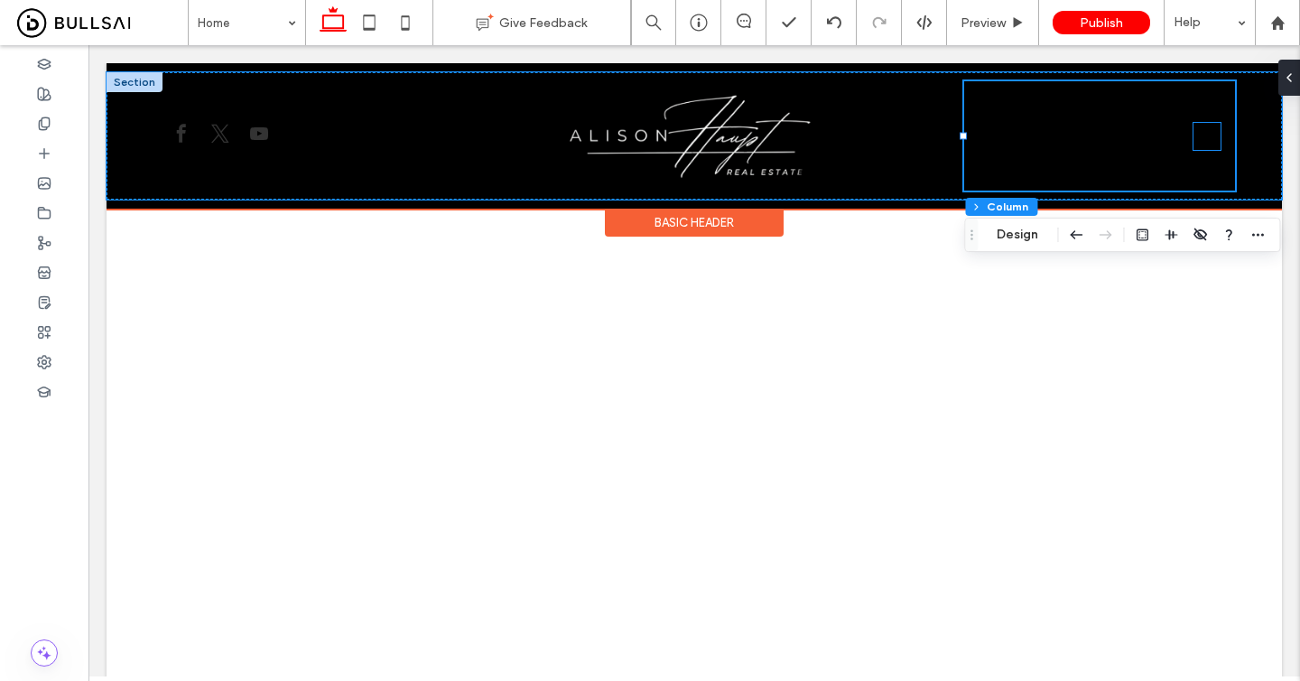
click at [1224, 140] on div at bounding box center [1099, 135] width 270 height 109
click at [1204, 135] on icon at bounding box center [1207, 136] width 27 height 27
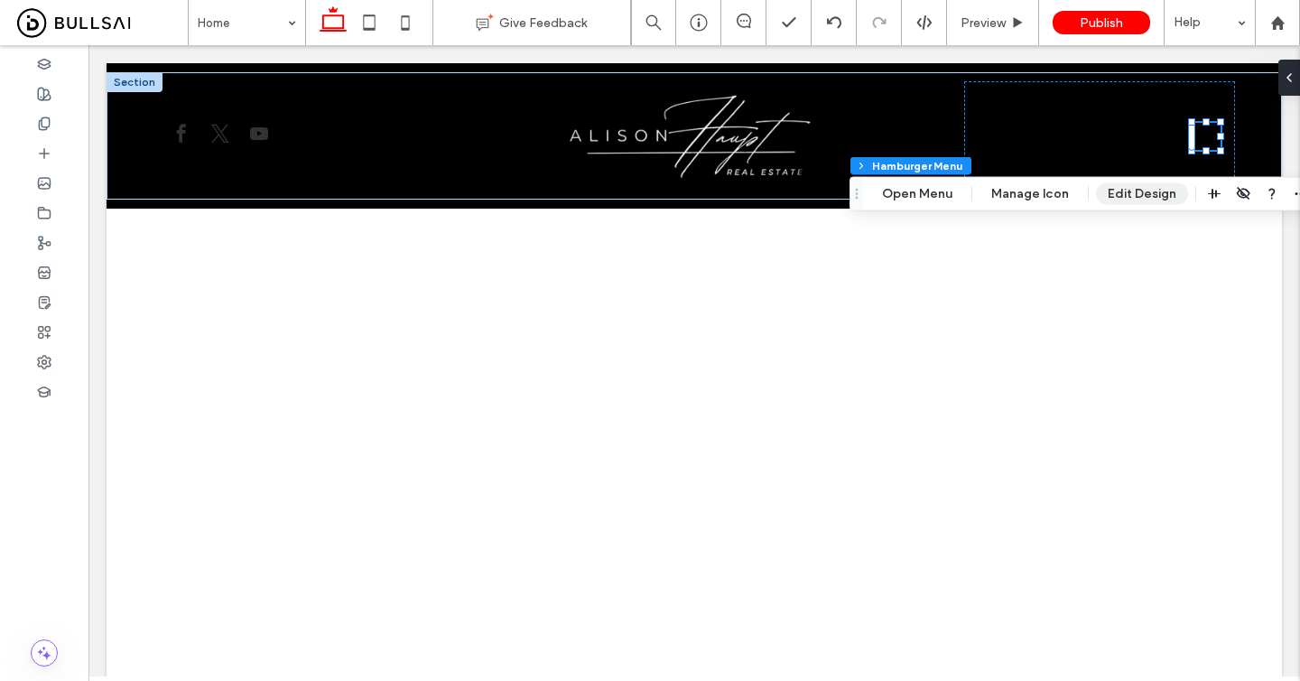
click at [1104, 196] on button "Edit Design" at bounding box center [1142, 194] width 92 height 22
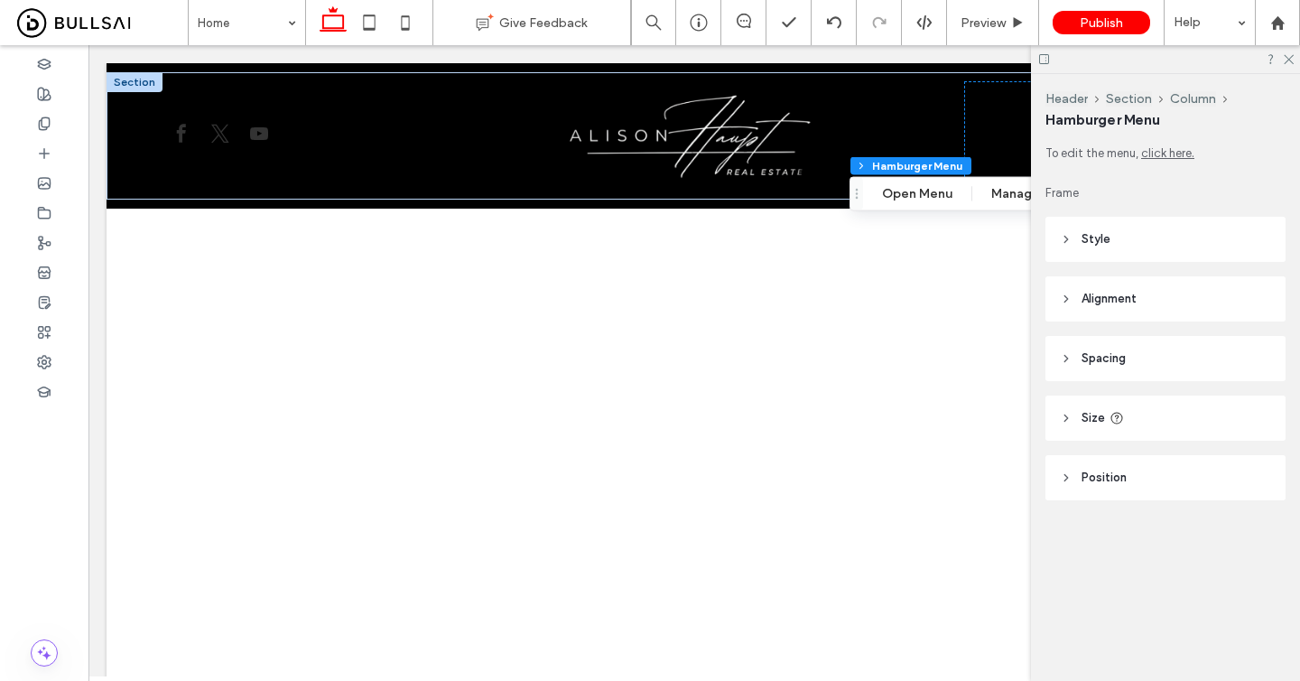
click at [1103, 228] on header "Style" at bounding box center [1166, 239] width 240 height 45
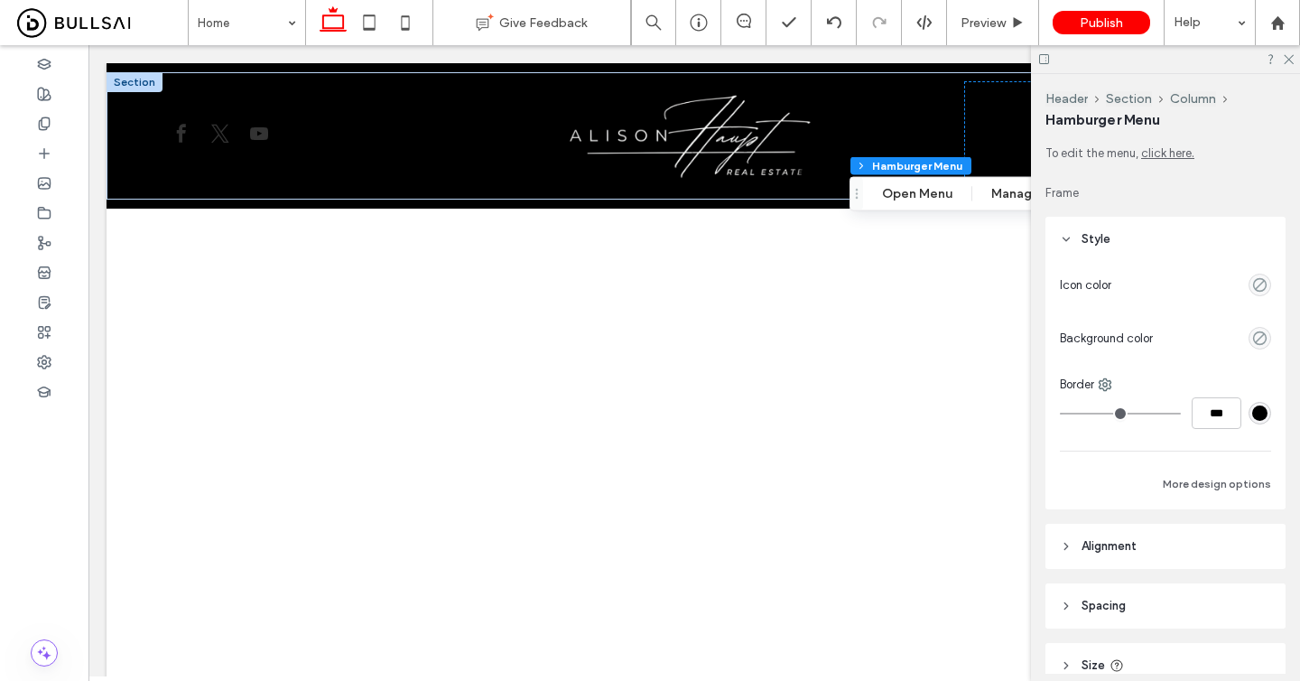
click at [1269, 281] on div "empty color" at bounding box center [1260, 285] width 23 height 23
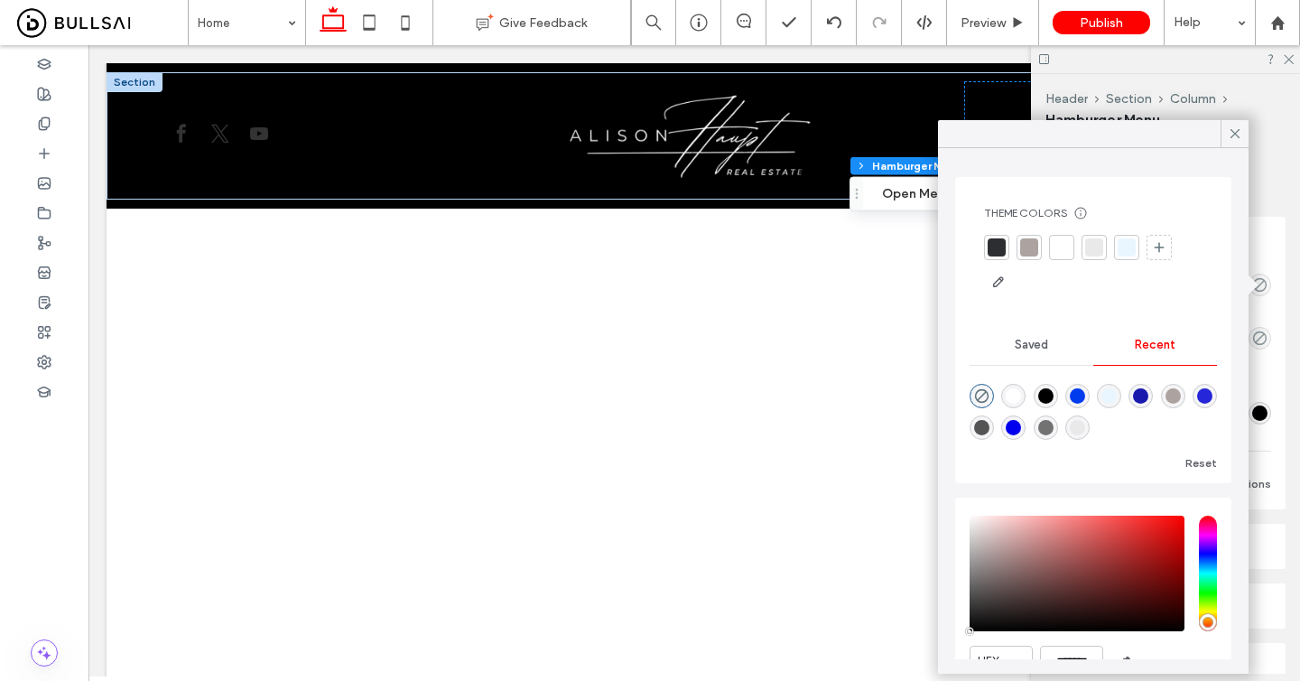
click at [1056, 245] on div at bounding box center [1062, 247] width 18 height 18
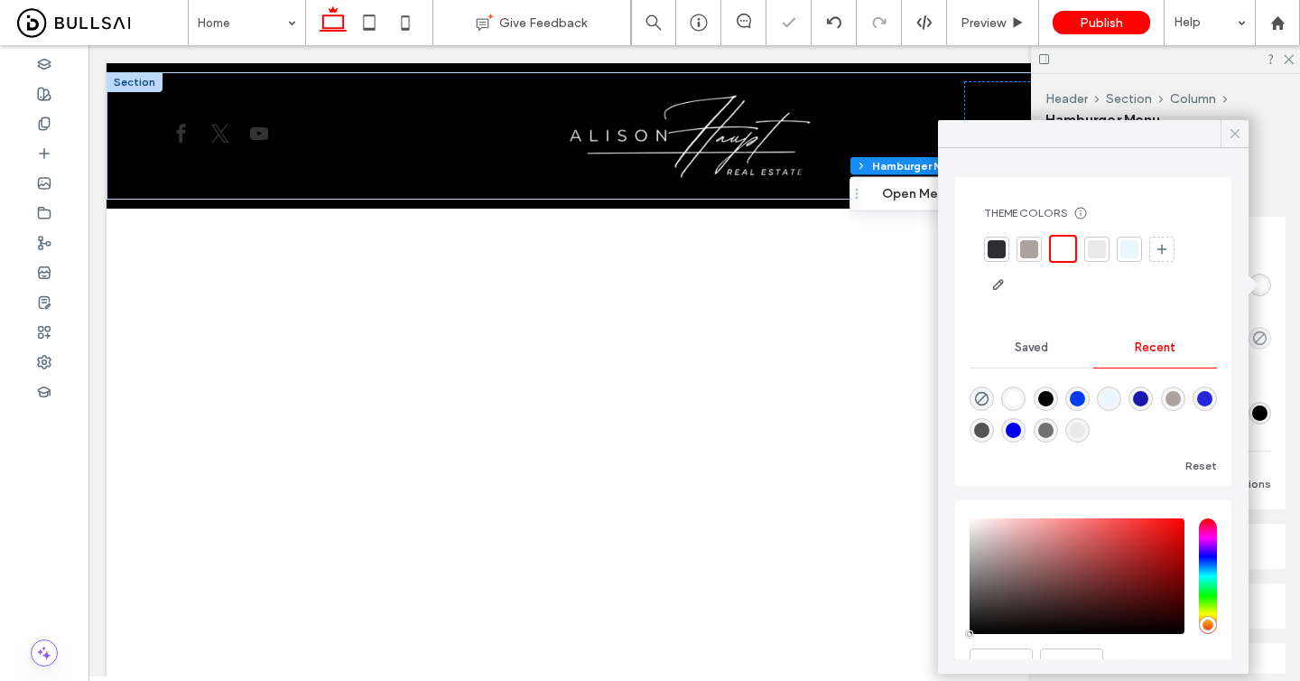
click at [1236, 130] on icon at bounding box center [1235, 134] width 16 height 16
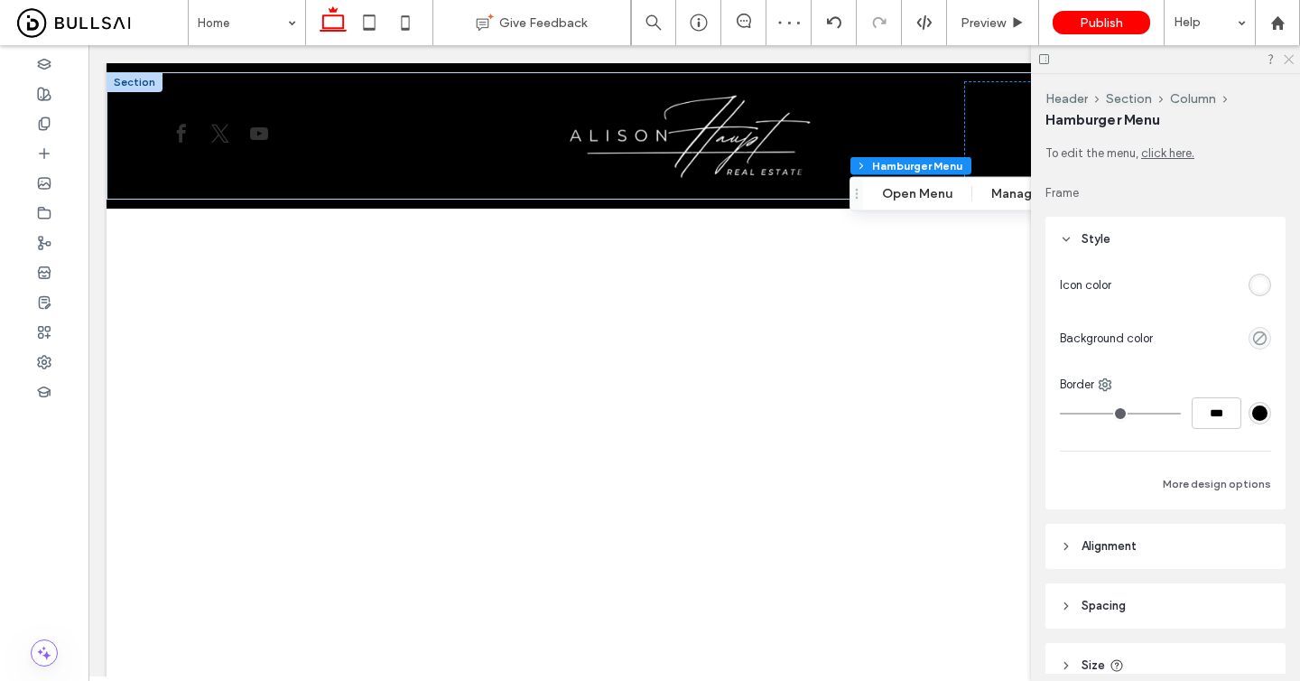
click at [1289, 63] on icon at bounding box center [1288, 58] width 12 height 12
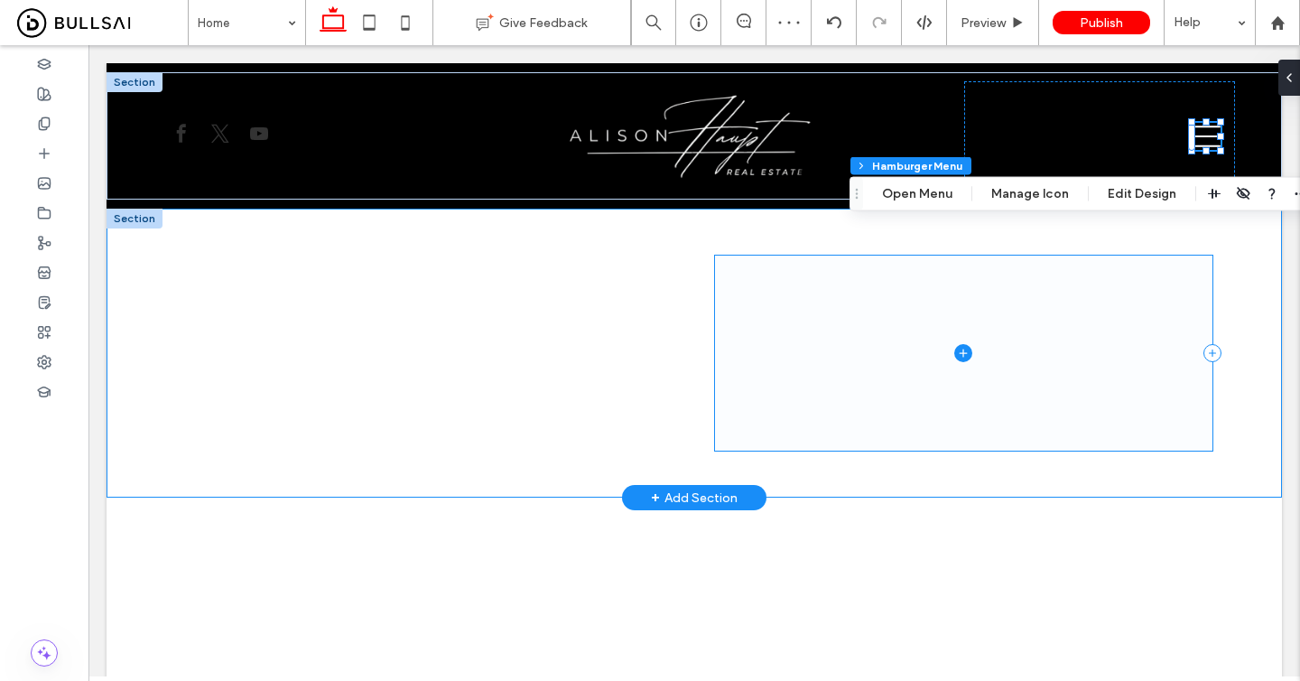
click at [1126, 410] on span at bounding box center [964, 353] width 498 height 195
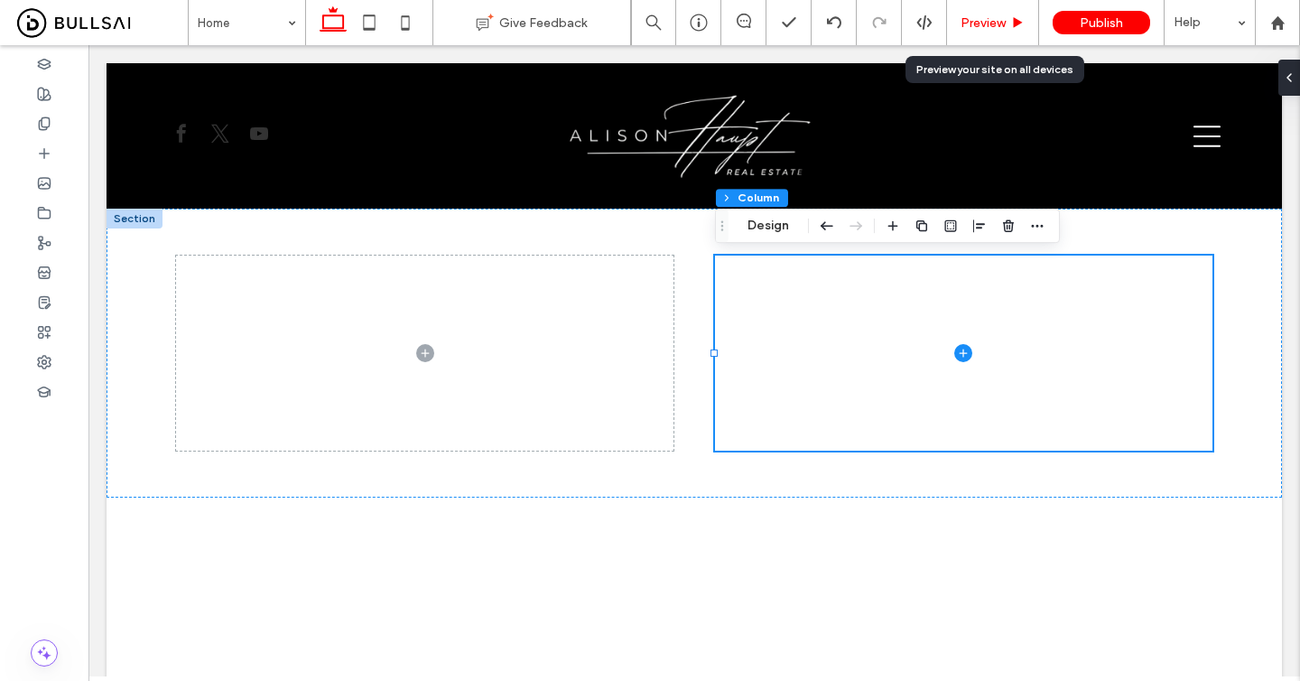
click at [964, 16] on span "Preview" at bounding box center [983, 22] width 45 height 15
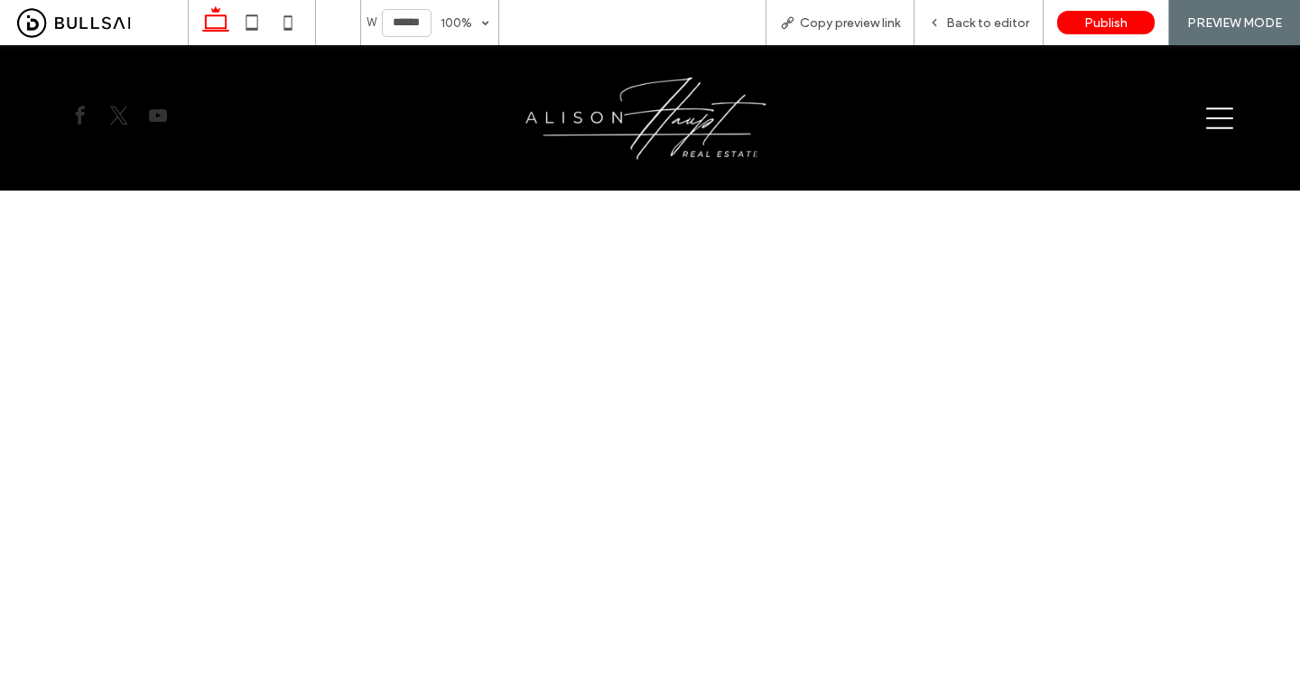
click at [1204, 116] on div at bounding box center [1098, 117] width 299 height 109
click at [1222, 124] on icon at bounding box center [1219, 118] width 27 height 27
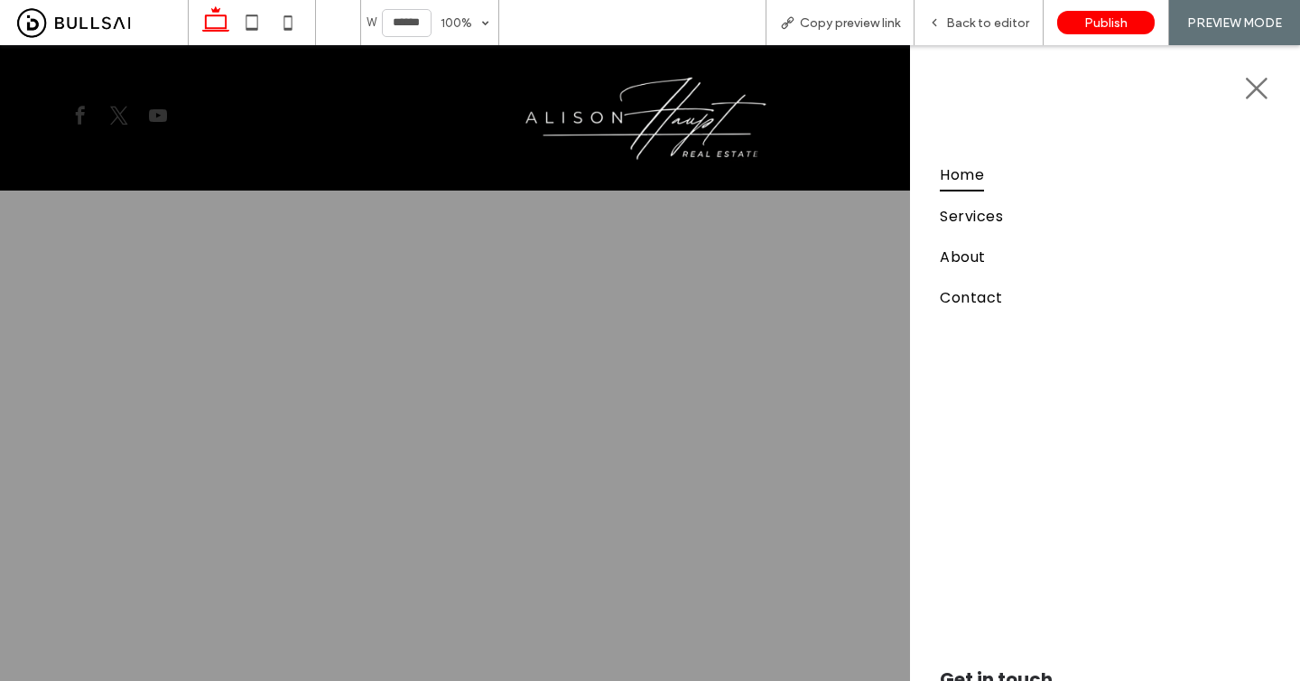
click at [1249, 98] on icon at bounding box center [1256, 88] width 27 height 27
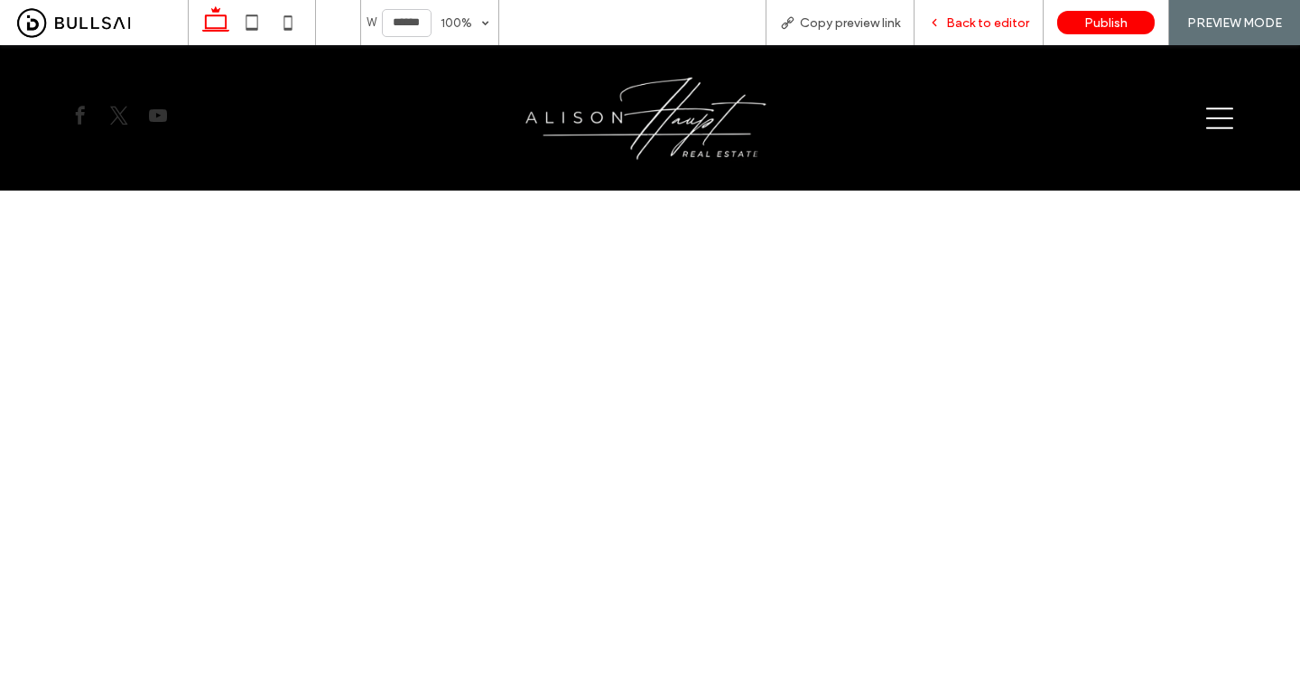
click at [964, 36] on div "Back to editor" at bounding box center [979, 22] width 129 height 45
click at [973, 23] on span "Back to editor" at bounding box center [987, 22] width 83 height 15
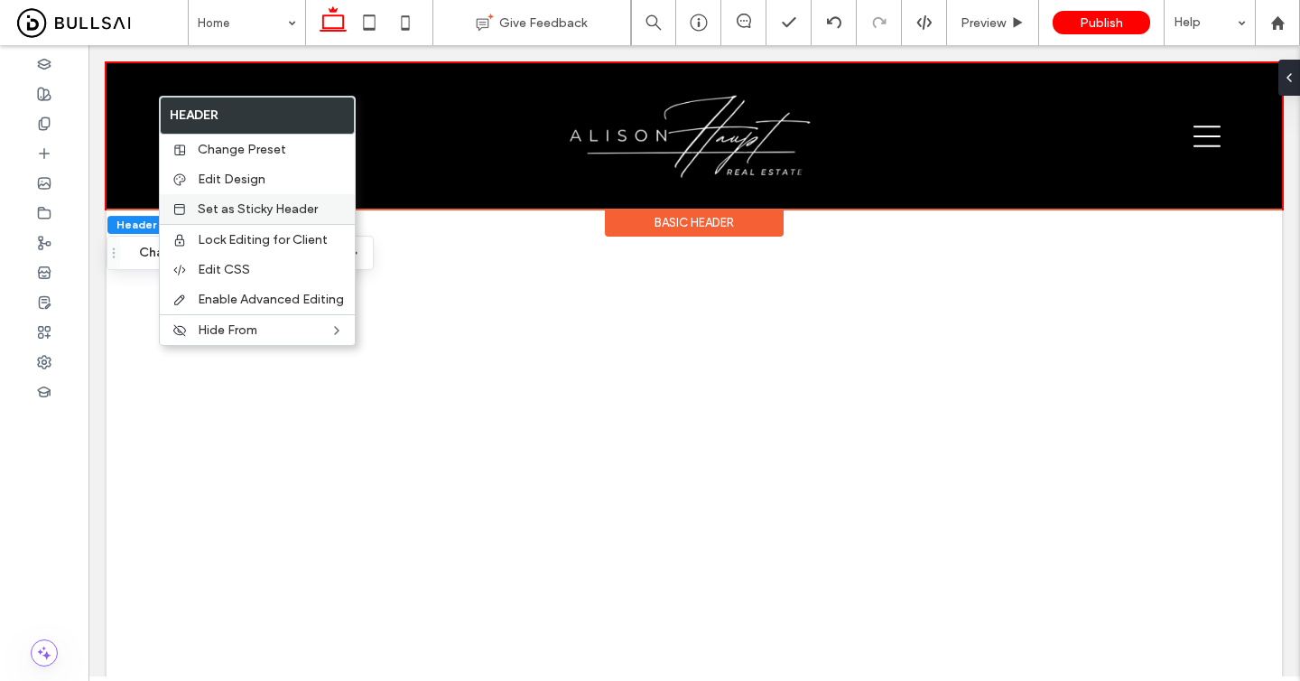
click at [275, 200] on div "Set as Sticky Header" at bounding box center [257, 209] width 195 height 30
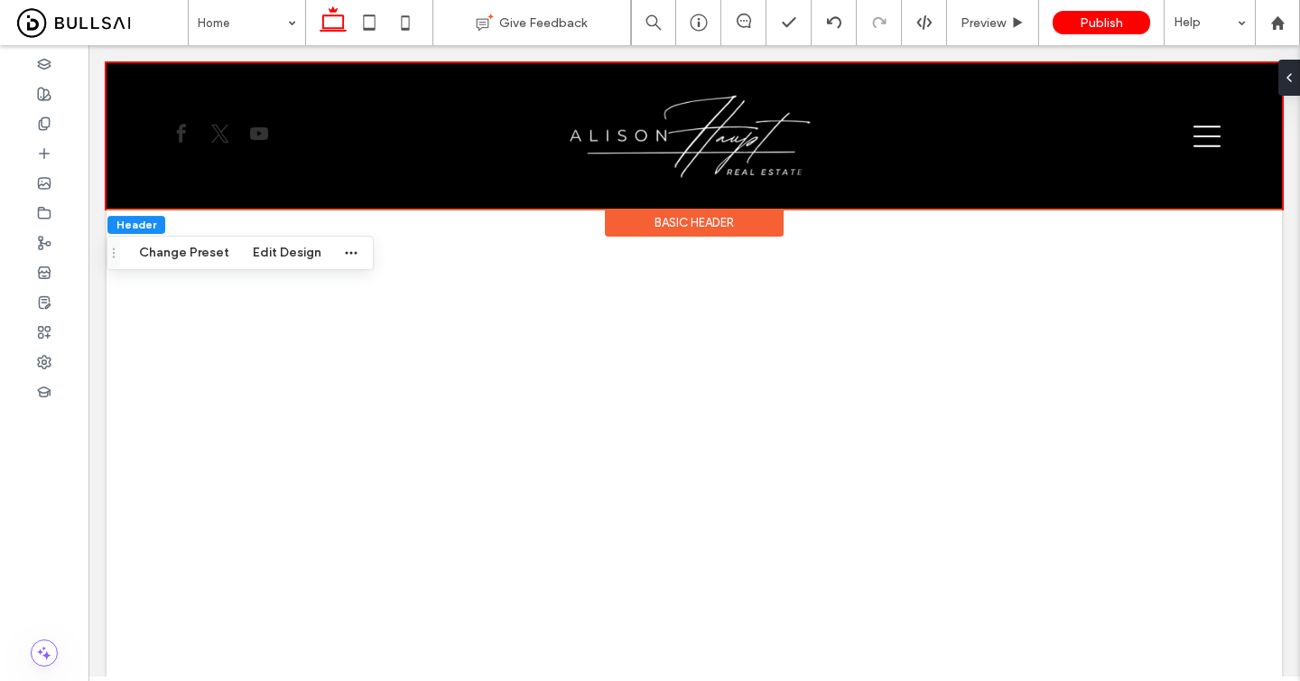
click at [752, 211] on div "Basic Header" at bounding box center [694, 223] width 179 height 28
click at [749, 223] on div "Basic Header" at bounding box center [694, 223] width 179 height 28
click at [210, 259] on button "Change Preset" at bounding box center [184, 253] width 114 height 22
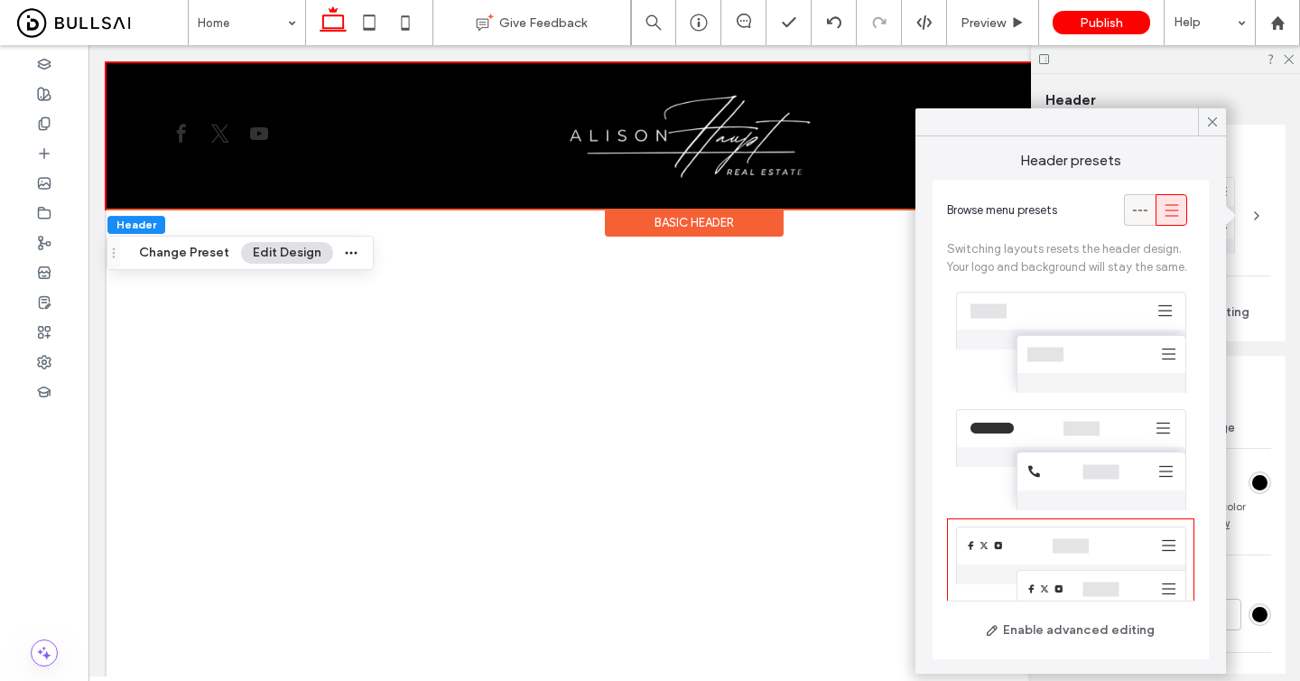
click at [1140, 200] on span at bounding box center [1140, 210] width 18 height 30
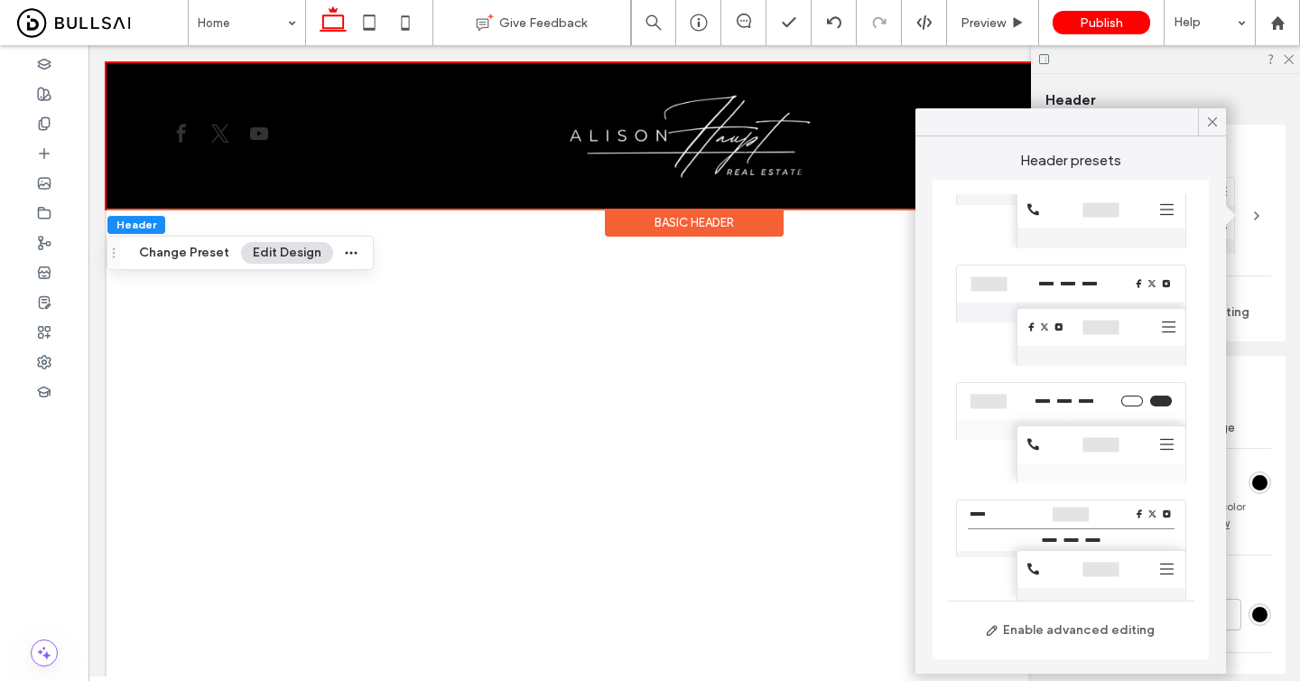
scroll to position [395, 0]
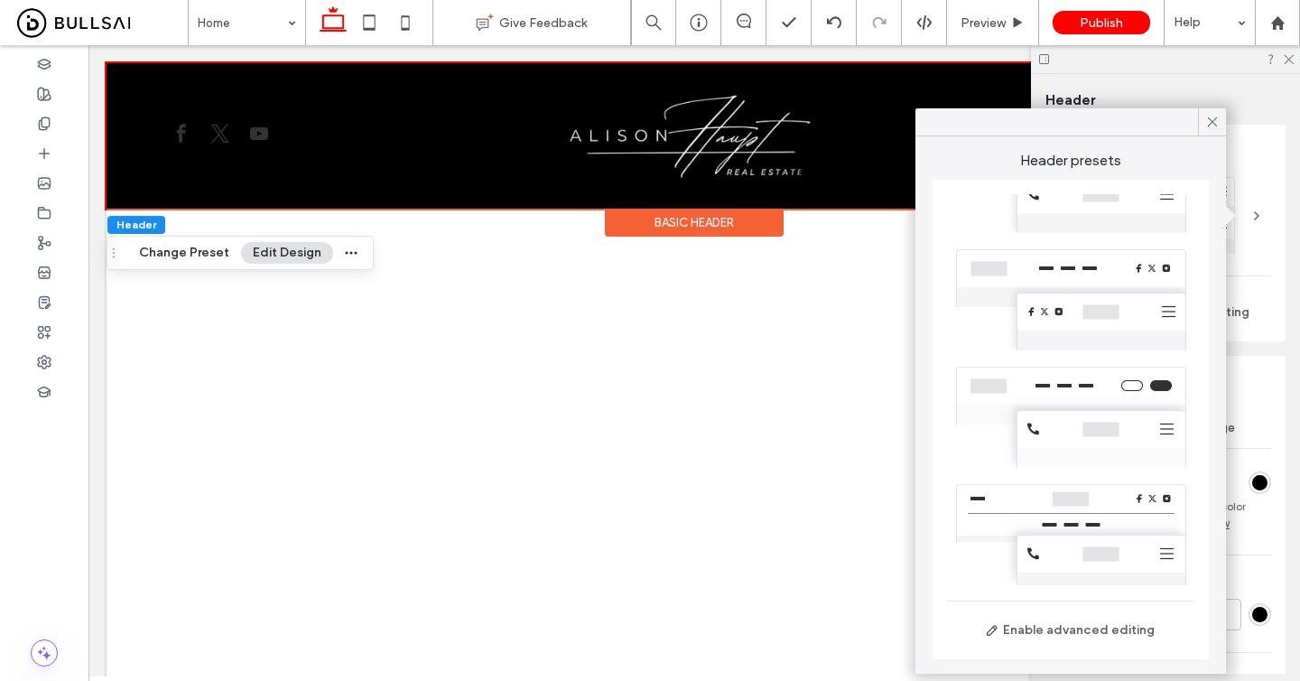
click at [1067, 506] on div at bounding box center [1070, 534] width 247 height 117
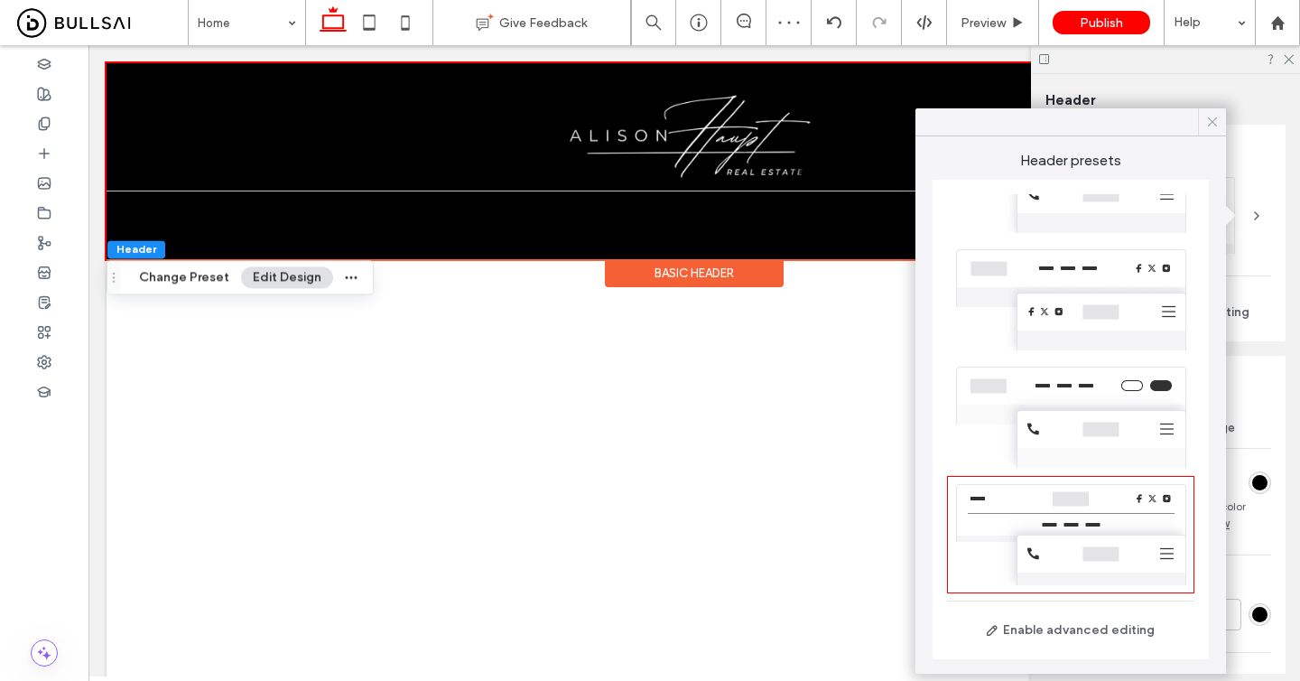
click at [1210, 117] on icon at bounding box center [1213, 122] width 16 height 16
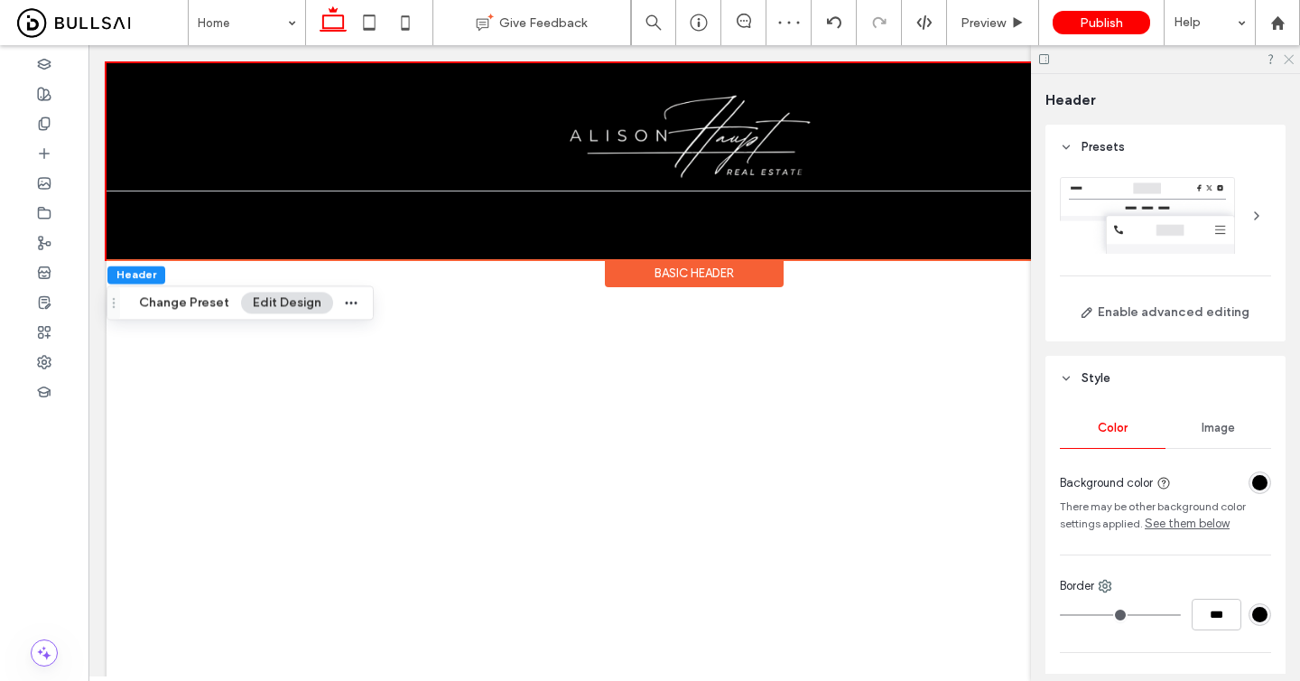
click at [1286, 58] on icon at bounding box center [1288, 58] width 12 height 12
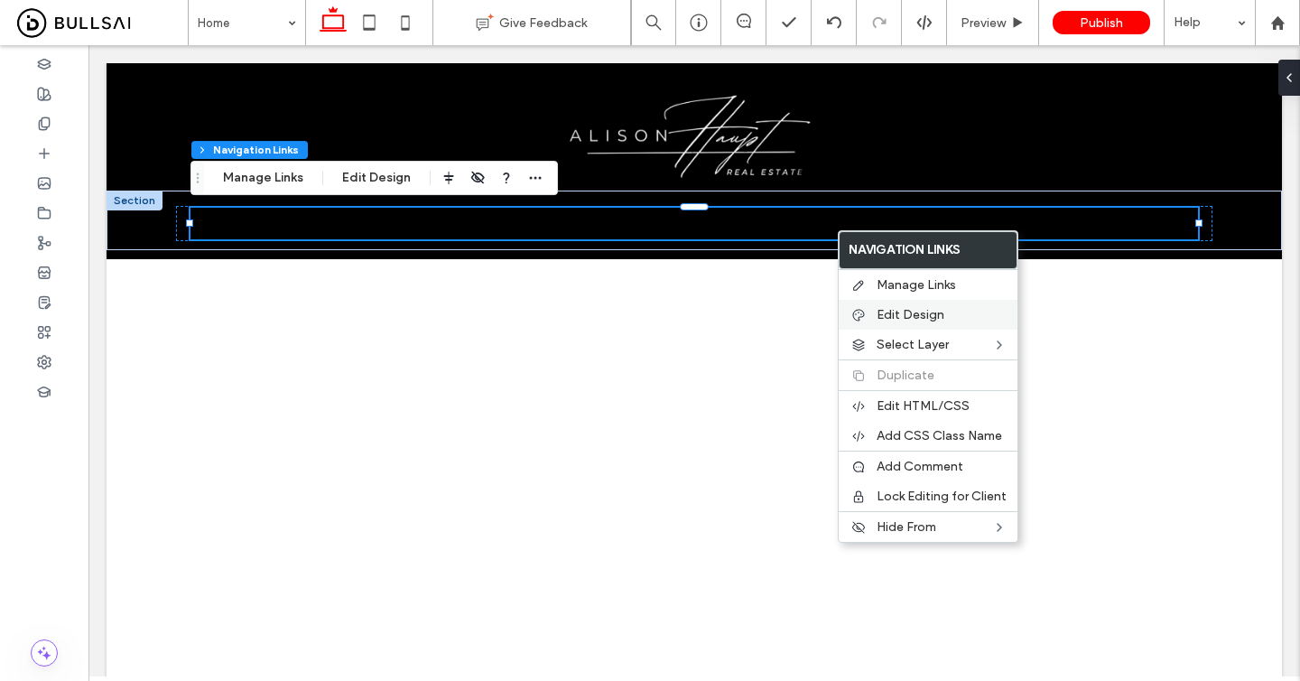
click at [880, 314] on span "Edit Design" at bounding box center [911, 314] width 68 height 15
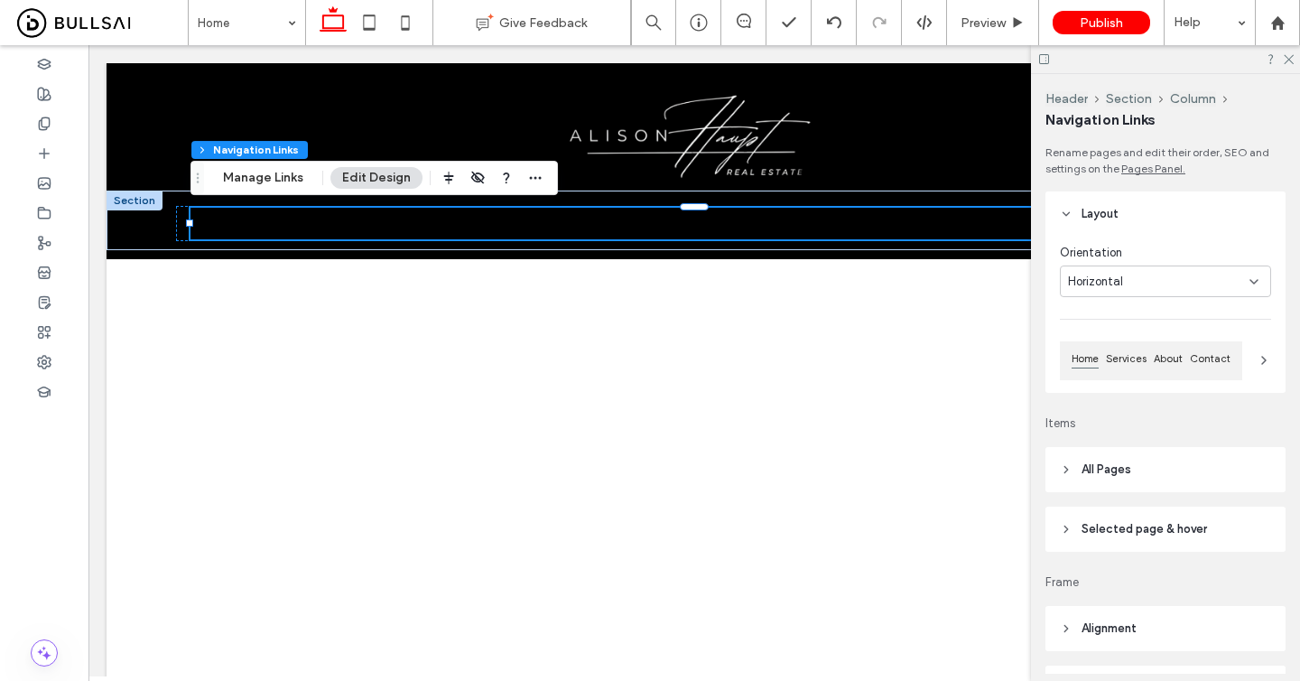
scroll to position [96, 0]
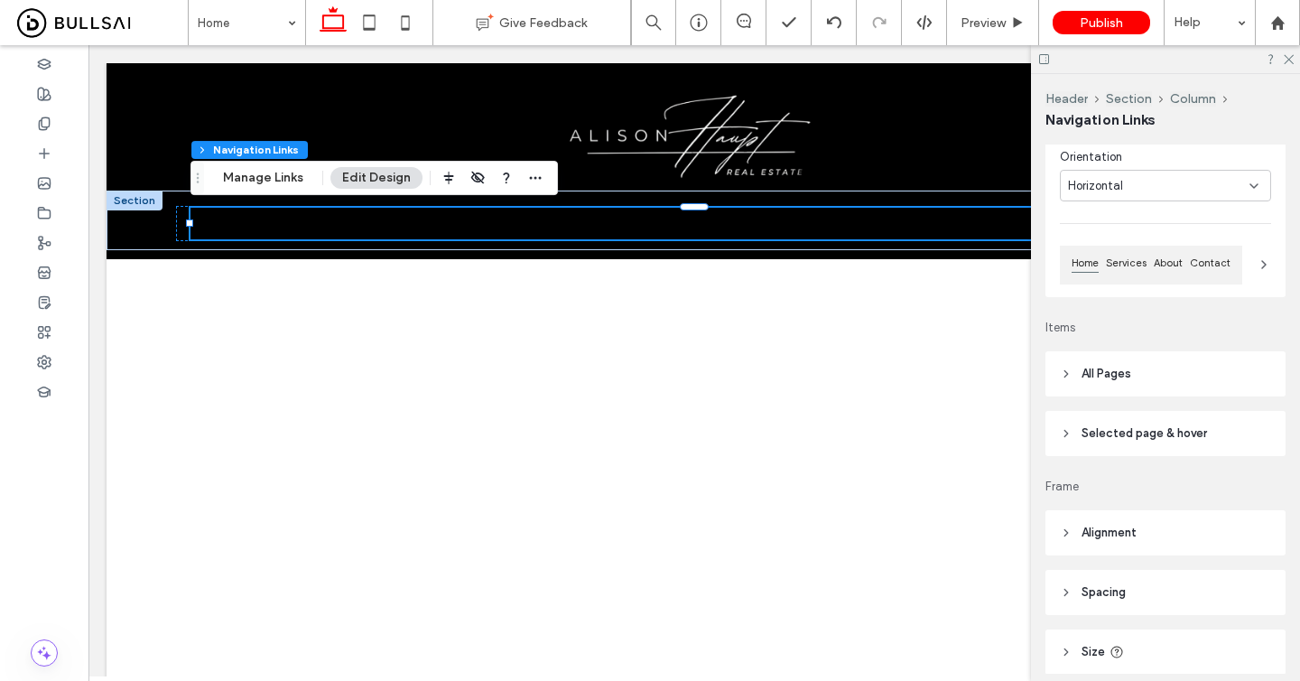
click at [1119, 374] on span "All Pages" at bounding box center [1107, 374] width 50 height 18
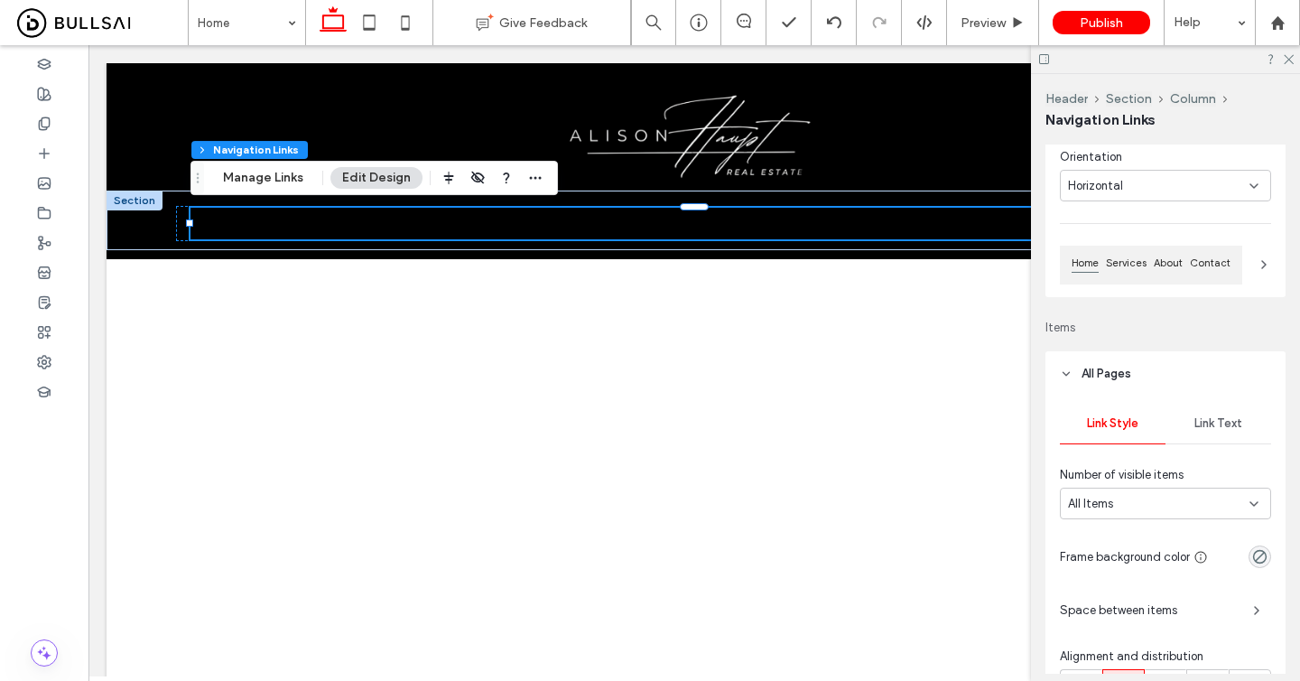
click at [1210, 428] on span "Link Text" at bounding box center [1219, 423] width 48 height 14
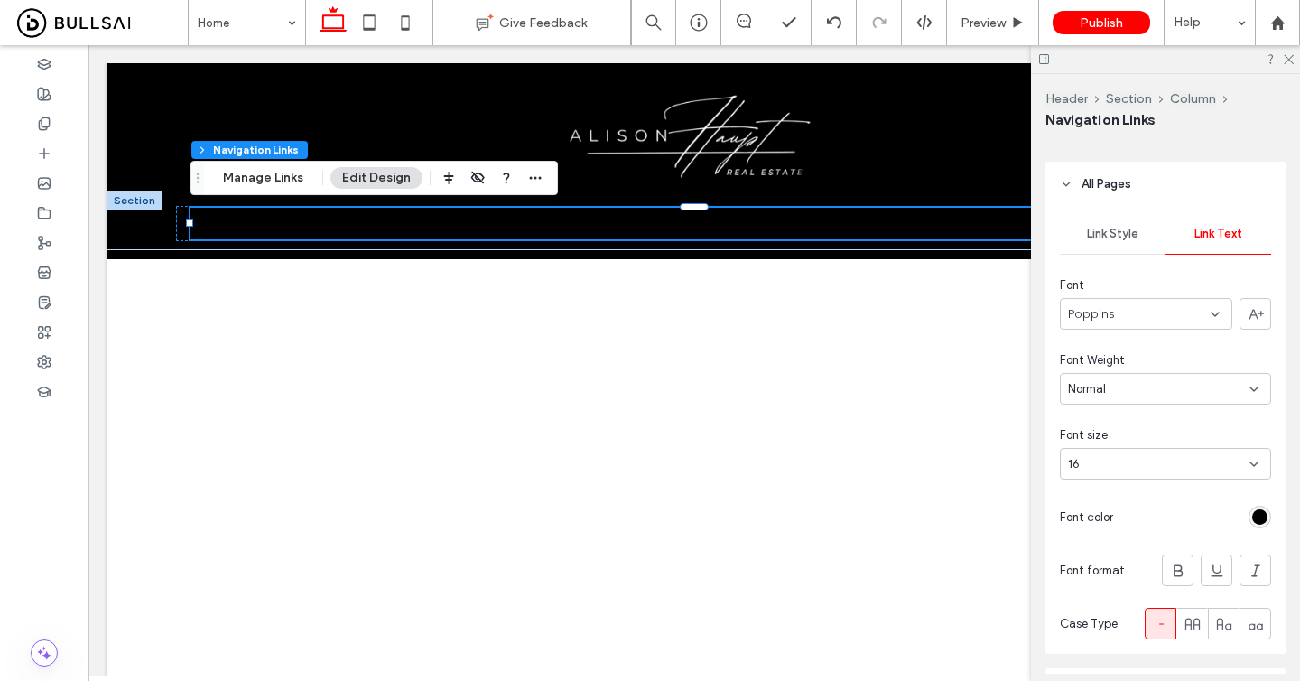
scroll to position [323, 0]
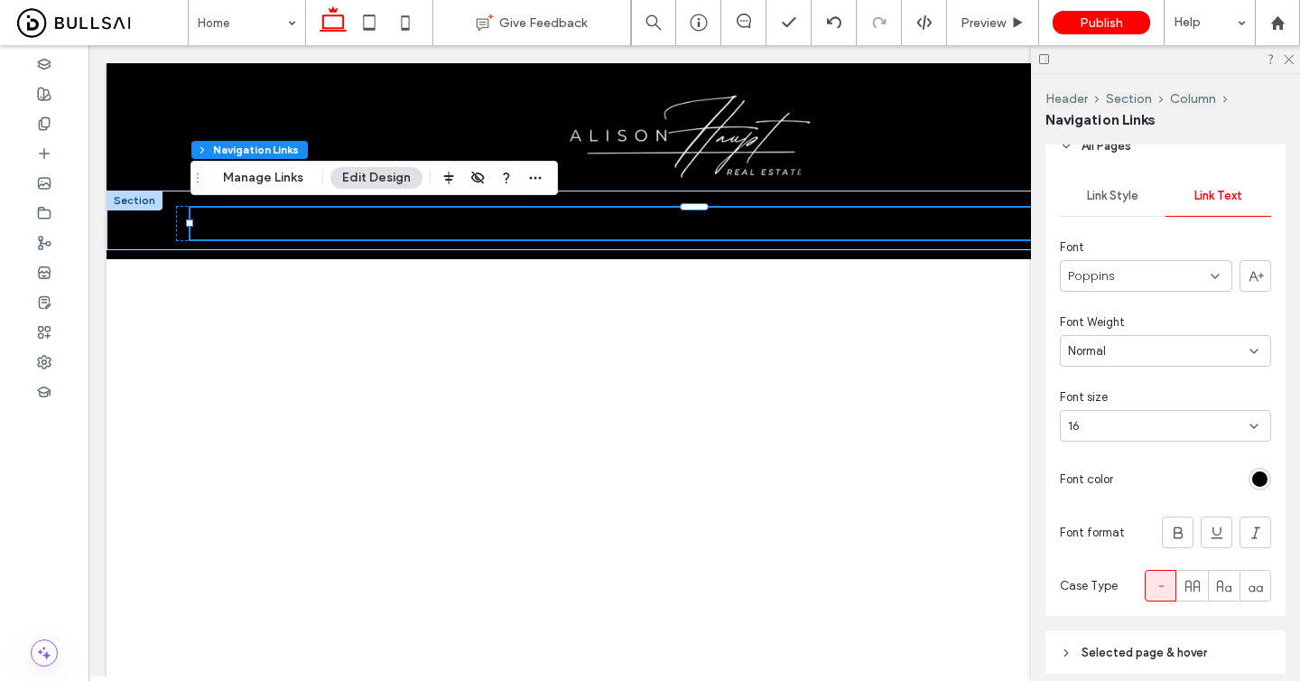
click at [1260, 468] on div "rgb(0, 0, 0)" at bounding box center [1260, 479] width 23 height 23
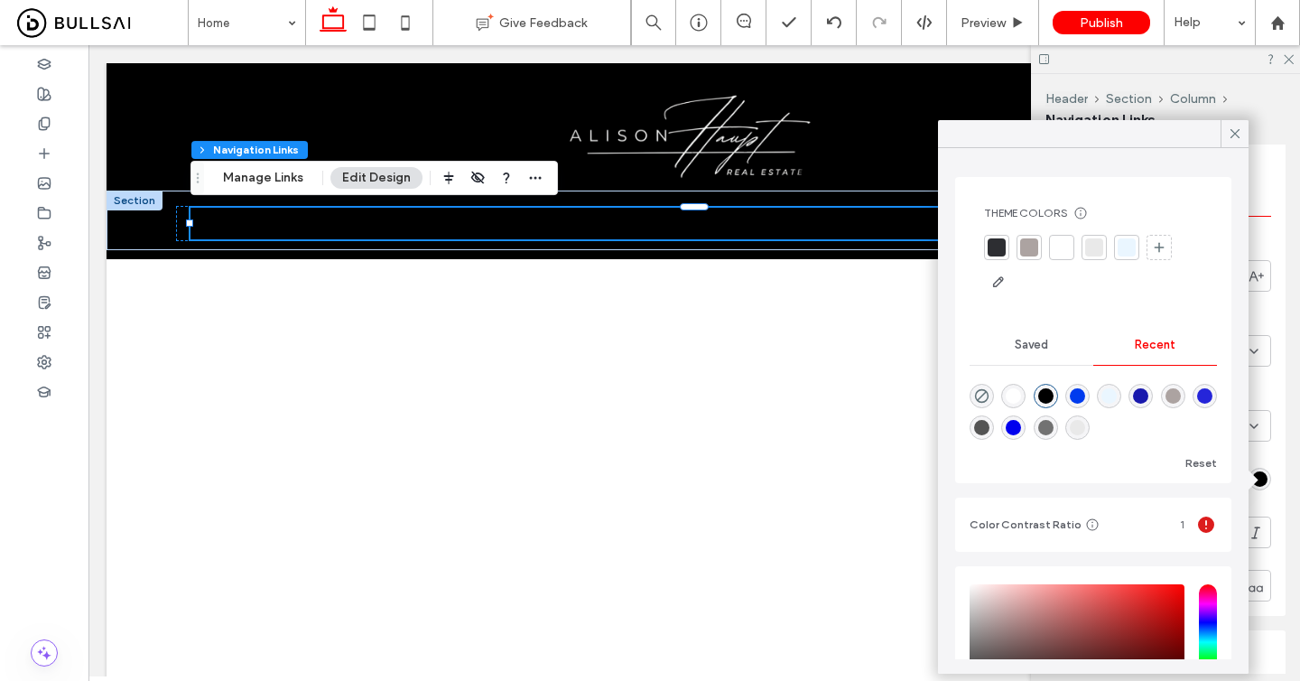
click at [1010, 390] on div "rgba(255, 255, 255, 1)" at bounding box center [1013, 395] width 15 height 15
type input "*******"
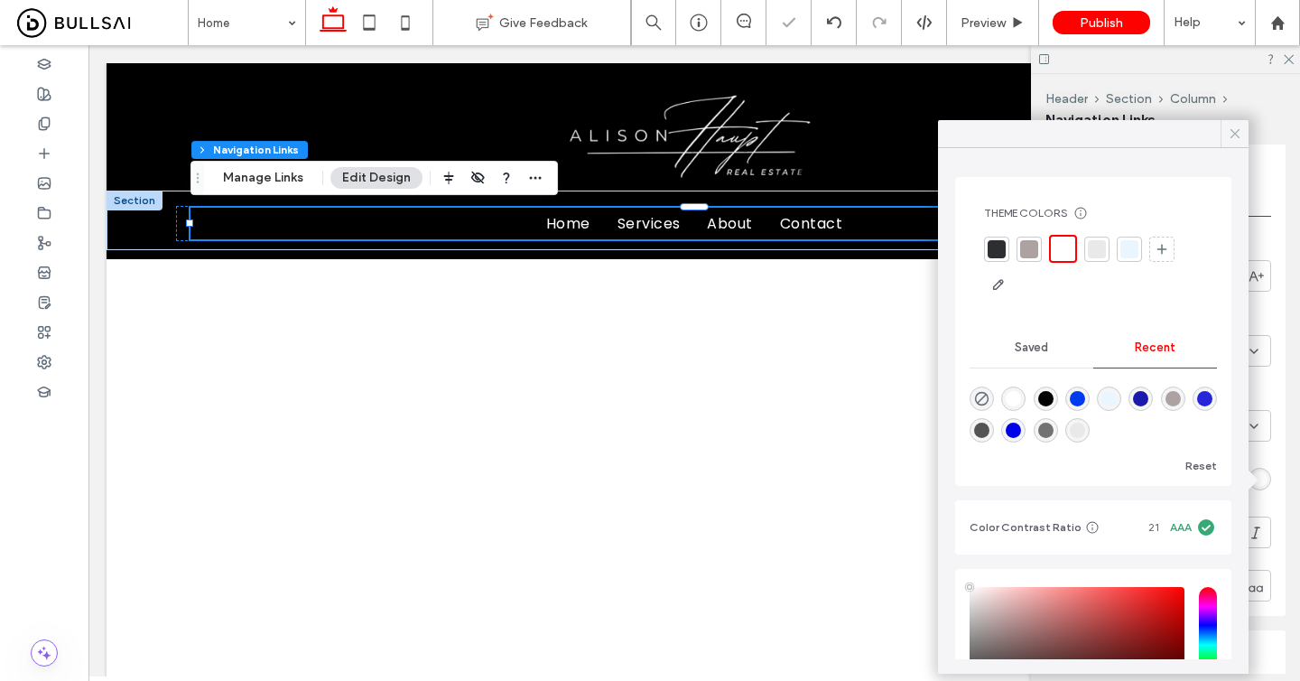
click at [1234, 131] on icon at bounding box center [1235, 134] width 16 height 16
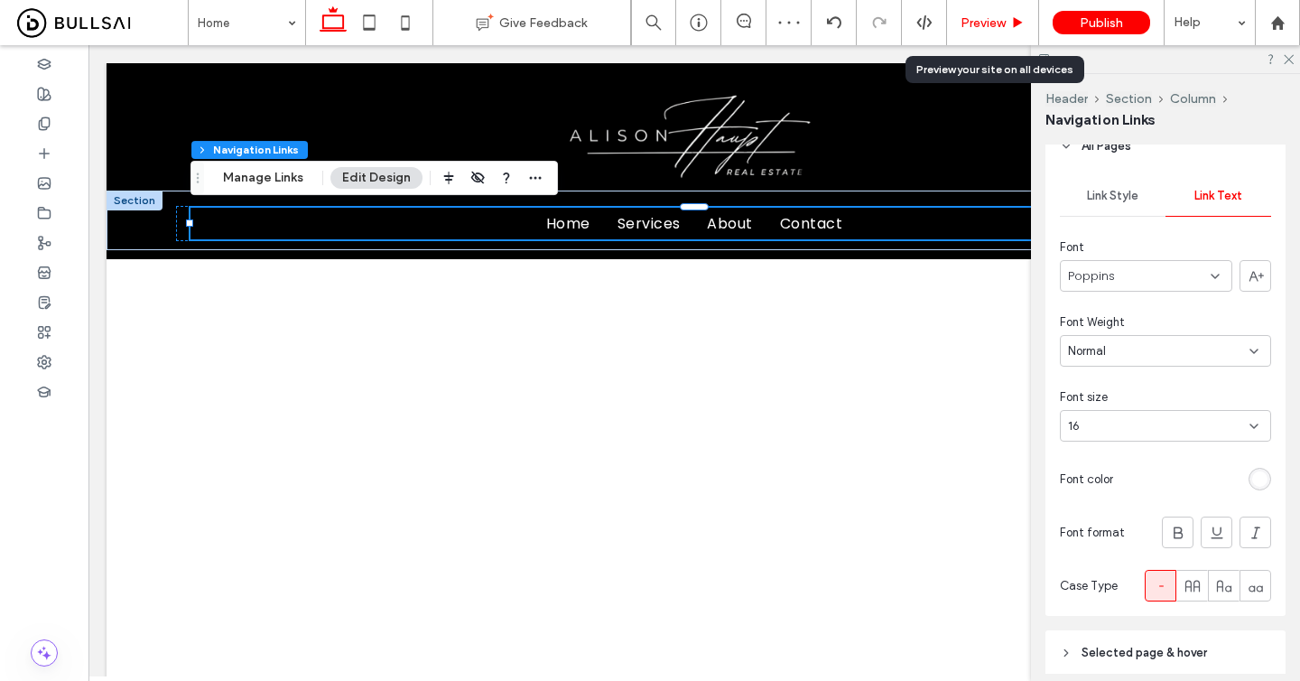
click at [1007, 30] on div "Preview" at bounding box center [993, 22] width 92 height 45
click at [995, 22] on span "Preview" at bounding box center [983, 22] width 45 height 15
